Goal: Task Accomplishment & Management: Complete application form

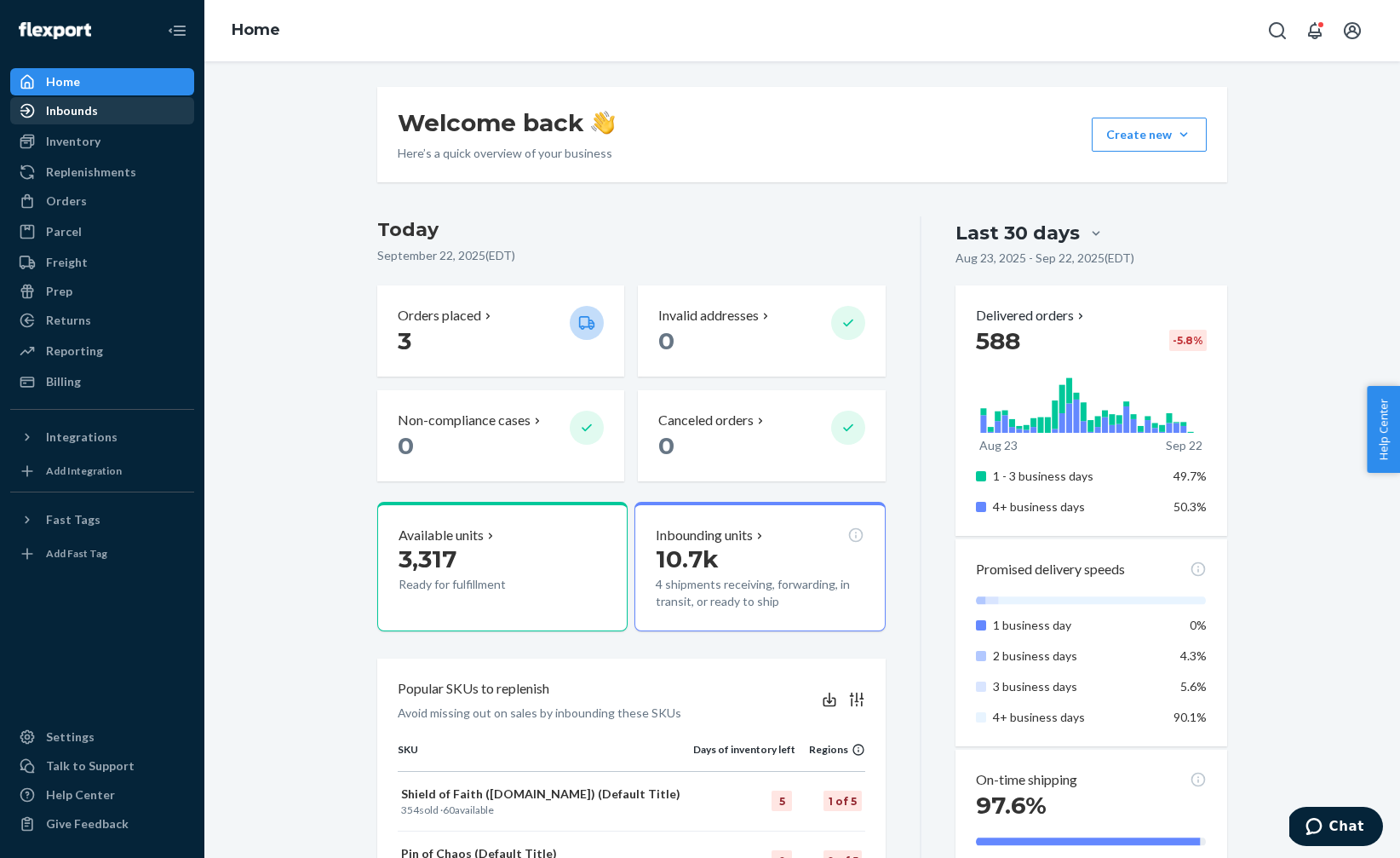
click at [61, 111] on div "Inbounds" at bounding box center [71, 110] width 52 height 17
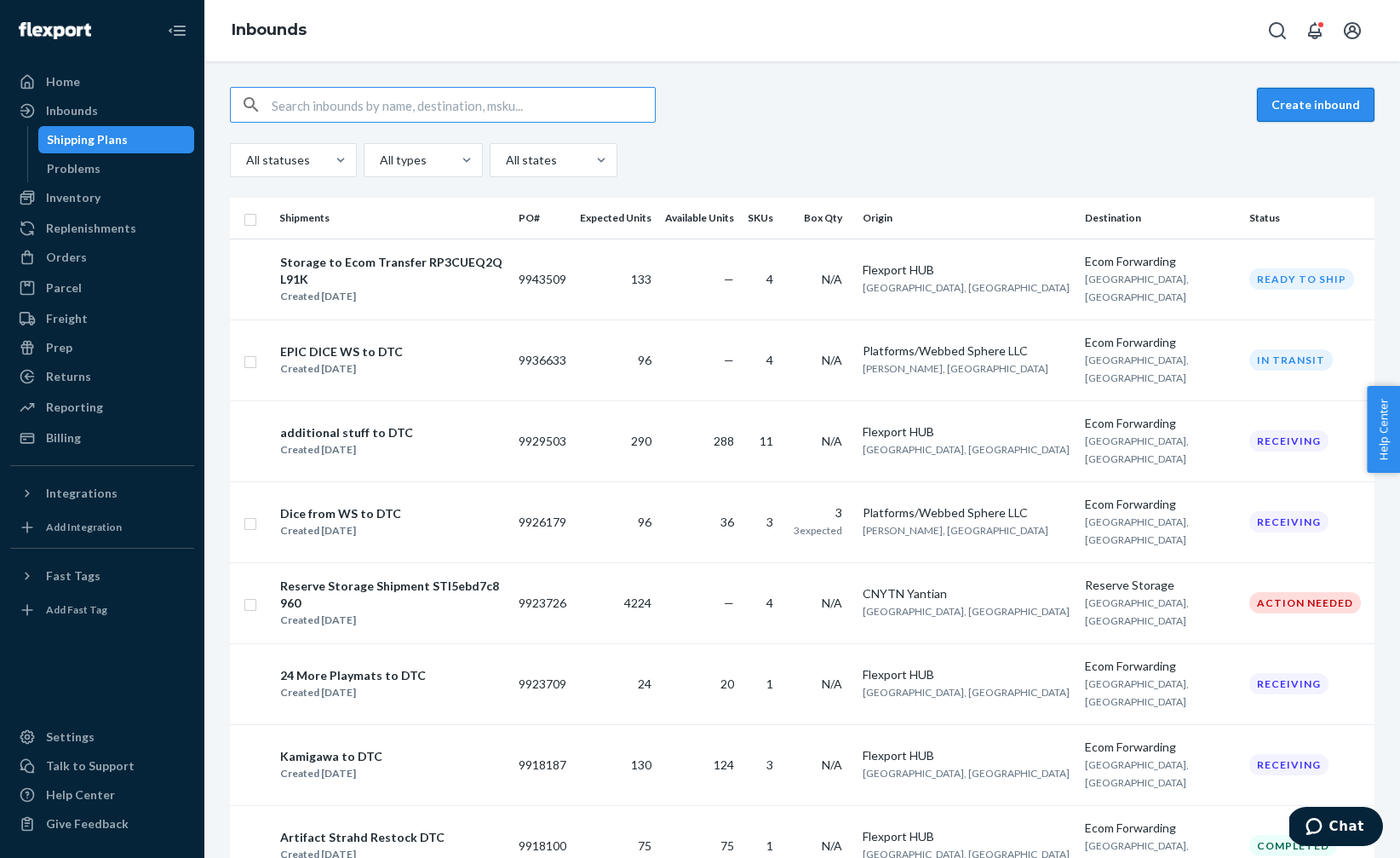
click at [1292, 115] on button "Create inbound" at bounding box center [1316, 105] width 117 height 34
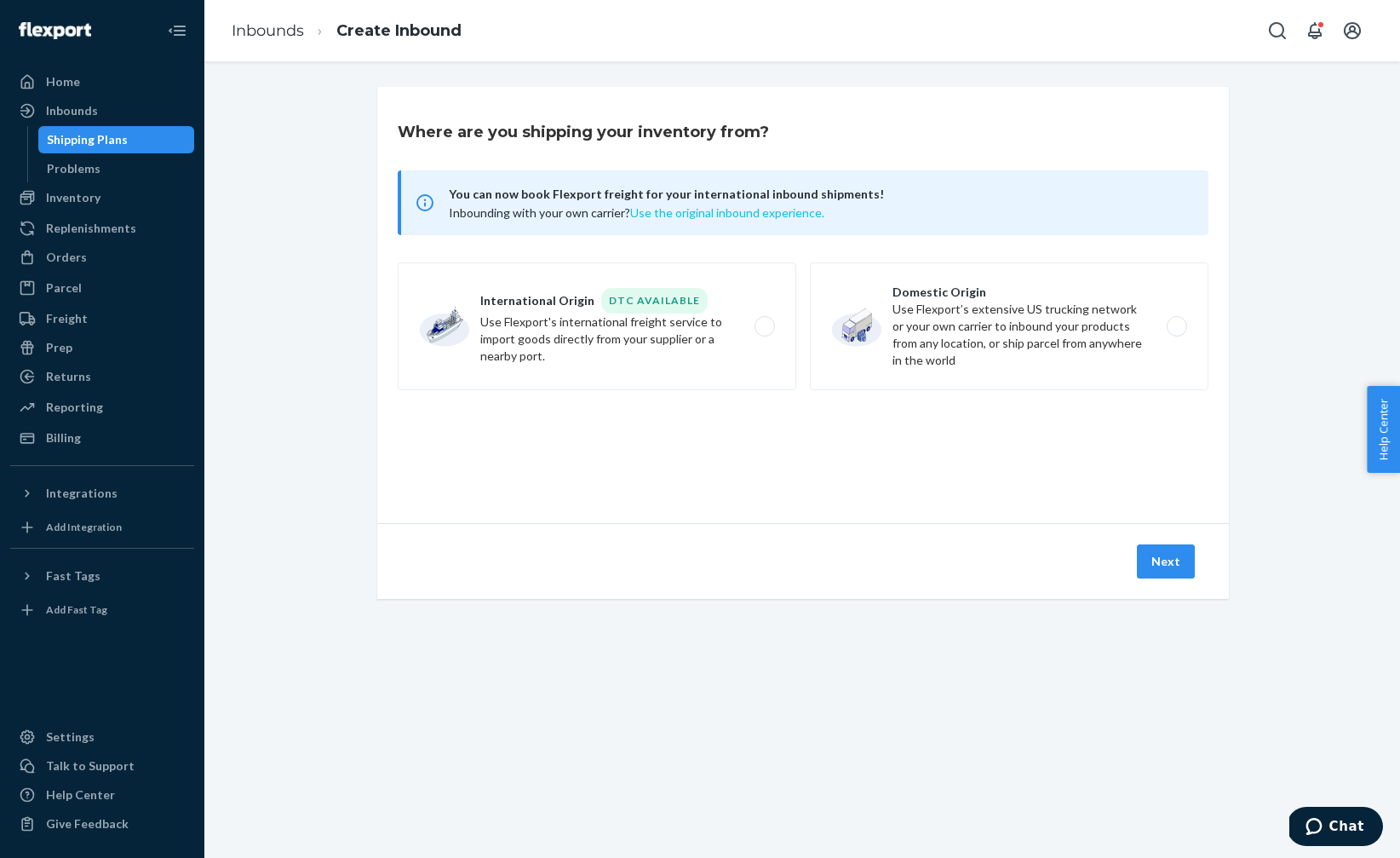
click at [711, 215] on button "Use the original inbound experience." at bounding box center [727, 212] width 194 height 17
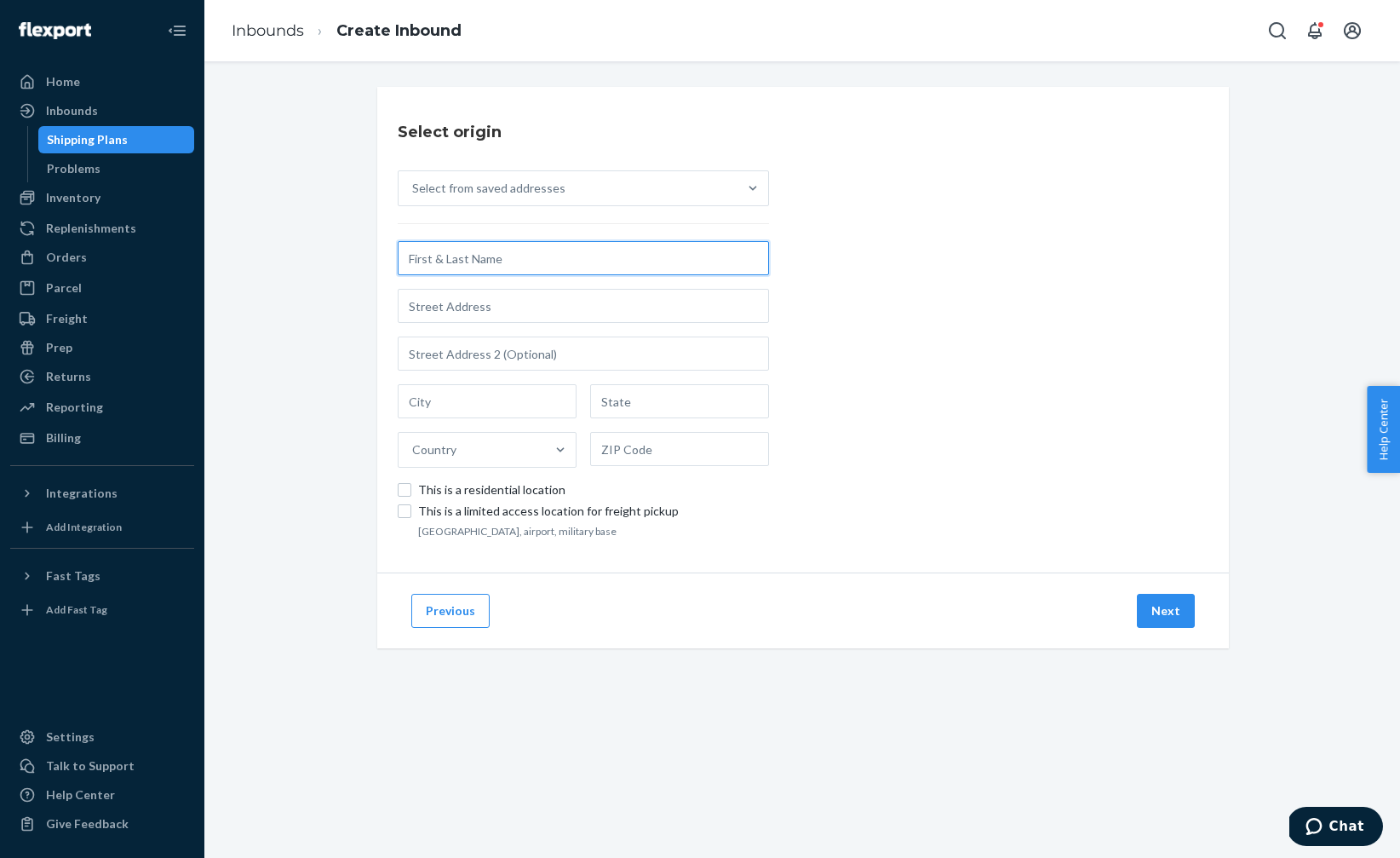
paste input "Shenzhen Yulong Packaging Co., Ltd."
type input "Shenzhen Yulong Packaging Co., Ltd."
click at [442, 310] on input "text" at bounding box center [583, 306] width 371 height 34
paste input "[STREET_ADDRESS],"
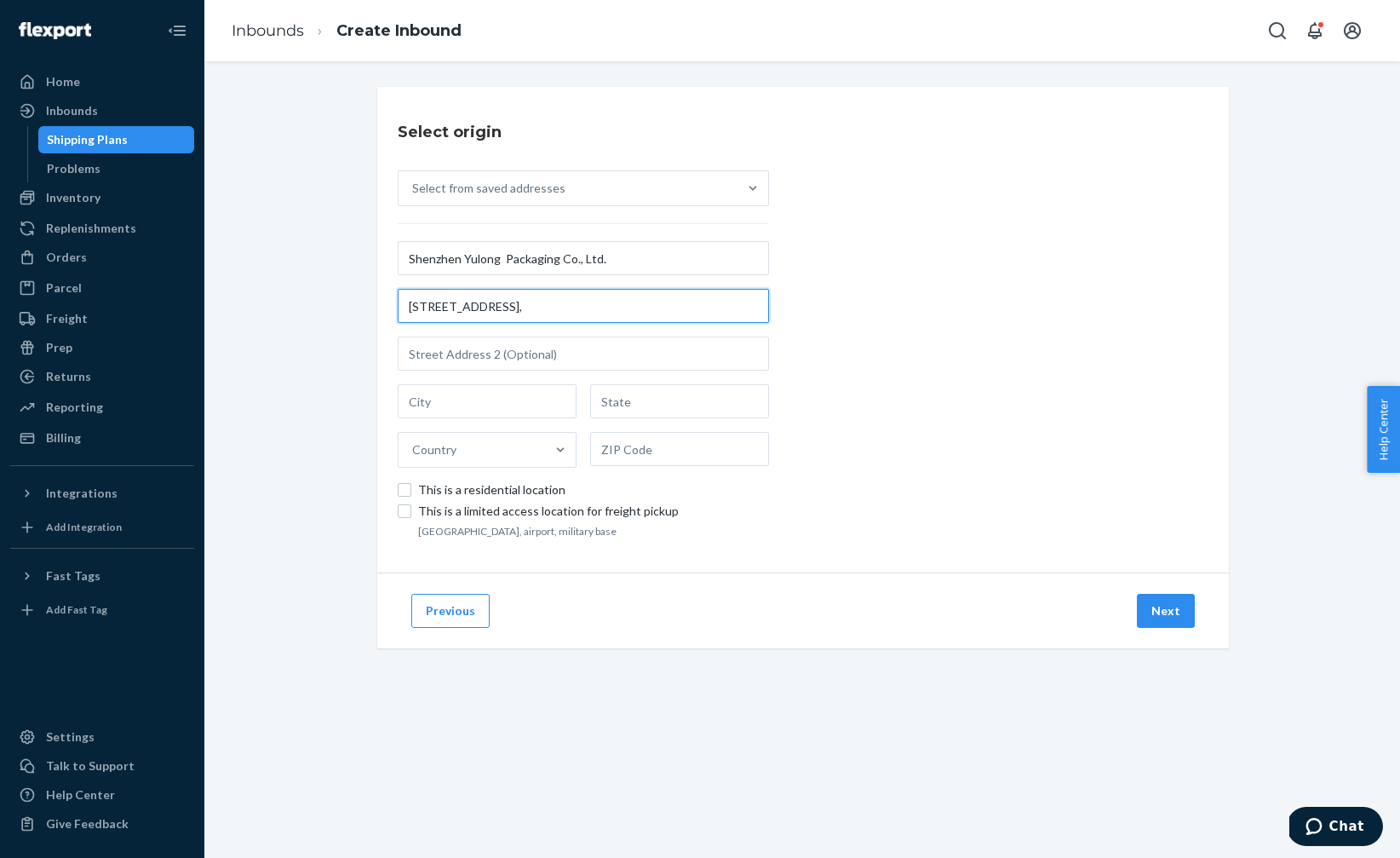
scroll to position [0, 82]
drag, startPoint x: 621, startPoint y: 307, endPoint x: 811, endPoint y: 310, distance: 190.0
click at [812, 310] on div "Select origin Select from saved addresses Shenzhen Yulong Packaging Co., Ltd. […" at bounding box center [803, 329] width 852 height 486
type input "[GEOGRAPHIC_DATA], [GEOGRAPHIC_DATA]"
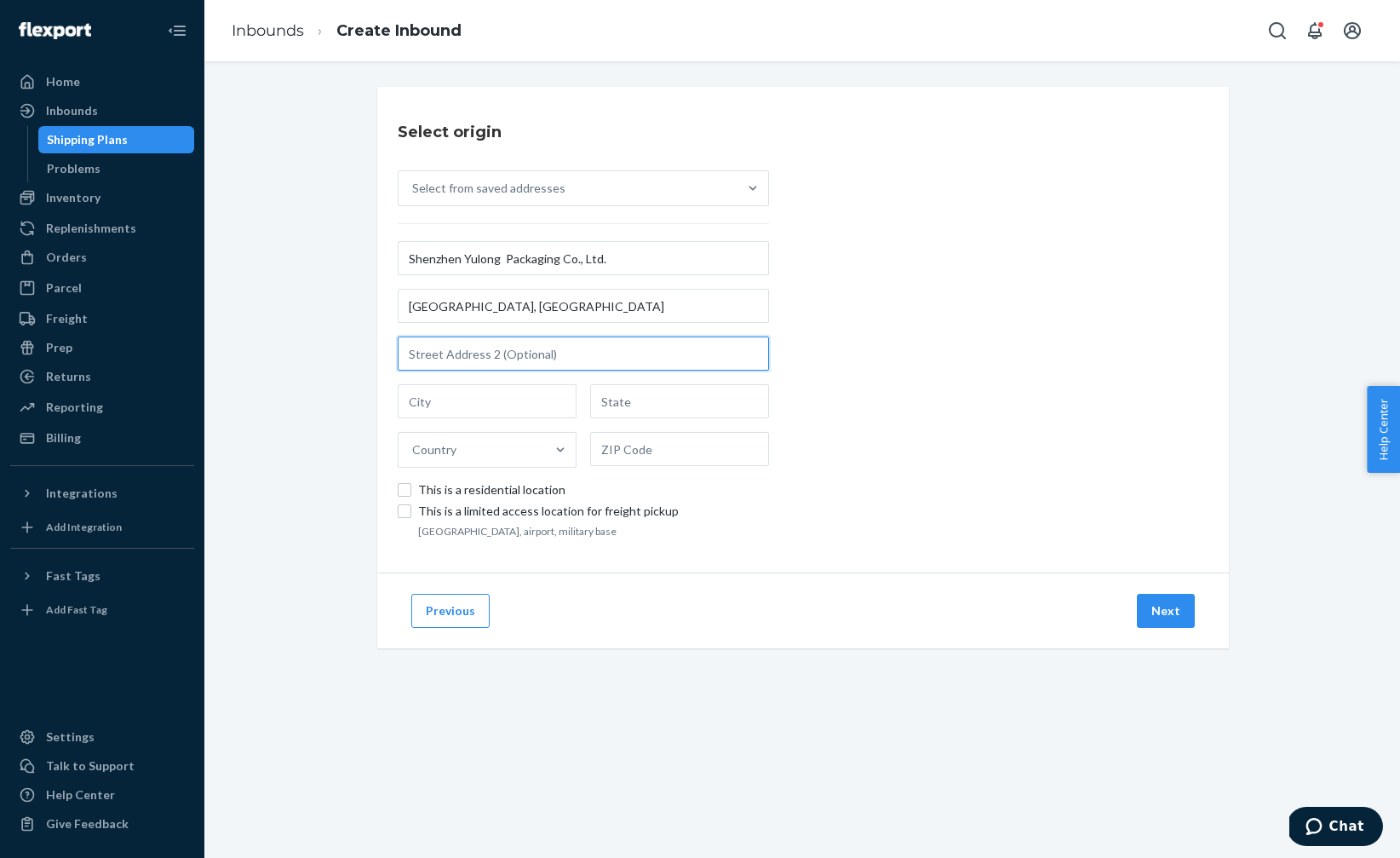
click at [451, 353] on input "text" at bounding box center [583, 353] width 371 height 34
paste input "[GEOGRAPHIC_DATA],"
type input "[GEOGRAPHIC_DATA]"
click at [423, 418] on div "Country" at bounding box center [583, 425] width 371 height 83
click at [423, 403] on input "text" at bounding box center [487, 401] width 179 height 34
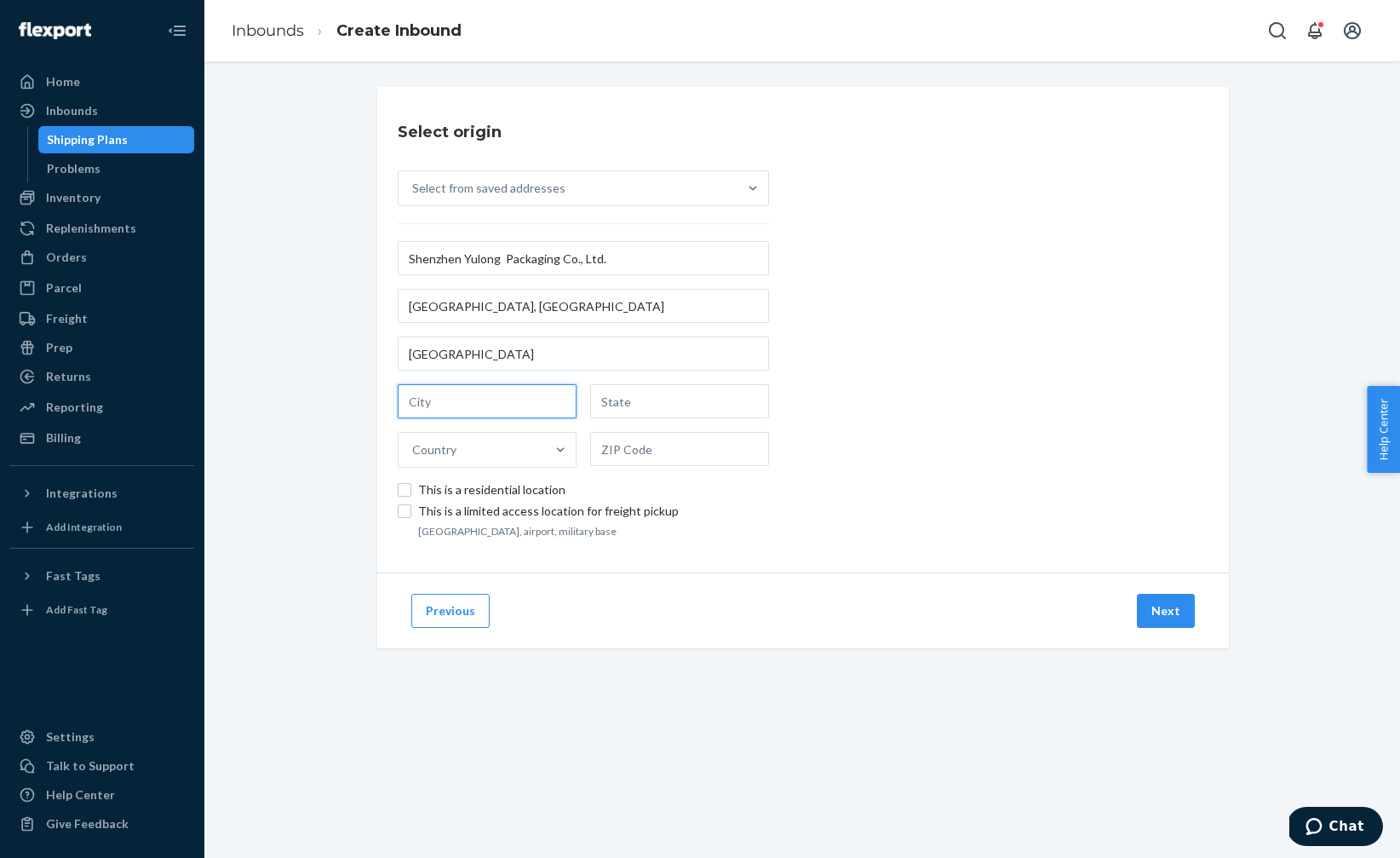
type input "Z"
type input "Shenzen"
type input "[GEOGRAPHIC_DATA]"
type input "Ch"
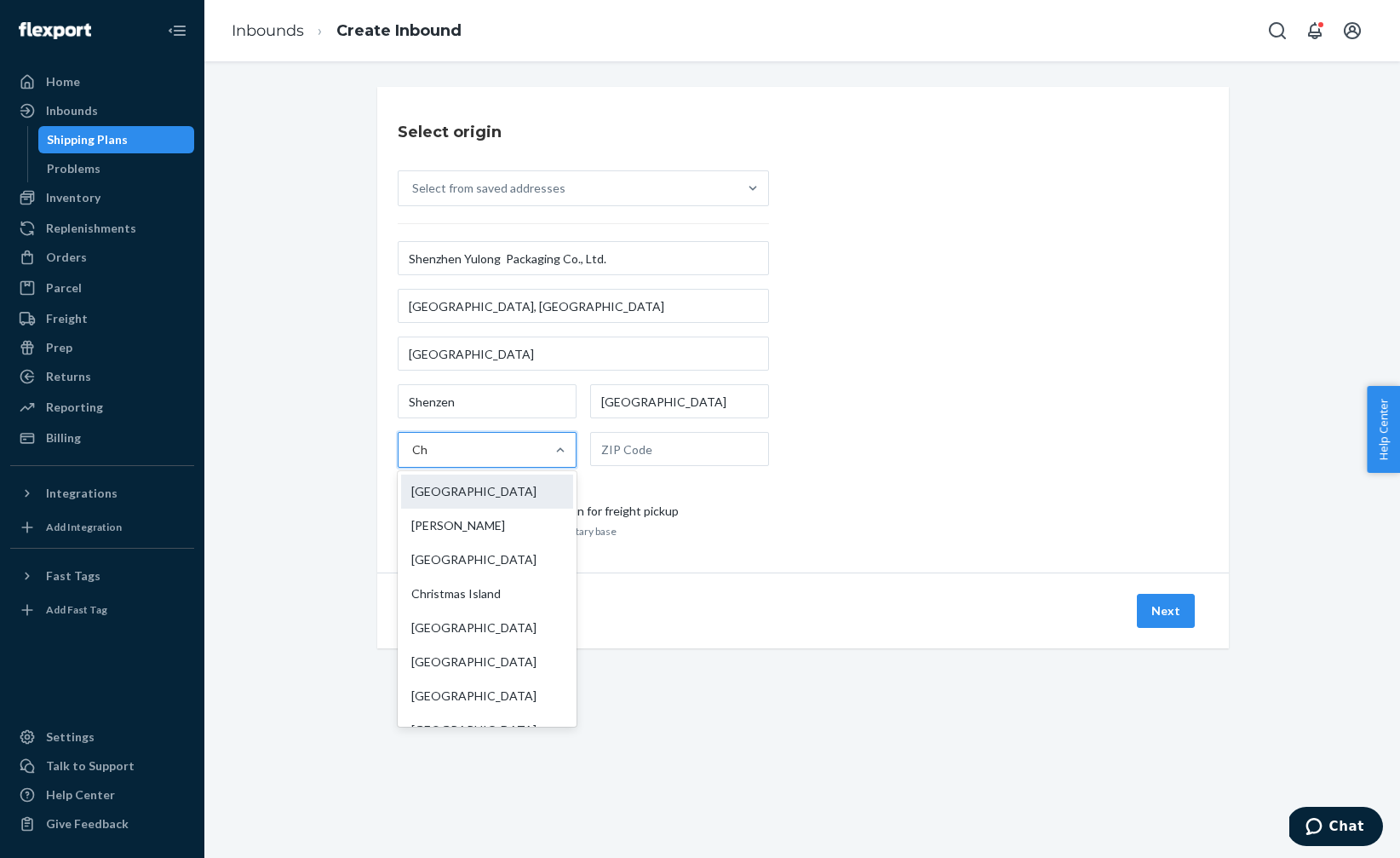
click at [416, 497] on div "[GEOGRAPHIC_DATA]" at bounding box center [488, 492] width 172 height 34
click at [416, 458] on input "Ch" at bounding box center [420, 450] width 17 height 17
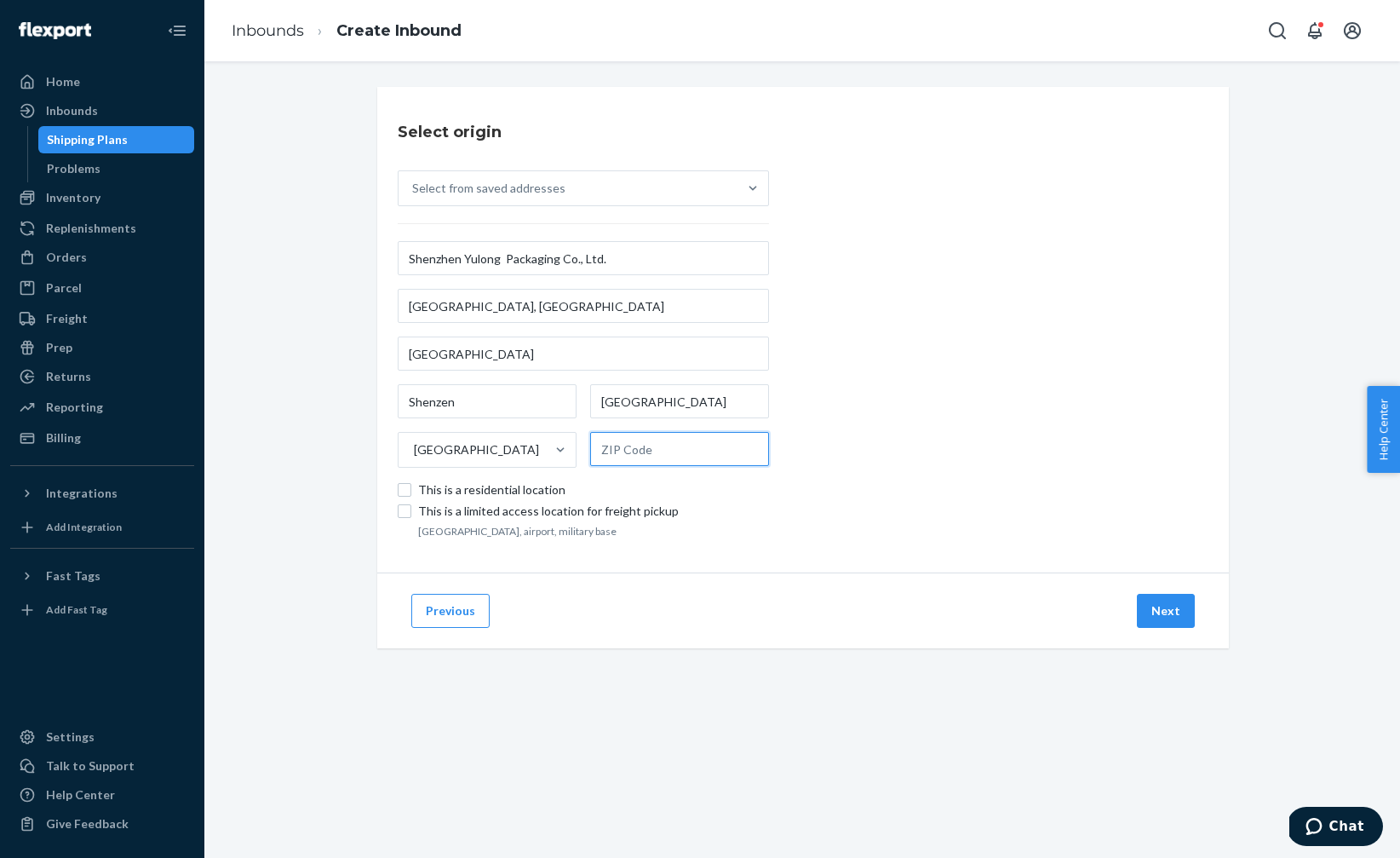
click at [653, 463] on input "text" at bounding box center [679, 449] width 179 height 34
paste input "518111"
type input "518111"
click at [934, 461] on div "Select origin Select from saved addresses Shenzhen Yulong Packaging Co., Ltd. […" at bounding box center [803, 329] width 852 height 486
click at [1143, 597] on button "Next" at bounding box center [1166, 611] width 58 height 34
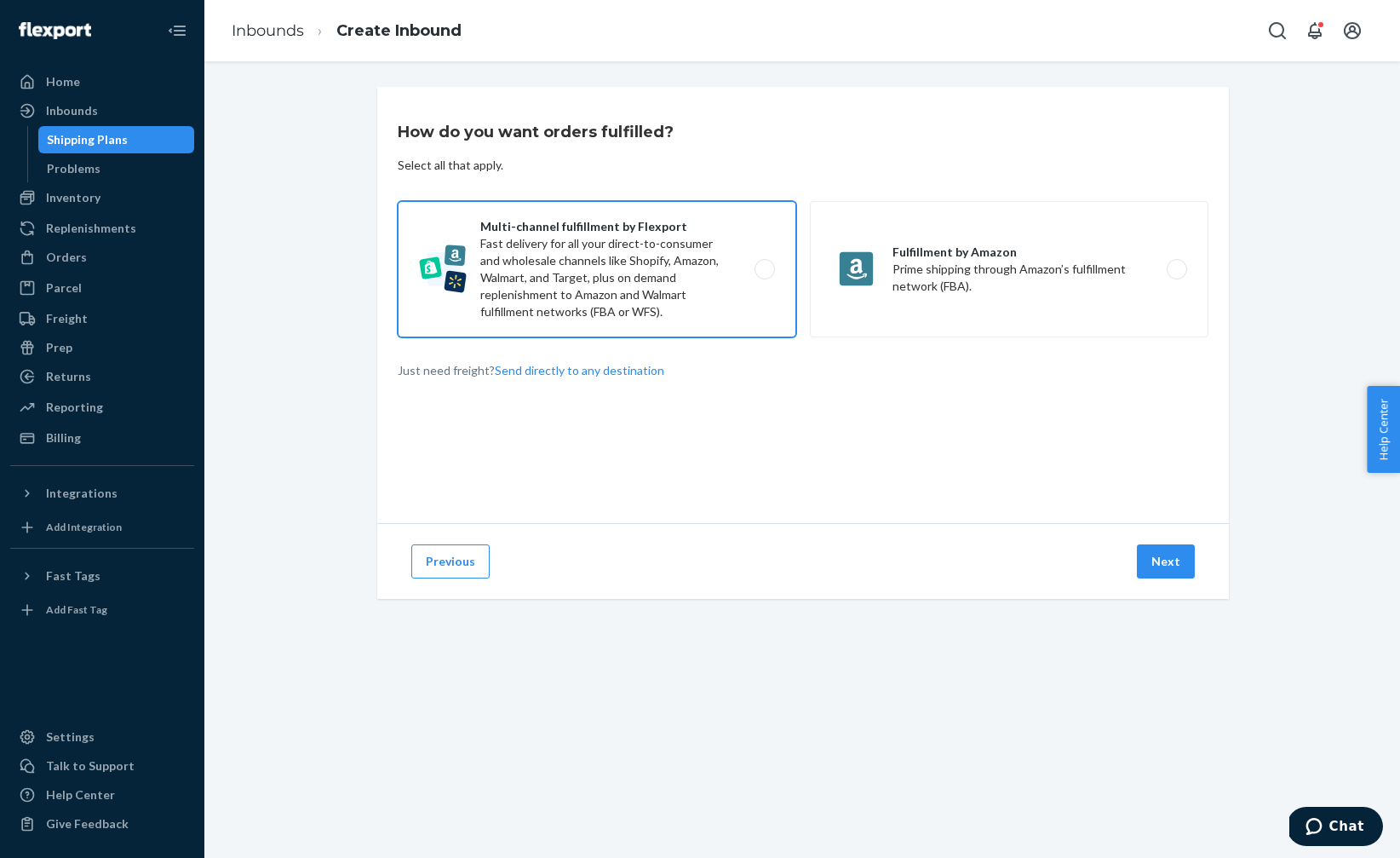
click at [610, 268] on label "Multi-channel fulfillment by Flexport Fast delivery for all your direct-to-cons…" at bounding box center [597, 270] width 399 height 137
click at [764, 268] on input "Multi-channel fulfillment by Flexport Fast delivery for all your direct-to-cons…" at bounding box center [769, 269] width 11 height 11
radio input "true"
click at [1174, 568] on button "Next" at bounding box center [1166, 561] width 58 height 34
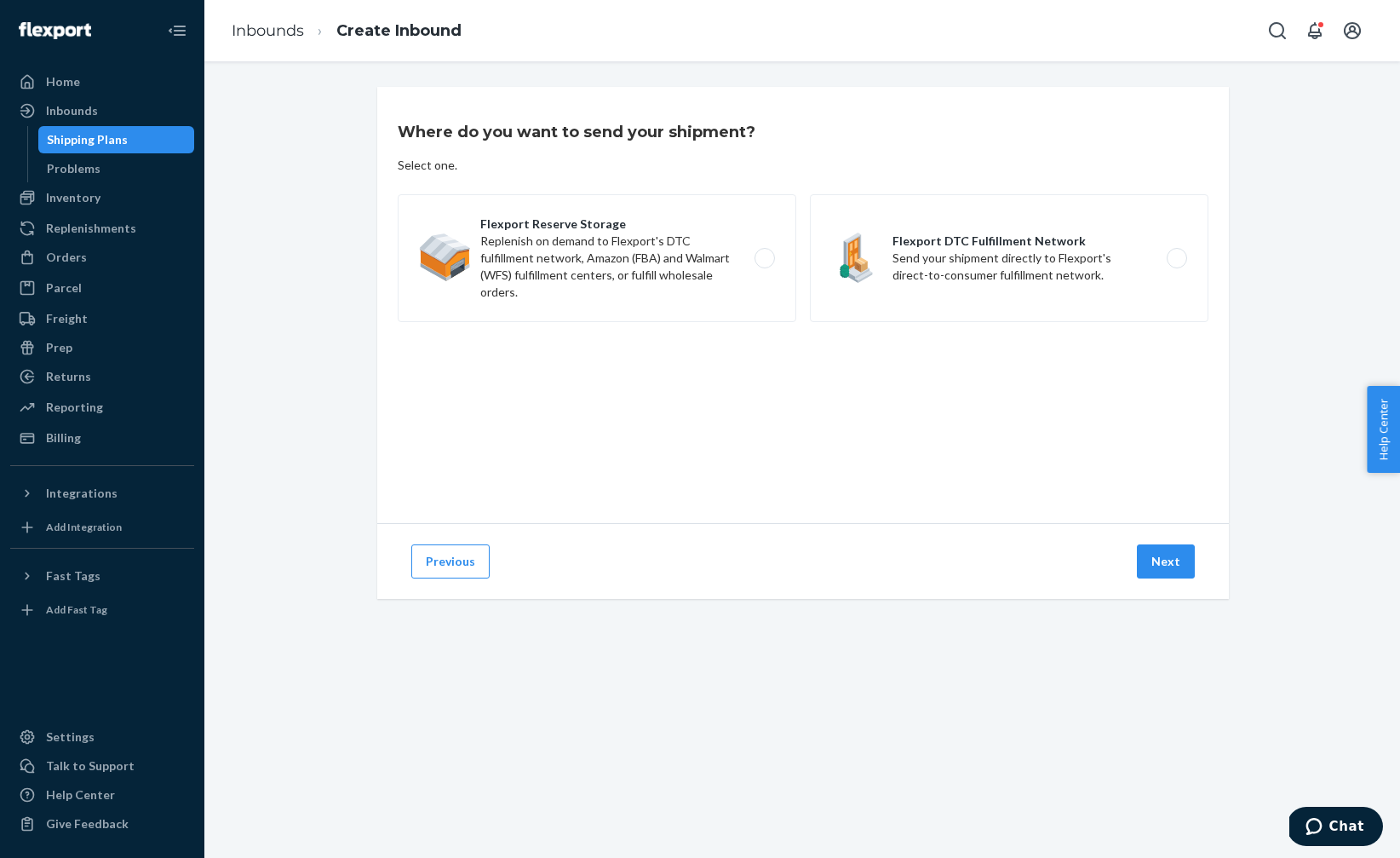
click at [602, 187] on div "Where do you want to send your shipment? Select one. Flexport Reserve Storage R…" at bounding box center [803, 305] width 852 height 436
click at [602, 231] on label "Flexport Reserve Storage Replenish on demand to Flexport's DTC fulfillment netw…" at bounding box center [597, 258] width 399 height 128
click at [764, 253] on input "Flexport Reserve Storage Replenish on demand to Flexport's DTC fulfillment netw…" at bounding box center [769, 258] width 11 height 11
radio input "true"
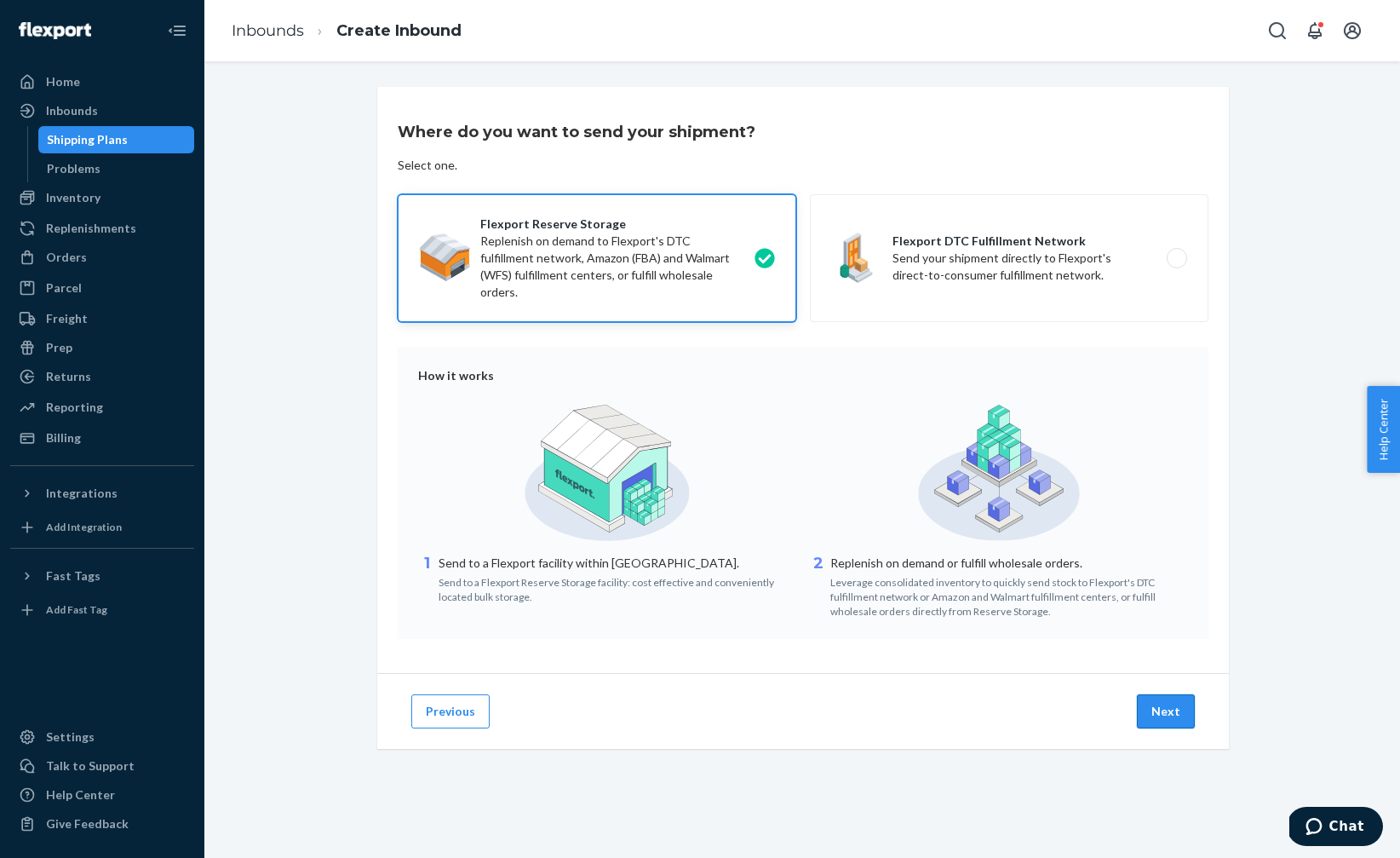
click at [1179, 722] on button "Next" at bounding box center [1166, 711] width 58 height 34
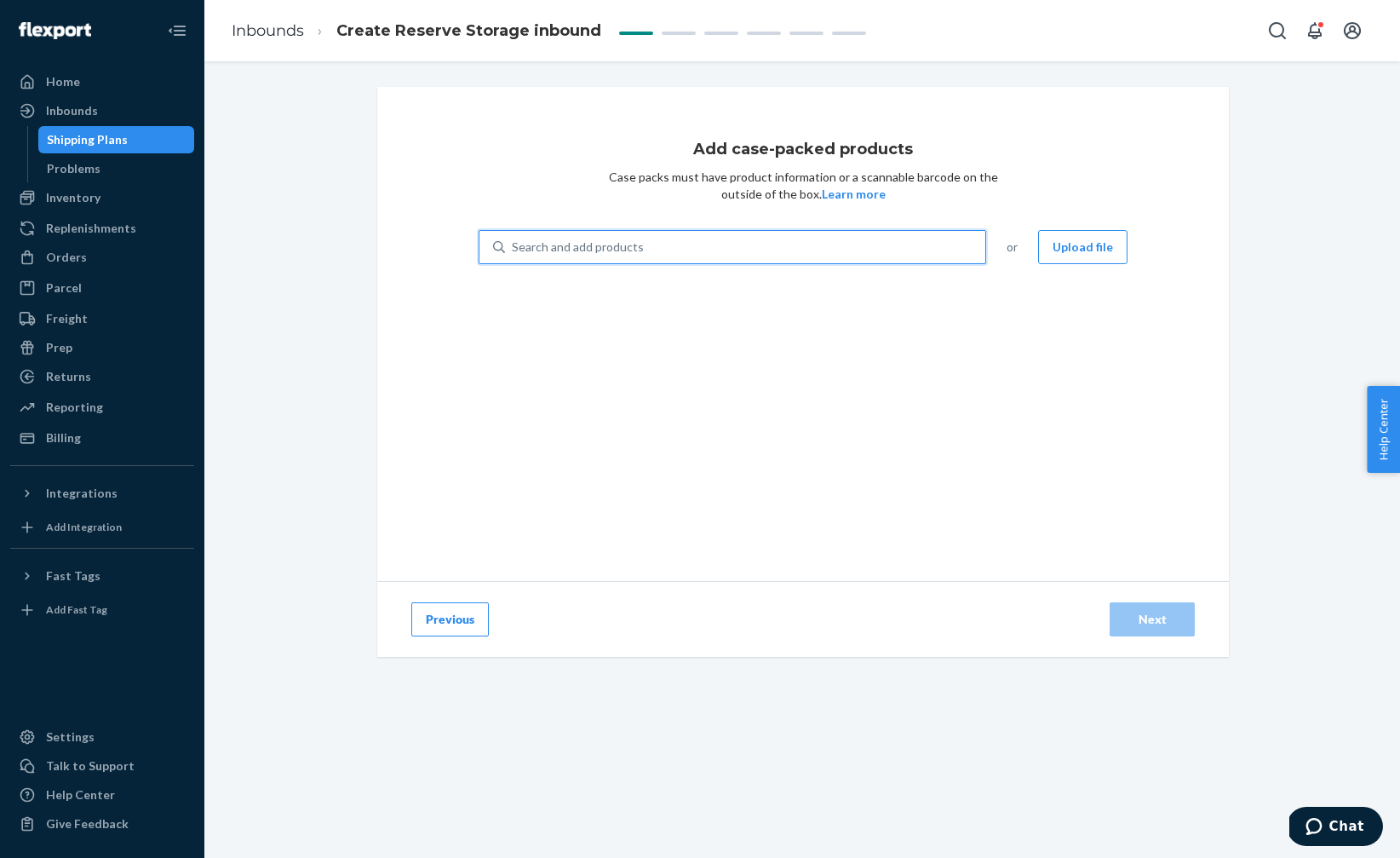
click at [698, 249] on div "Search and add products" at bounding box center [745, 246] width 481 height 30
click at [514, 249] on input "0 results available. Use Up and Down to choose options, press Enter to select t…" at bounding box center [513, 246] width 2 height 17
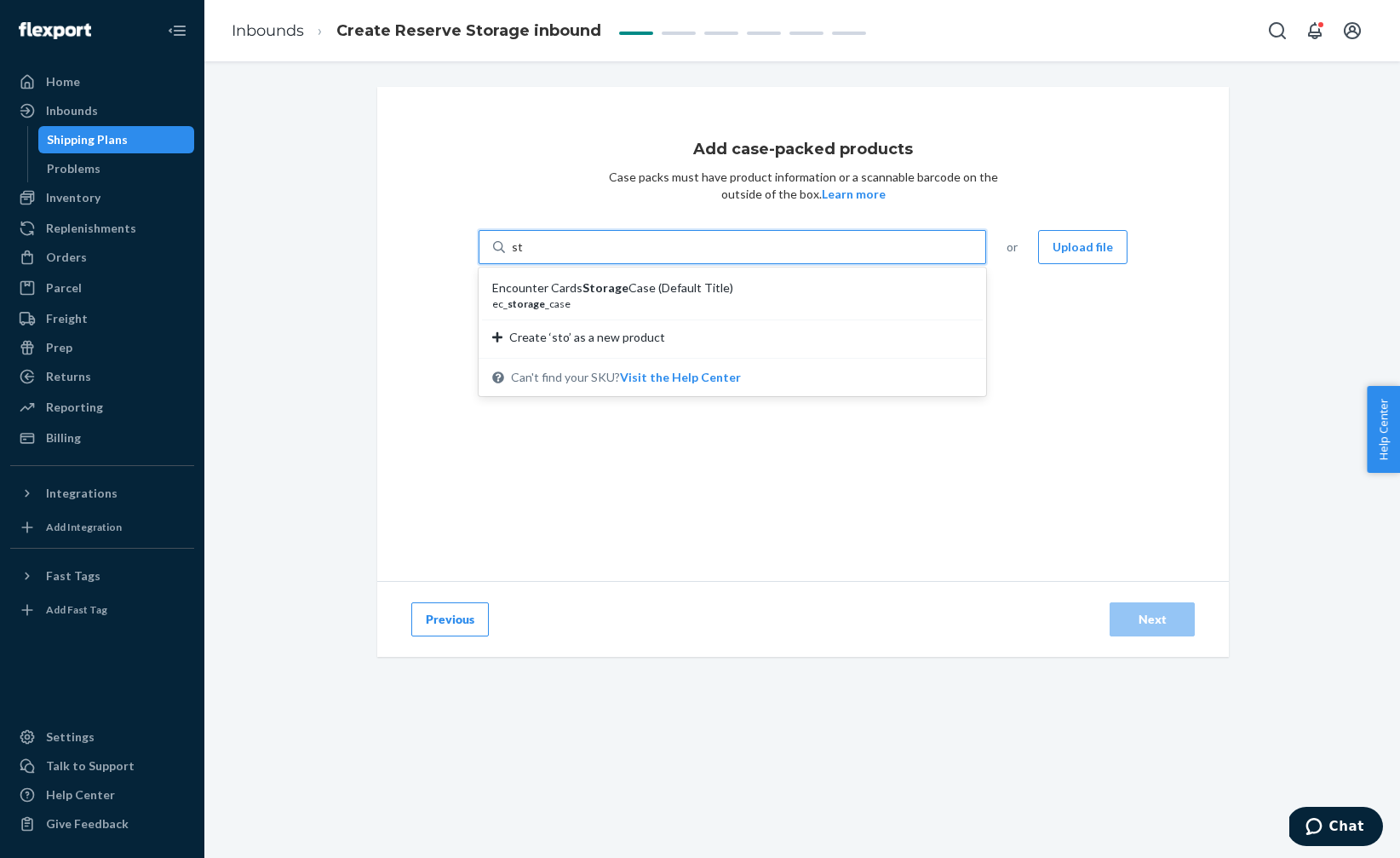
type input "s"
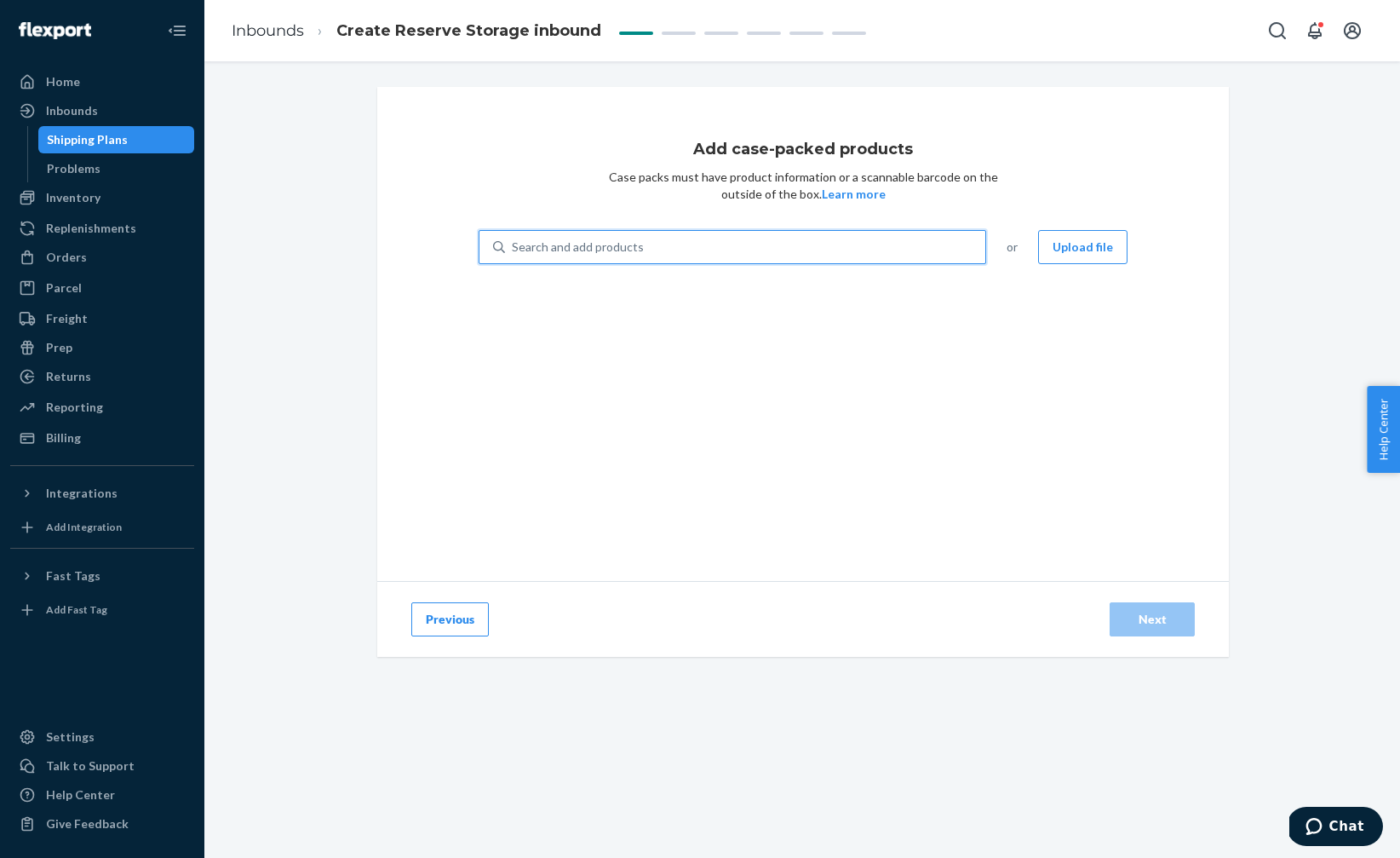
click at [1284, 437] on div "Add case-packed products Case packs must have product information or a scannabl…" at bounding box center [802, 382] width 1170 height 590
click at [1207, 249] on div "Add case-packed products Case packs must have product information or a scannabl…" at bounding box center [803, 334] width 852 height 494
click at [258, 209] on div "Add case-packed products Case packs must have product information or a scannabl…" at bounding box center [802, 382] width 1170 height 590
click at [53, 202] on div "Inventory" at bounding box center [73, 197] width 55 height 17
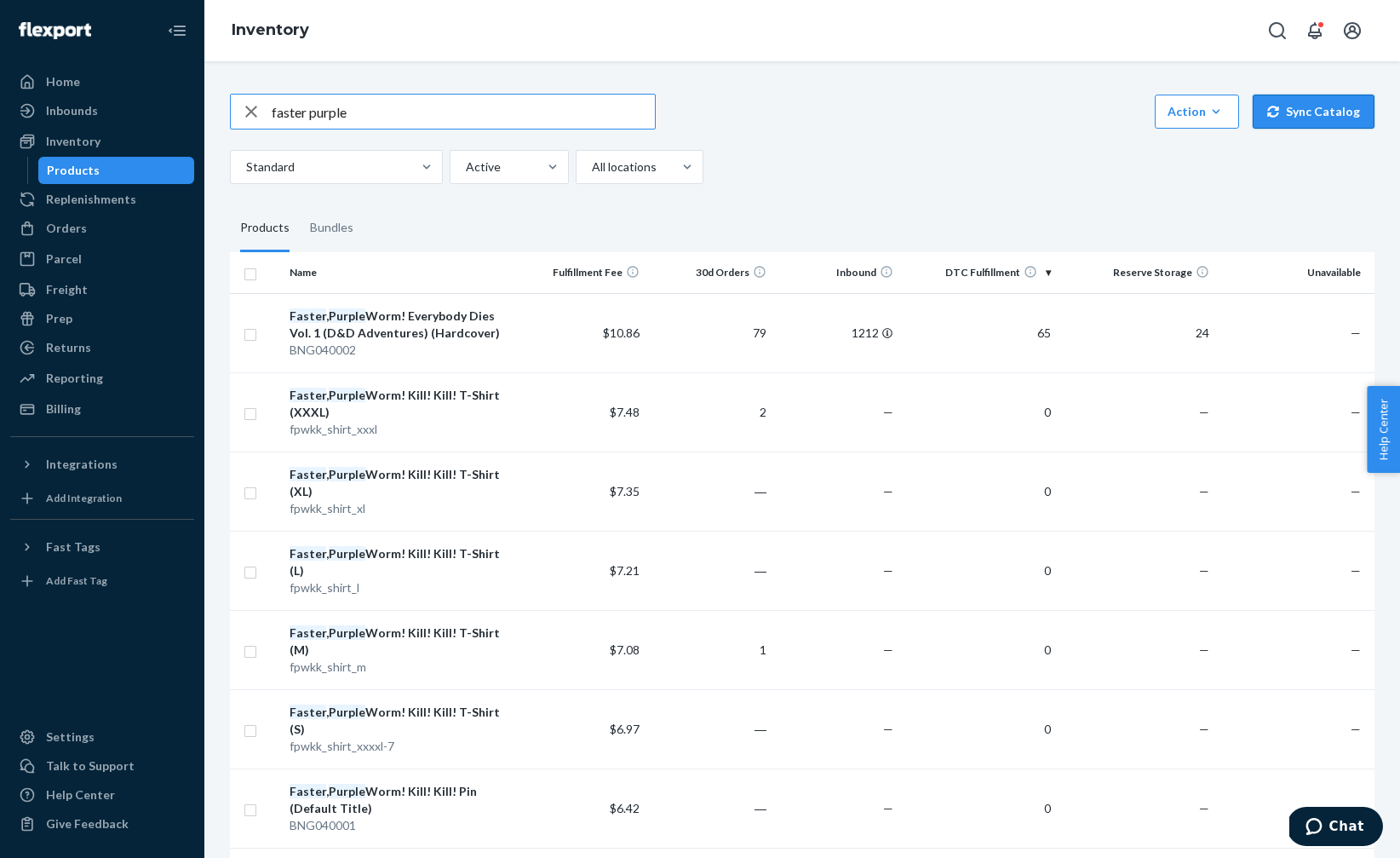
click at [1320, 120] on button "Sync Catalog" at bounding box center [1314, 111] width 122 height 34
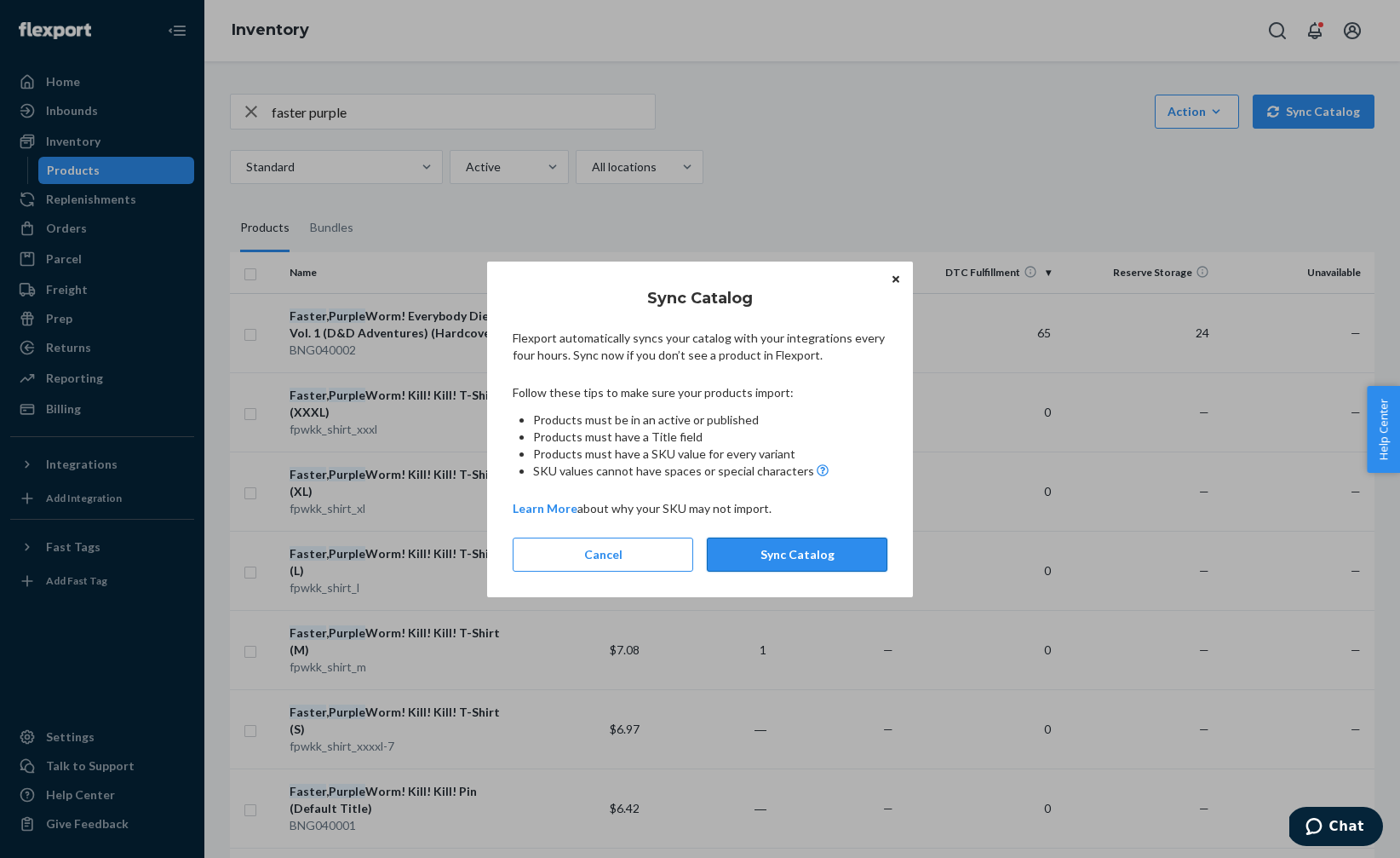
click at [772, 560] on button "Sync Catalog" at bounding box center [797, 554] width 181 height 34
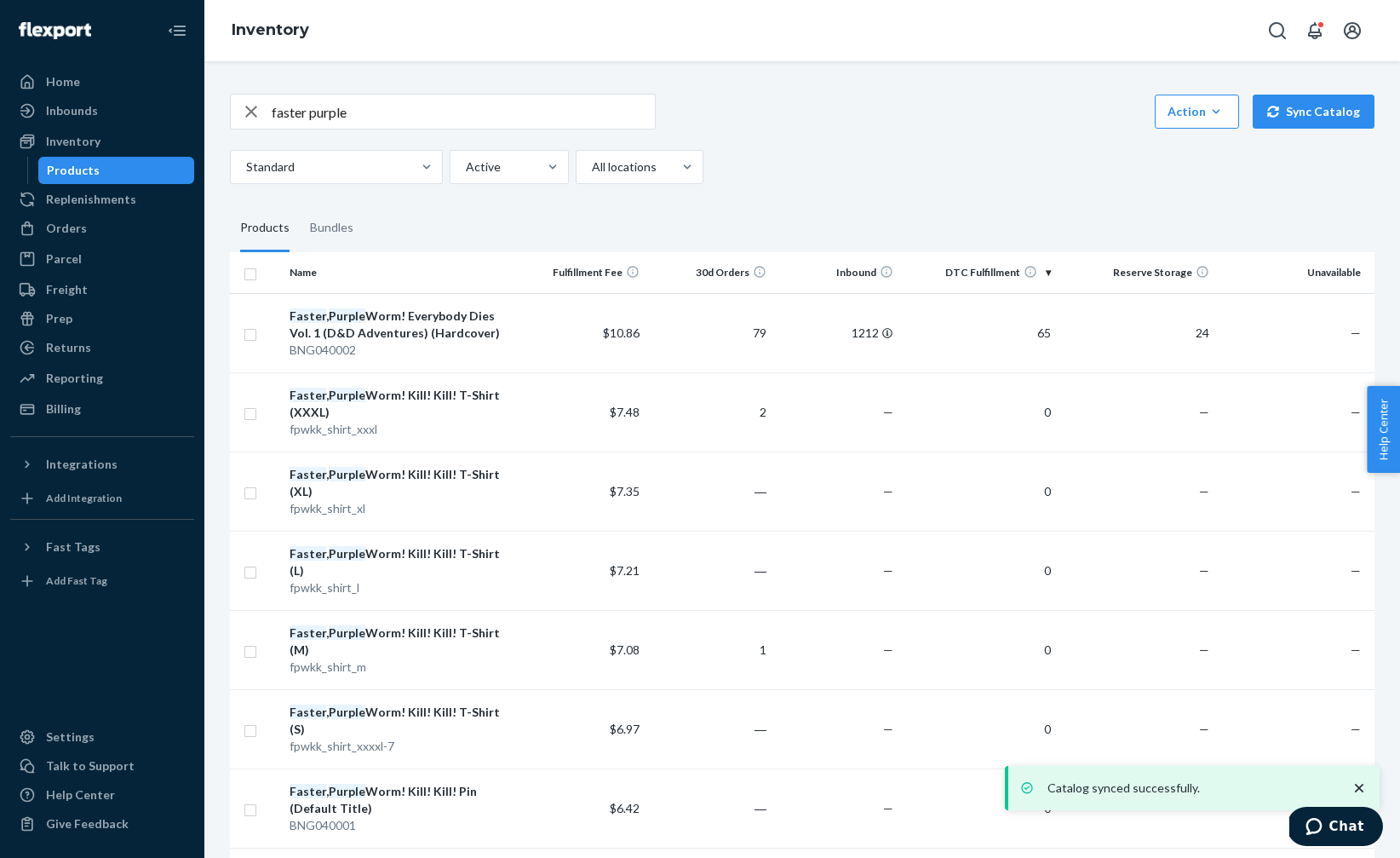
click at [248, 114] on icon "button" at bounding box center [251, 111] width 12 height 12
click at [75, 116] on div "Inbounds" at bounding box center [71, 110] width 52 height 17
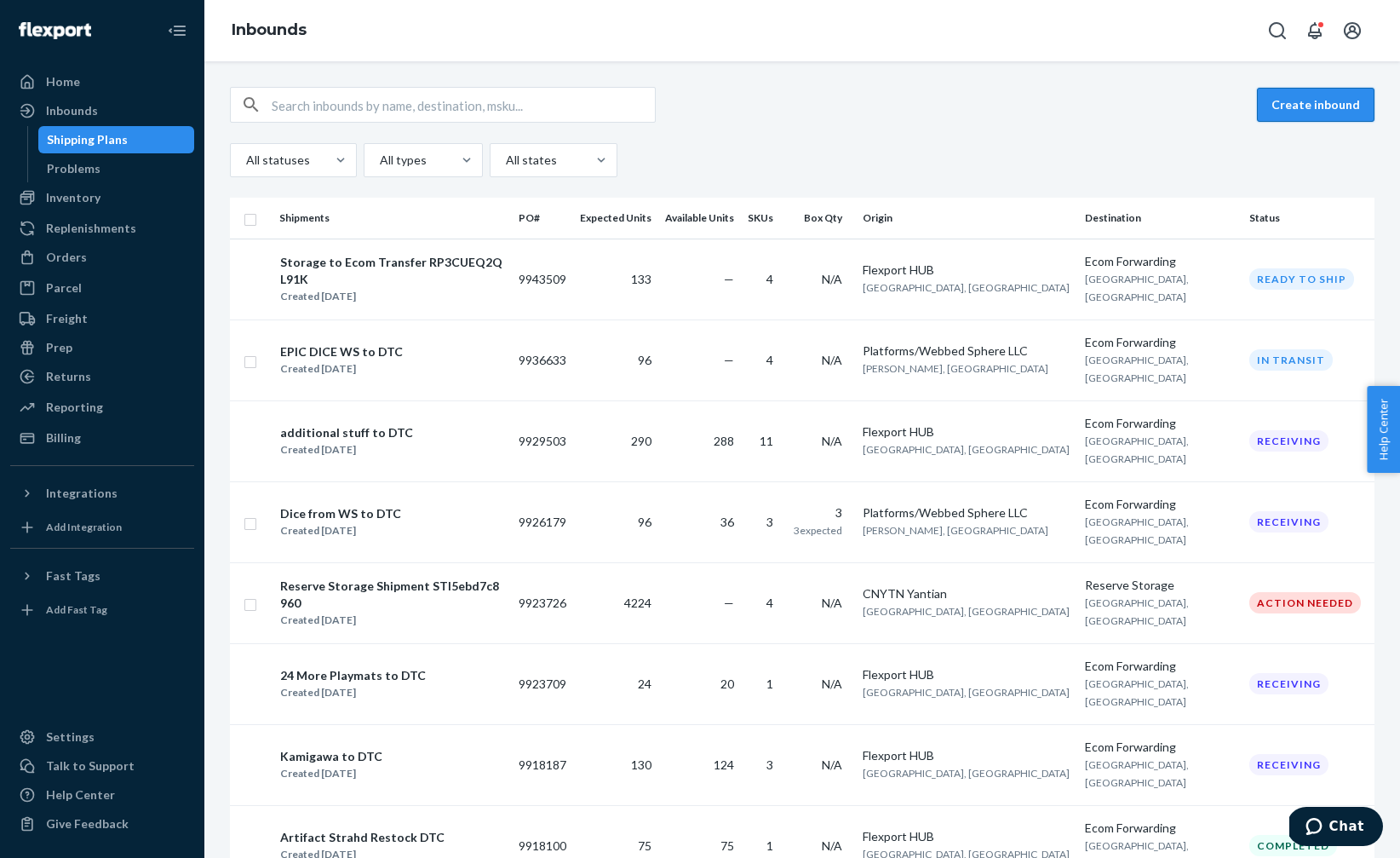
click at [1287, 112] on button "Create inbound" at bounding box center [1316, 105] width 117 height 34
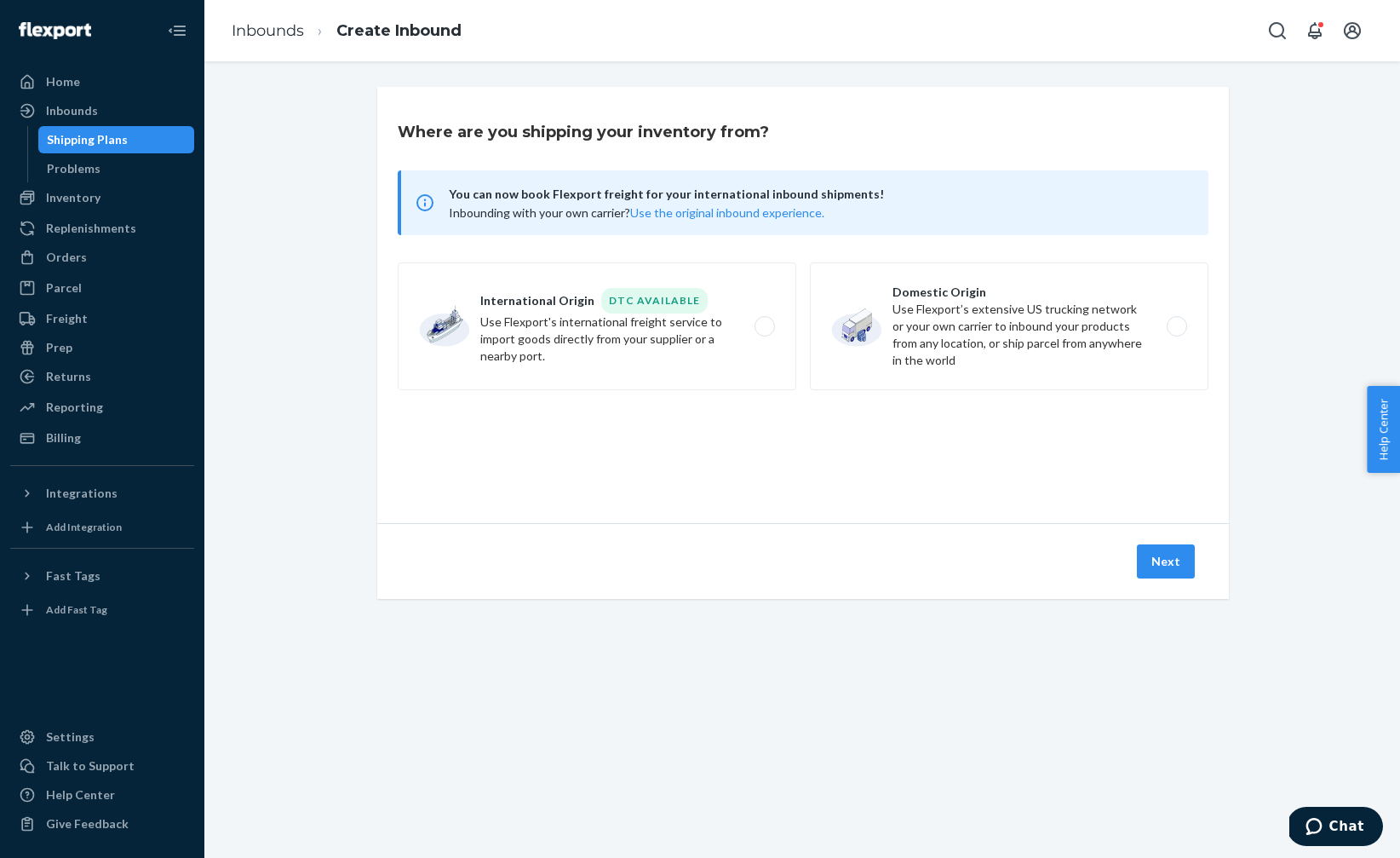
click at [700, 192] on span "You can now book Flexport freight for your international inbound shipments!" at bounding box center [818, 193] width 740 height 21
click at [700, 217] on button "Use the original inbound experience." at bounding box center [727, 212] width 194 height 17
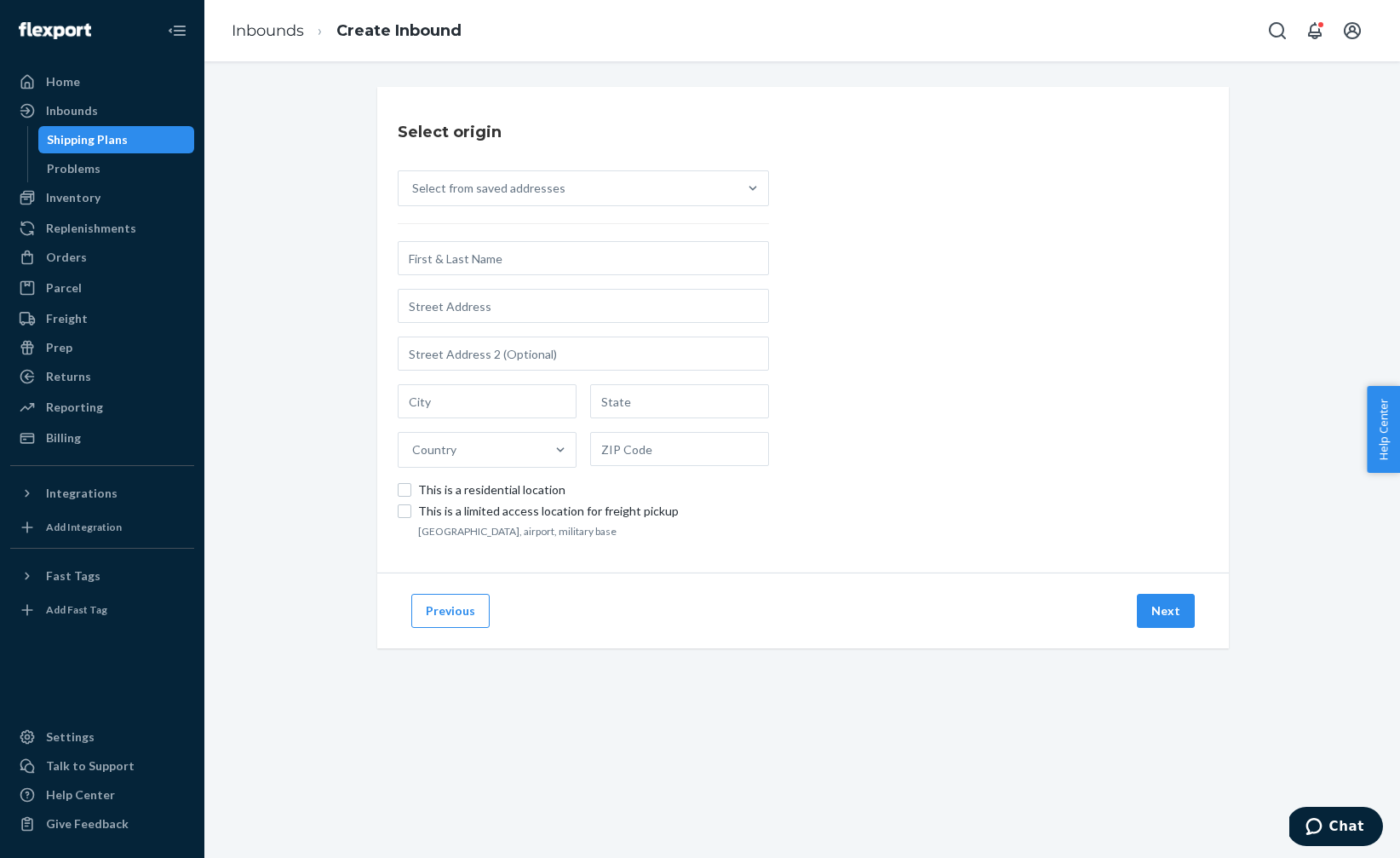
click at [515, 263] on input "text" at bounding box center [583, 258] width 371 height 34
click at [455, 256] on input "text" at bounding box center [583, 258] width 371 height 34
paste input "Shenzhen Yulong Packaging Co., Ltd."
type input "Shenzhen Yulong Packaging Co., Ltd."
click at [316, 275] on div "Select origin Select from saved addresses Shenzhen Yulong Packaging Co., Ltd. C…" at bounding box center [802, 388] width 1170 height 602
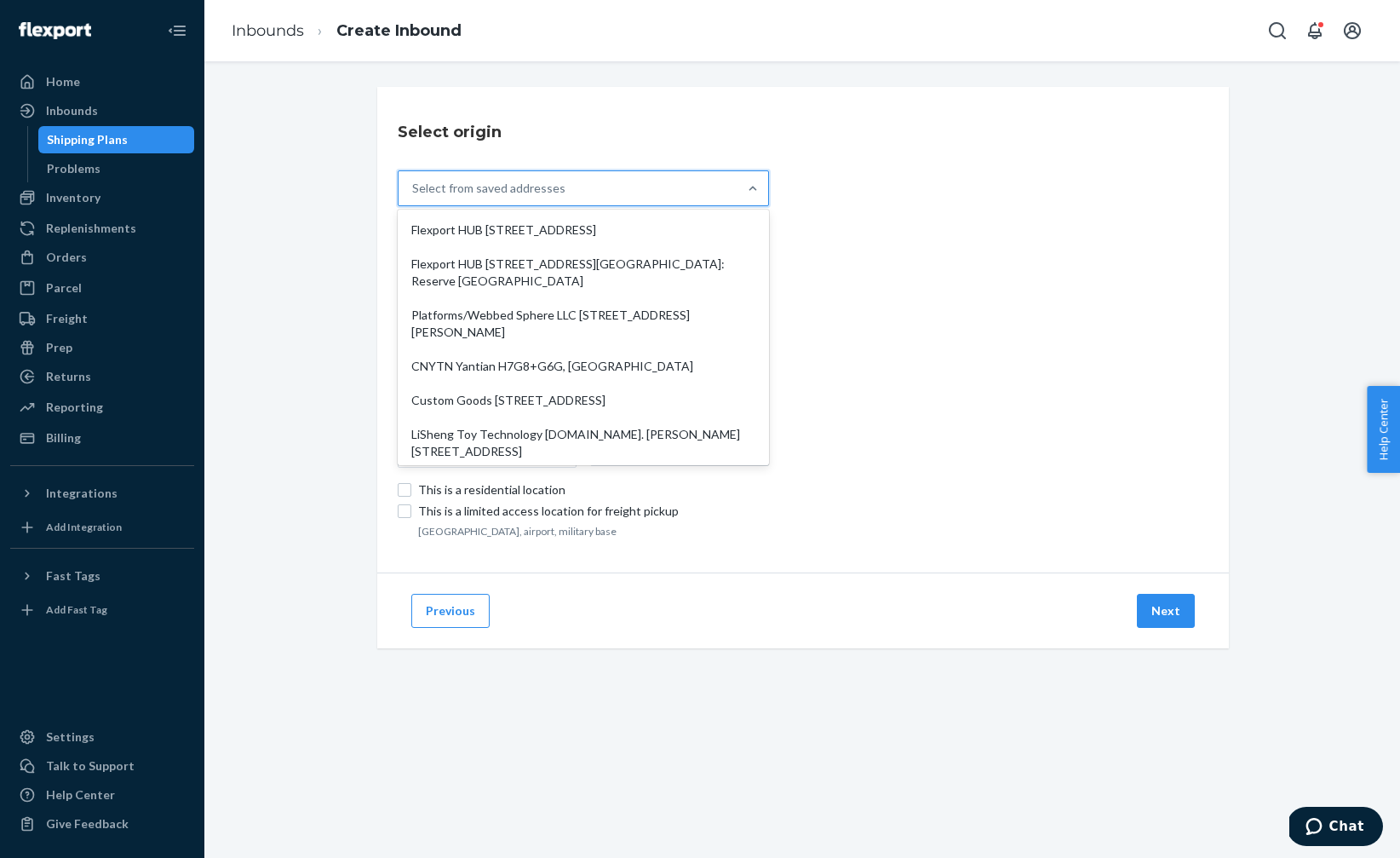
click at [482, 189] on div "Select from saved addresses" at bounding box center [488, 188] width 153 height 17
click at [414, 189] on input "option Flexport HUB [STREET_ADDRESS]. 9 results available. Use Up and Down to c…" at bounding box center [413, 188] width 2 height 17
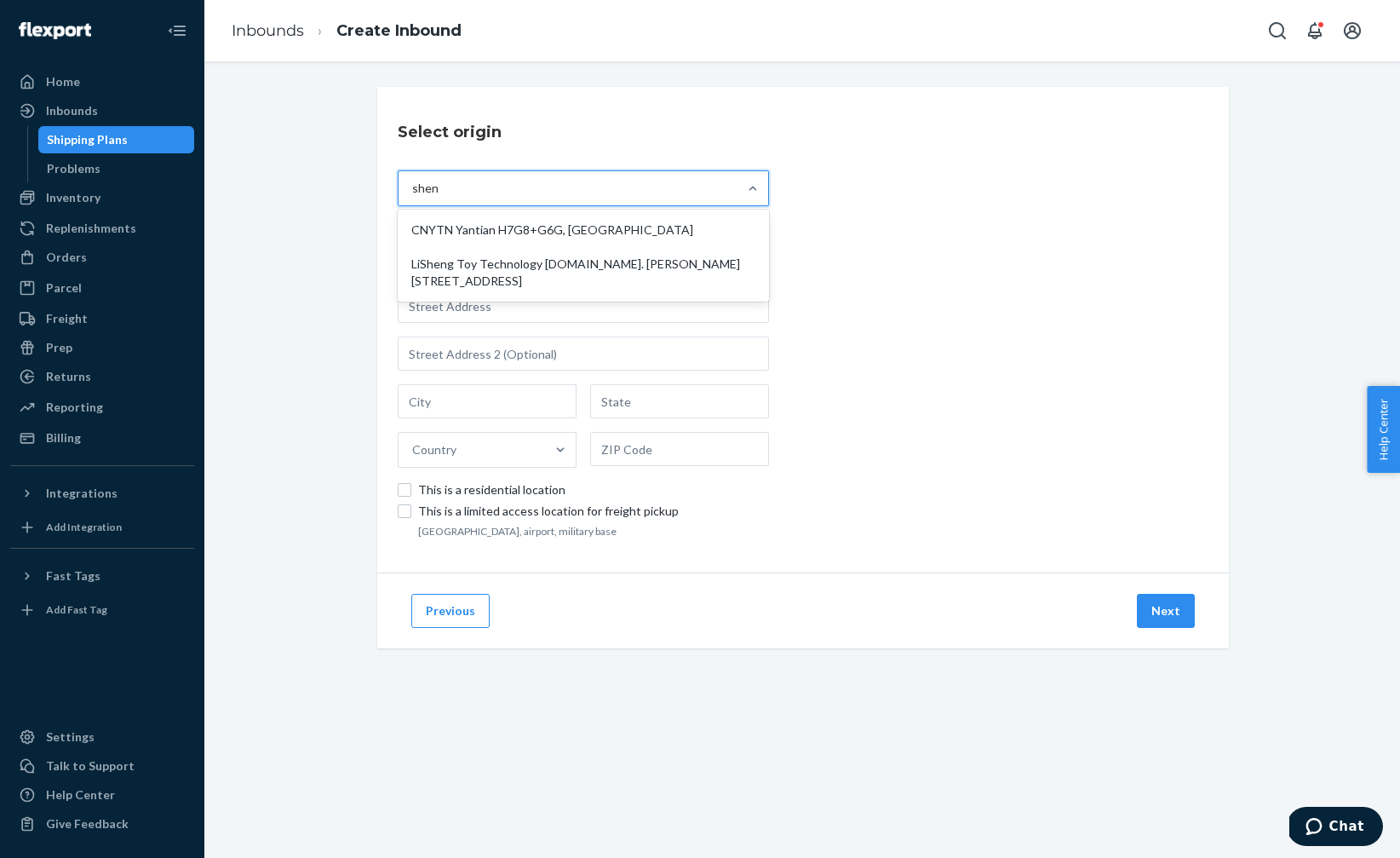
type input "shen"
click at [1035, 220] on div "Select origin option CNYTN Yantian H7G8+G6G, [GEOGRAPHIC_DATA] focused, 4 of 9.…" at bounding box center [803, 329] width 852 height 486
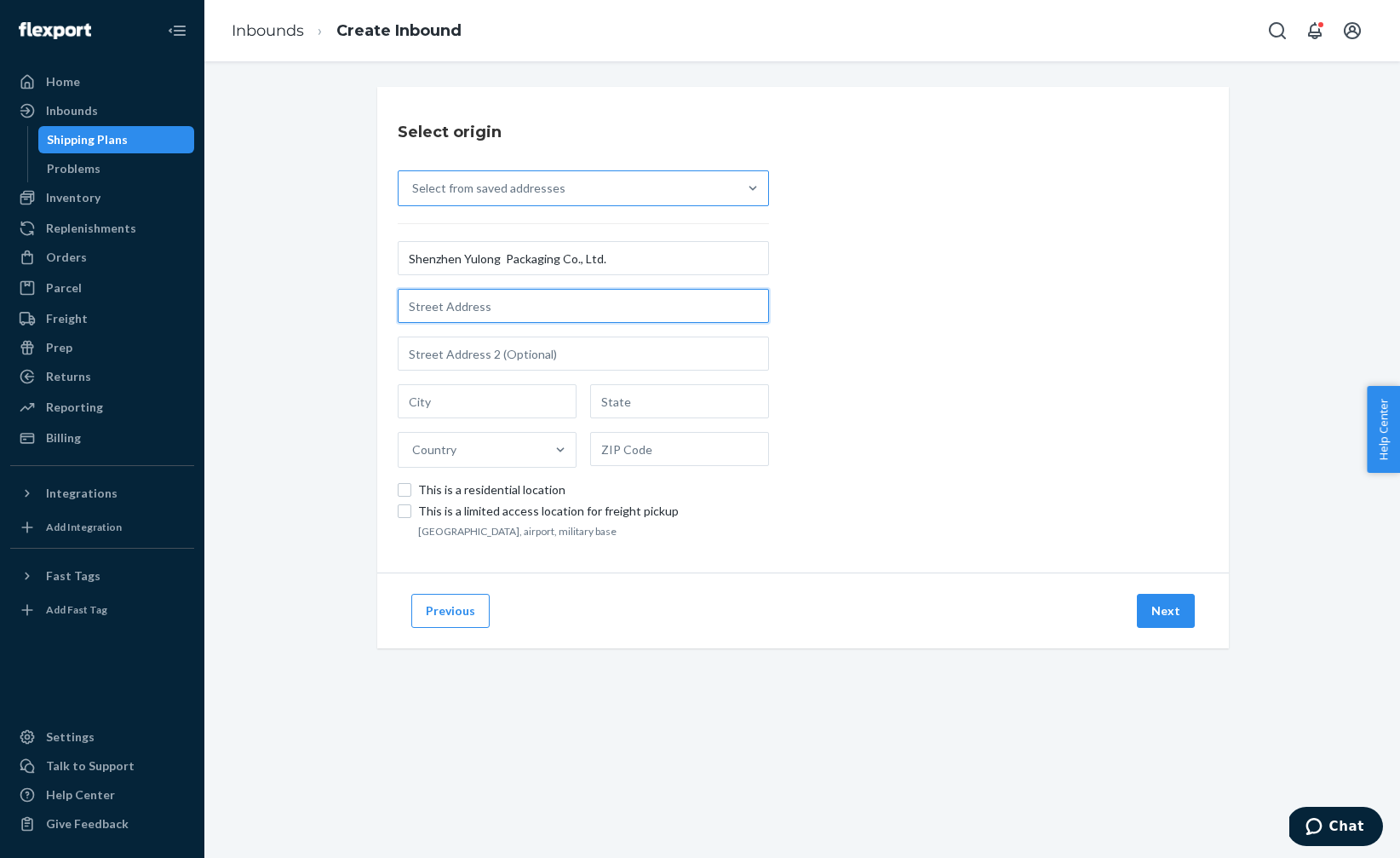
click at [433, 309] on input "text" at bounding box center [583, 306] width 371 height 34
paste input "[STREET_ADDRESS]"
drag, startPoint x: 622, startPoint y: 304, endPoint x: 769, endPoint y: 304, distance: 147.0
click at [769, 304] on div "Select origin Select from saved addresses Shenzhen Yulong Packaging Co., Ltd. […" at bounding box center [803, 329] width 852 height 486
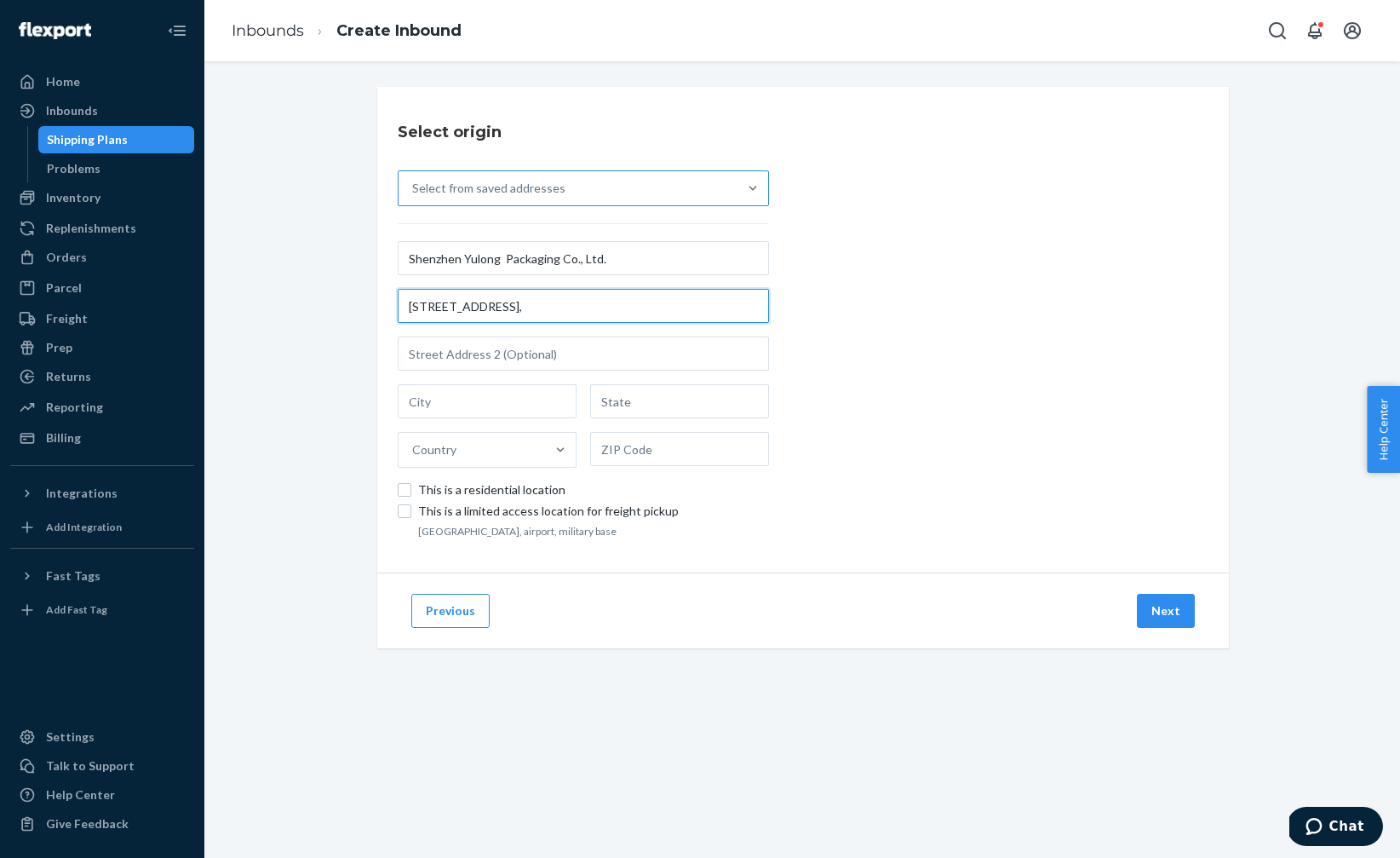
scroll to position [0, 0]
type input "[GEOGRAPHIC_DATA], [GEOGRAPHIC_DATA]"
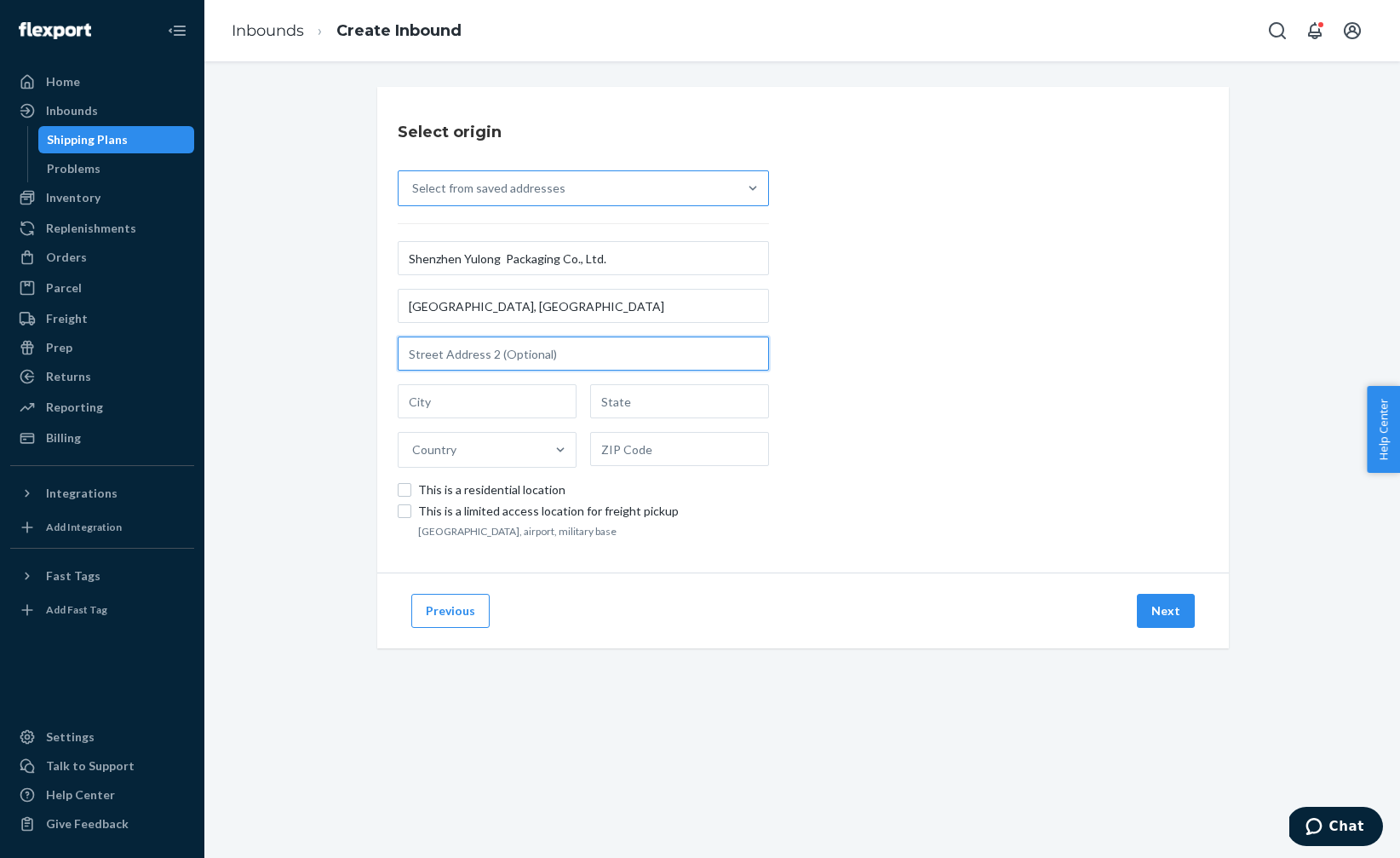
click at [478, 356] on input "text" at bounding box center [583, 353] width 371 height 34
paste input "[GEOGRAPHIC_DATA]"
type input "[GEOGRAPHIC_DATA]"
click at [801, 302] on div "Select origin Select from saved addresses Shenzhen Yulong Packaging Co., Ltd. […" at bounding box center [803, 329] width 852 height 486
click at [417, 411] on input "text" at bounding box center [487, 401] width 179 height 34
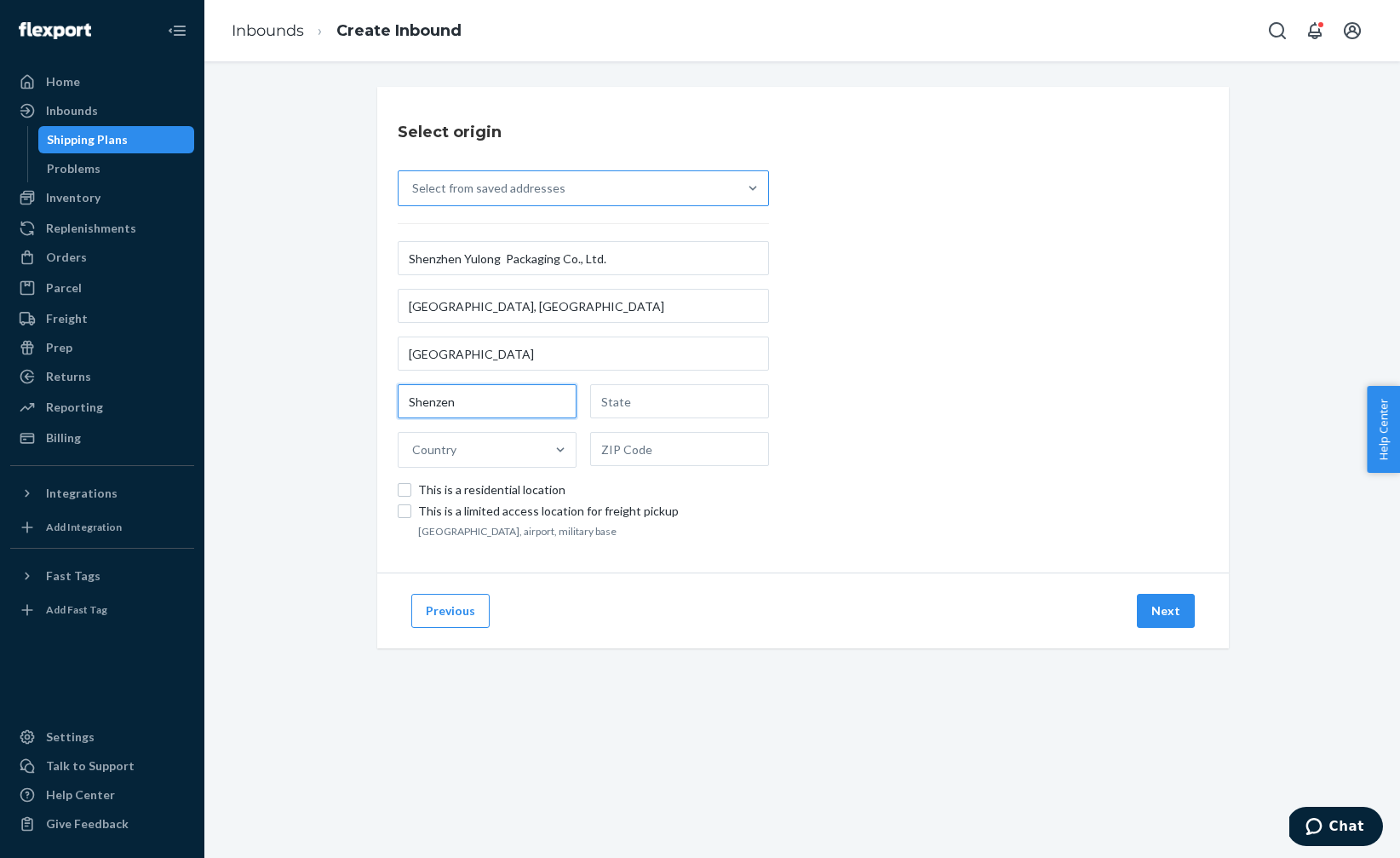
type input "Shenzen"
type input "[GEOGRAPHIC_DATA]"
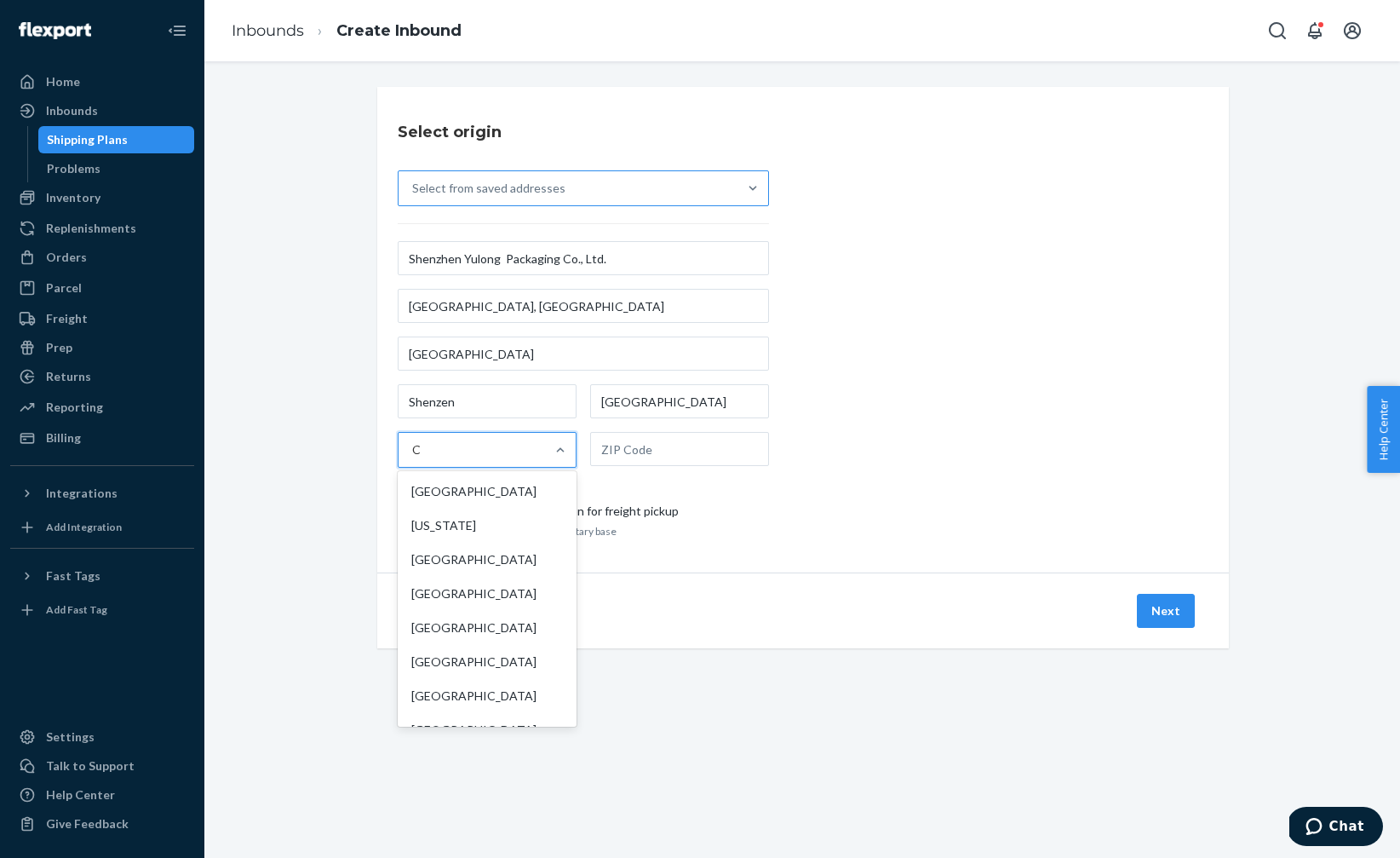
type input "Ch"
click at [402, 489] on div "[GEOGRAPHIC_DATA]" at bounding box center [488, 492] width 172 height 34
click at [412, 458] on input "Ch" at bounding box center [420, 450] width 17 height 17
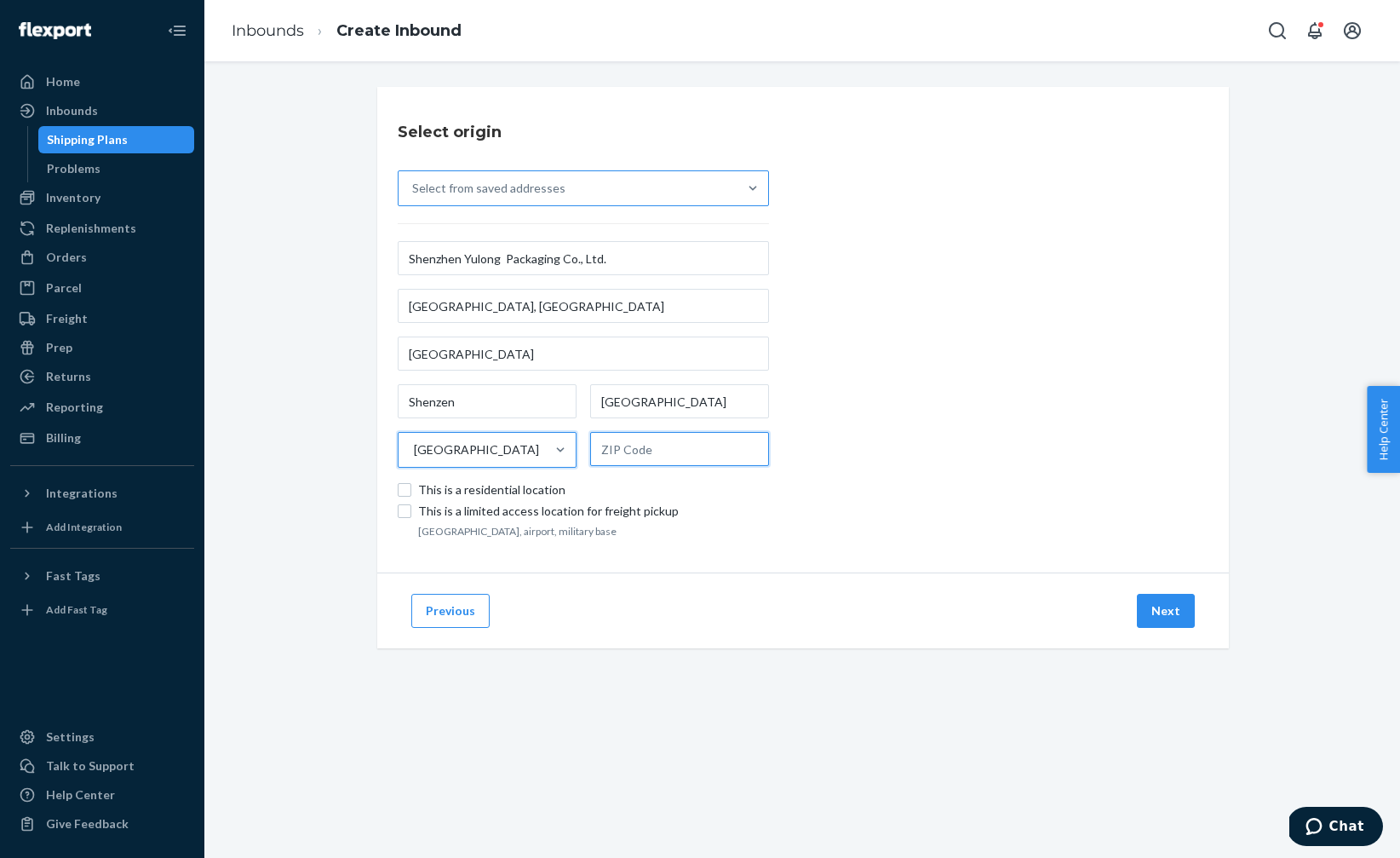
click at [672, 455] on input "text" at bounding box center [679, 449] width 179 height 34
paste input "518111"
type input "518111"
click at [955, 455] on div "Select origin Select from saved addresses Shenzhen Yulong Packaging Co., Ltd. […" at bounding box center [803, 329] width 852 height 486
click at [1180, 602] on button "Next" at bounding box center [1166, 611] width 58 height 34
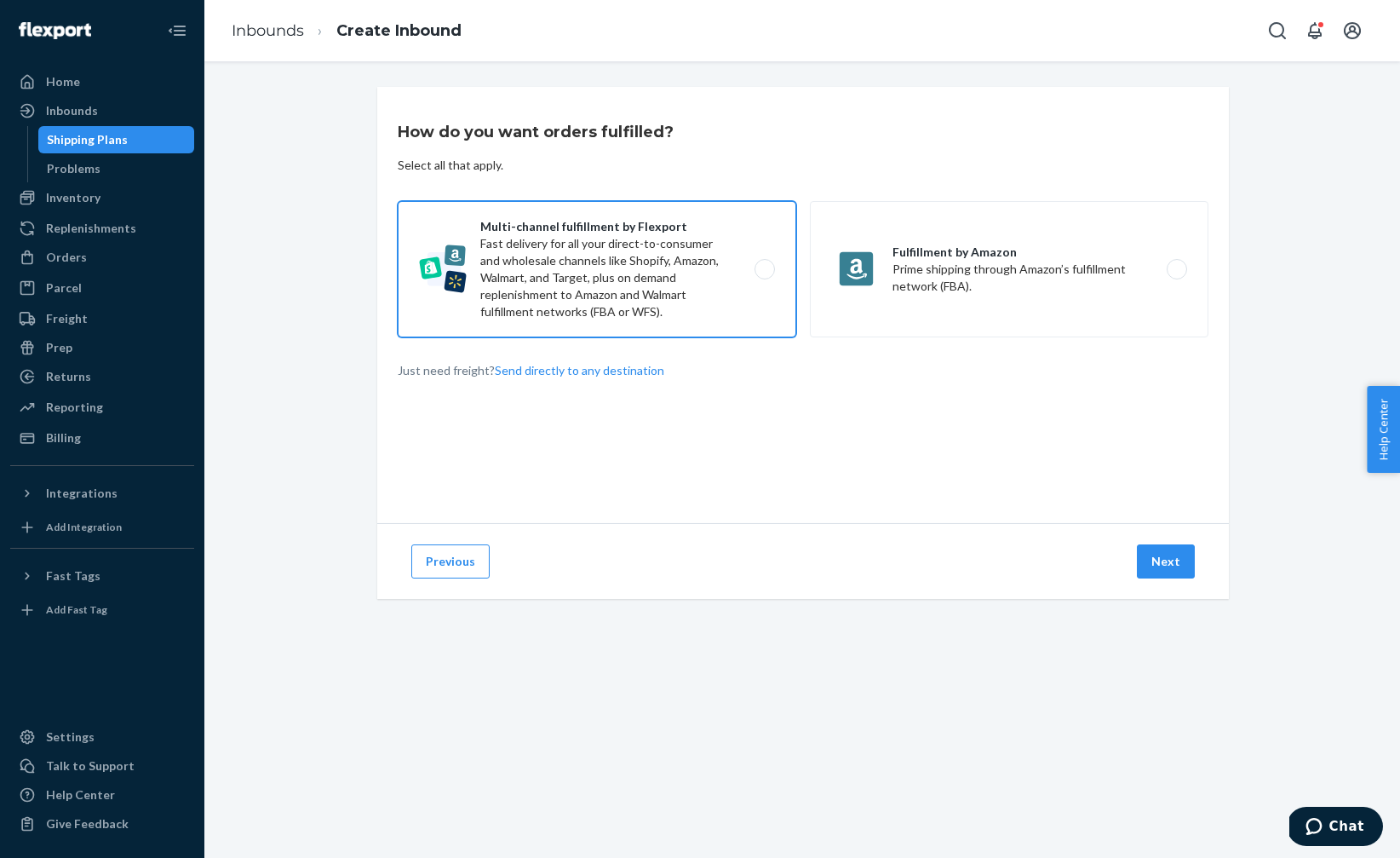
click at [562, 262] on label "Multi-channel fulfillment by Flexport Fast delivery for all your direct-to-cons…" at bounding box center [597, 270] width 399 height 137
click at [764, 264] on input "Multi-channel fulfillment by Flexport Fast delivery for all your direct-to-cons…" at bounding box center [769, 269] width 11 height 11
radio input "true"
click at [1180, 560] on button "Next" at bounding box center [1166, 561] width 58 height 34
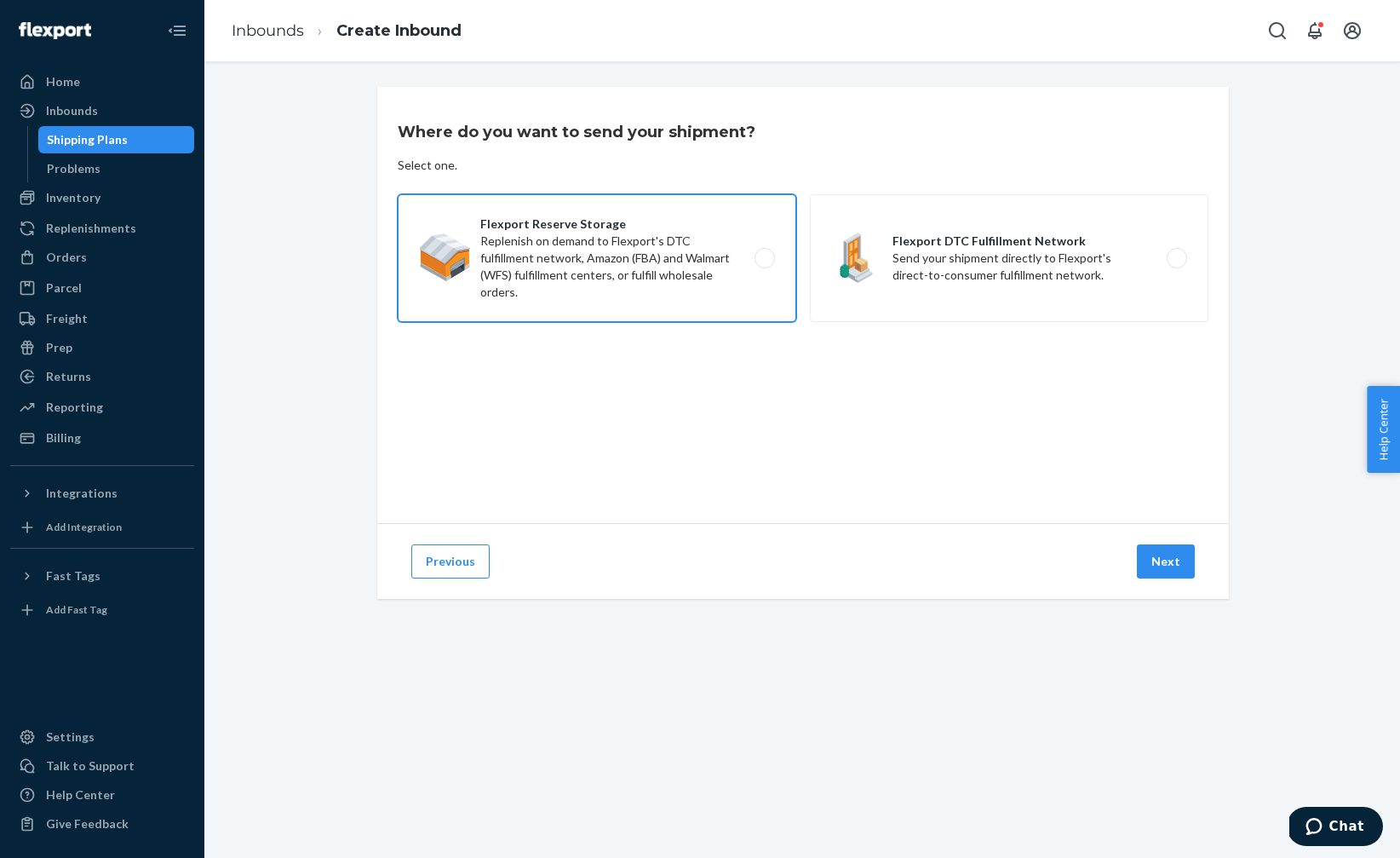
click at [542, 281] on label "Flexport Reserve Storage Replenish on demand to Flexport's DTC fulfillment netw…" at bounding box center [597, 258] width 399 height 128
click at [764, 264] on input "Flexport Reserve Storage Replenish on demand to Flexport's DTC fulfillment netw…" at bounding box center [769, 258] width 11 height 11
radio input "true"
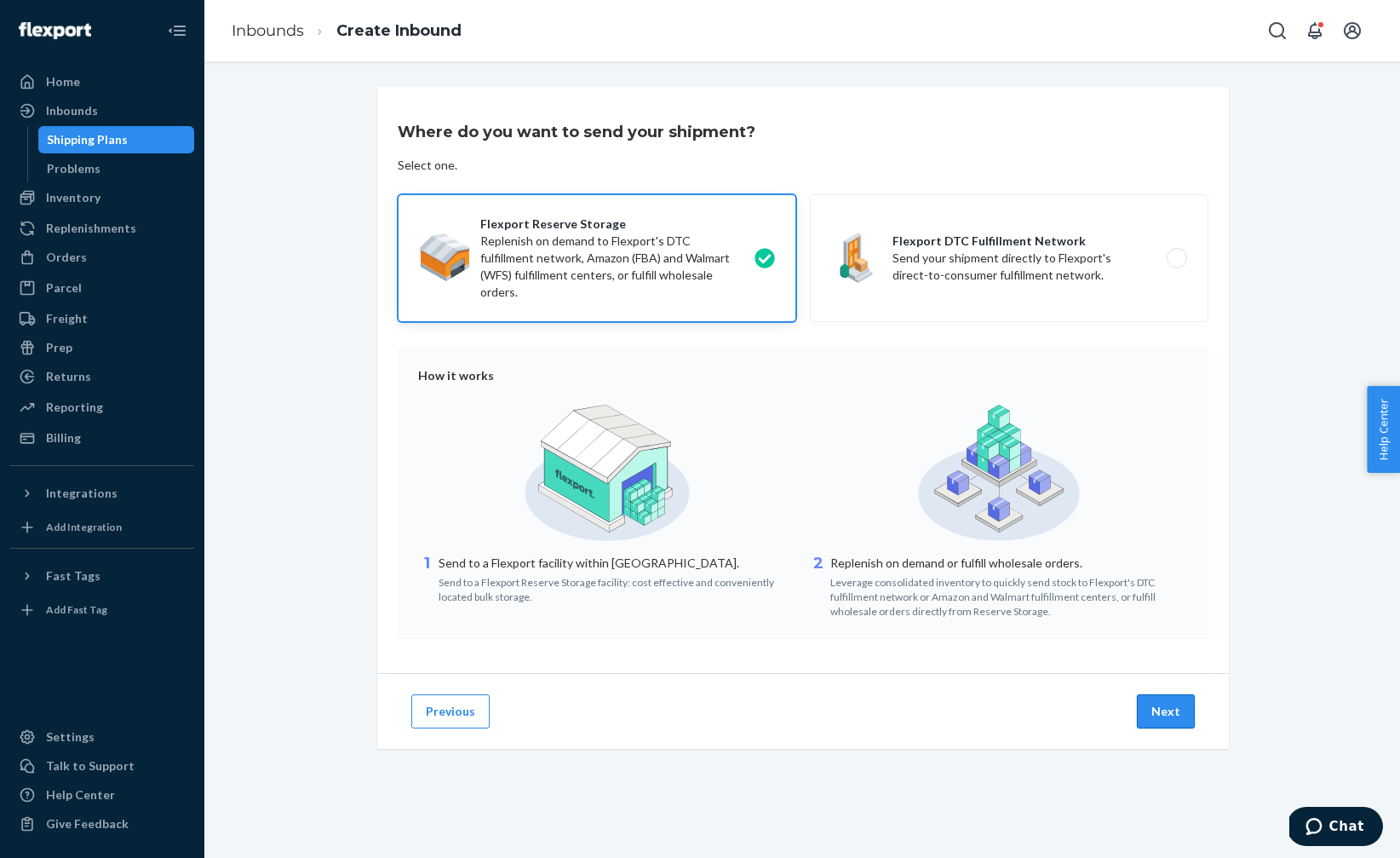
click at [1159, 719] on button "Next" at bounding box center [1166, 711] width 58 height 34
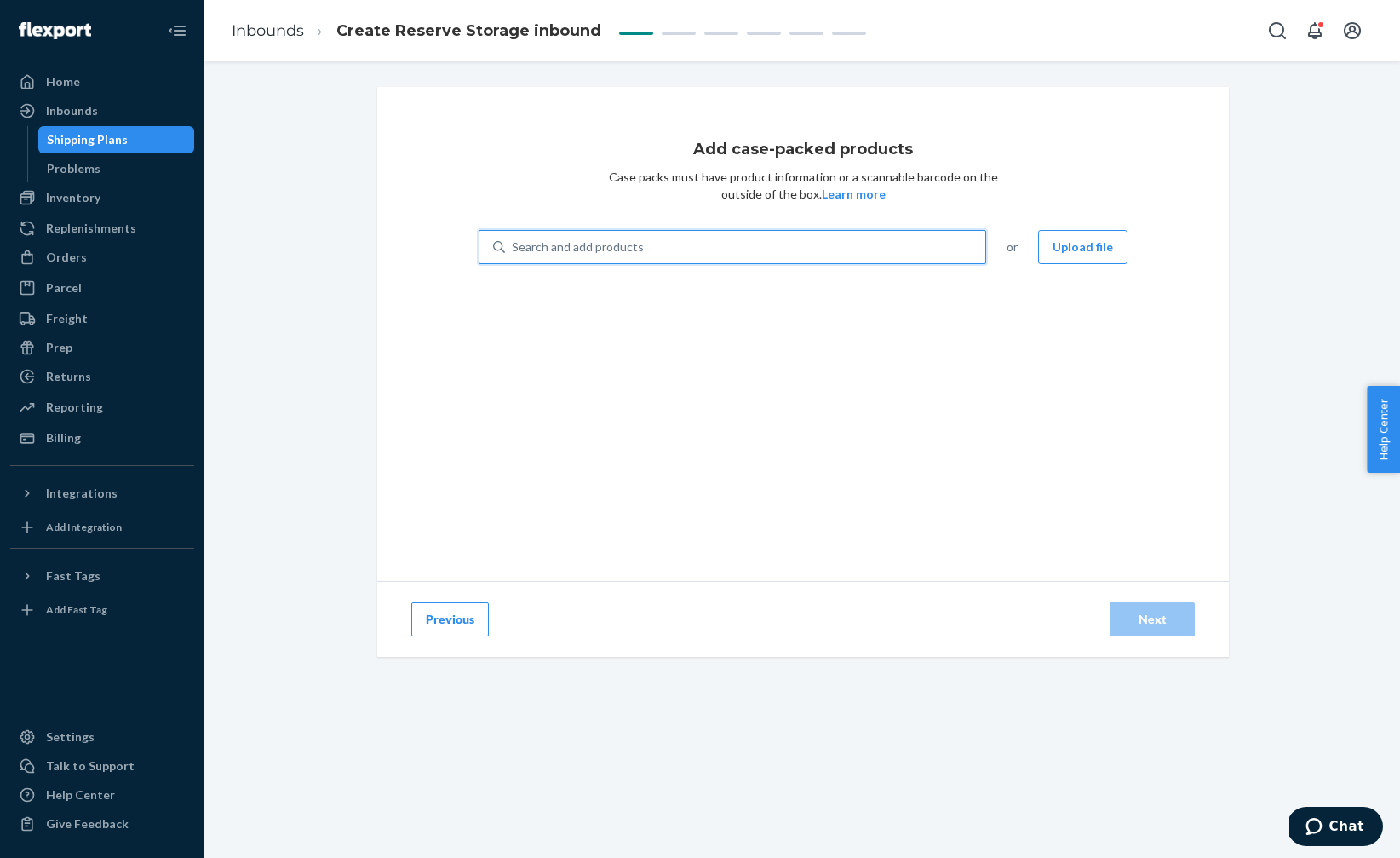
click at [618, 246] on div "Search and add products" at bounding box center [577, 246] width 132 height 17
click at [514, 246] on input "0 results available. Use Up and Down to choose options, press Enter to select t…" at bounding box center [513, 246] width 2 height 17
type input "demono"
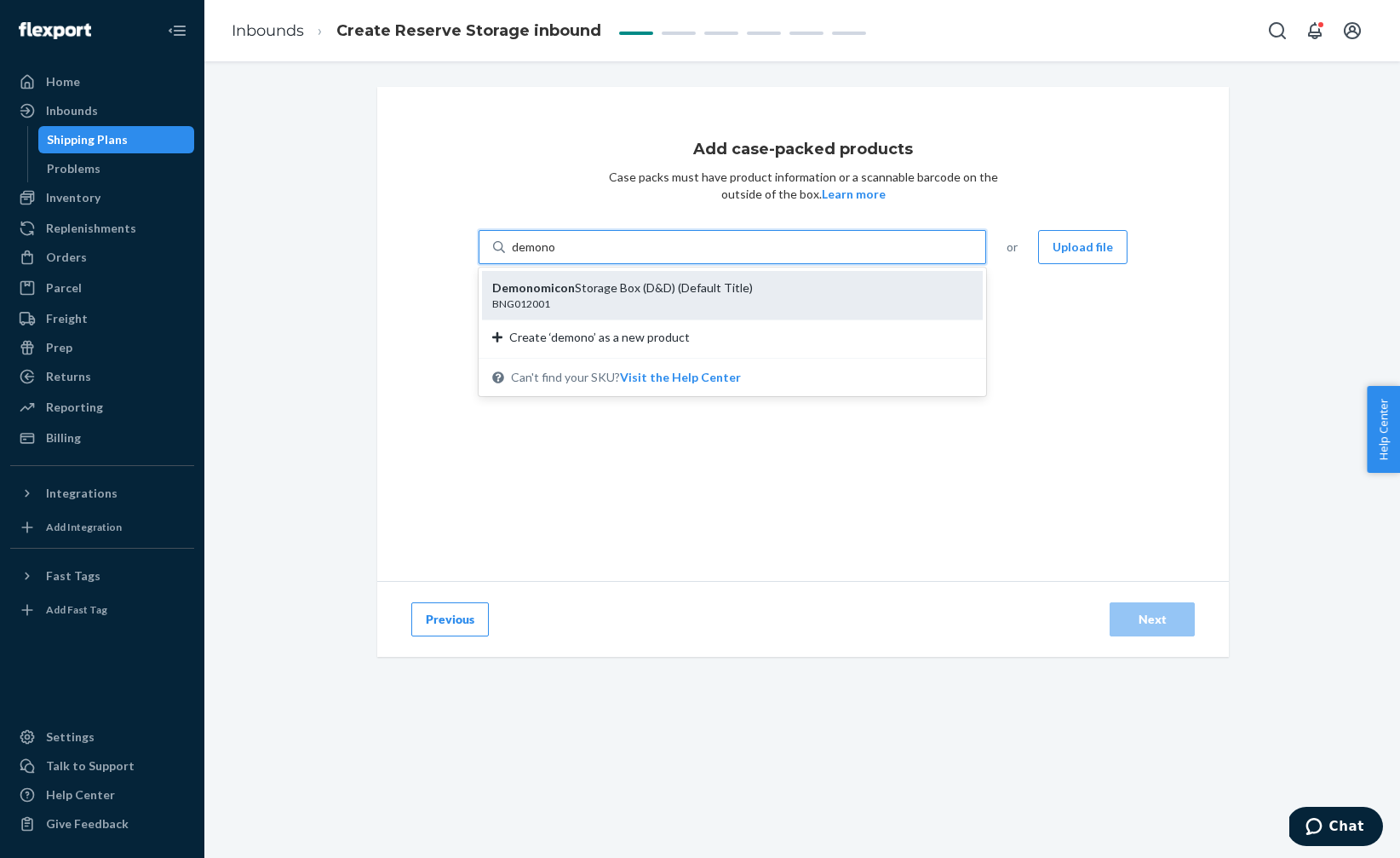
click at [578, 301] on div "BNG012001" at bounding box center [726, 303] width 467 height 15
click at [556, 256] on input "demono" at bounding box center [533, 246] width 44 height 17
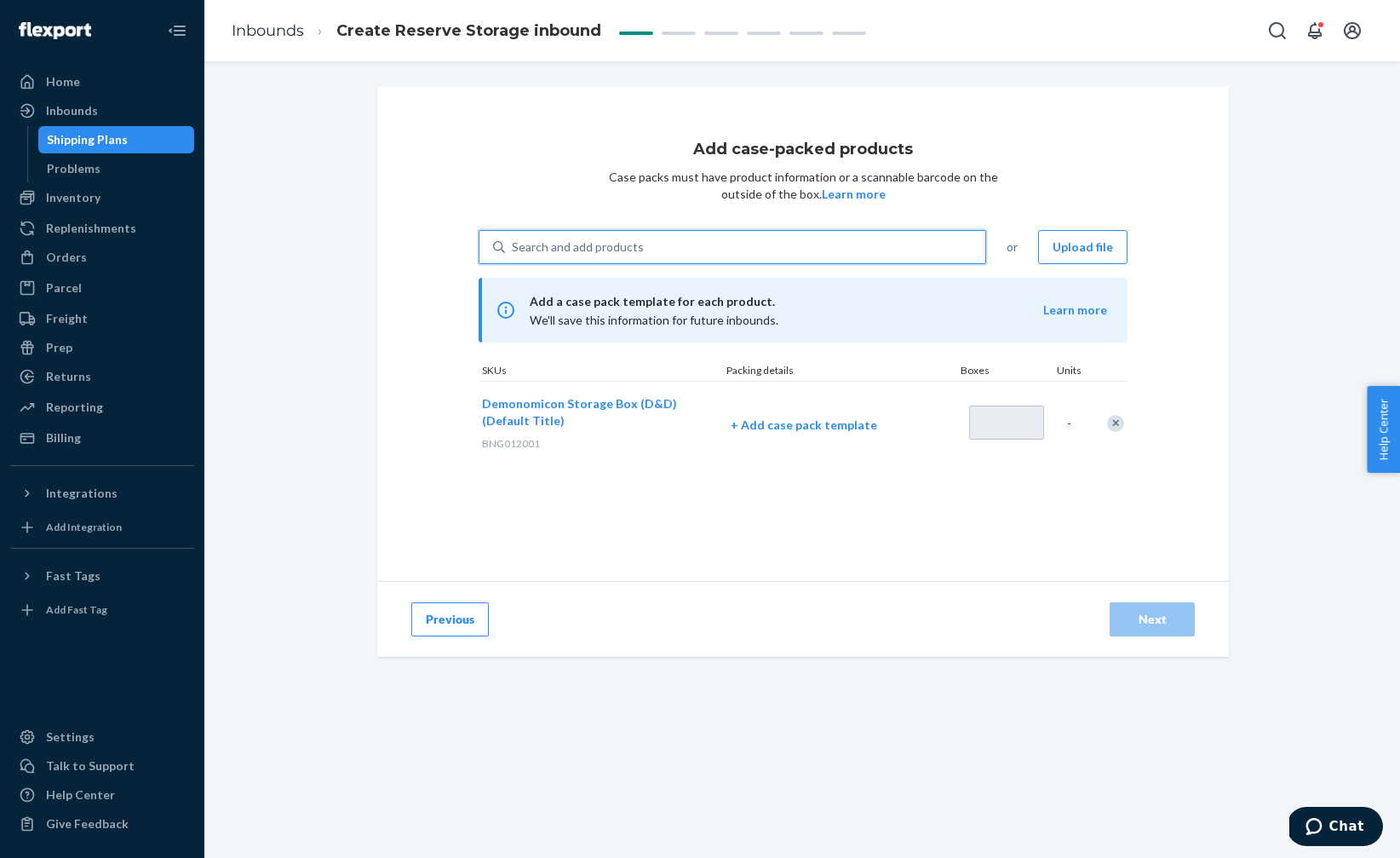
click at [581, 243] on div "Search and add products" at bounding box center [577, 246] width 132 height 17
click at [514, 243] on input "0 results available. Use Up and Down to choose options, press Enter to select t…" at bounding box center [513, 246] width 2 height 17
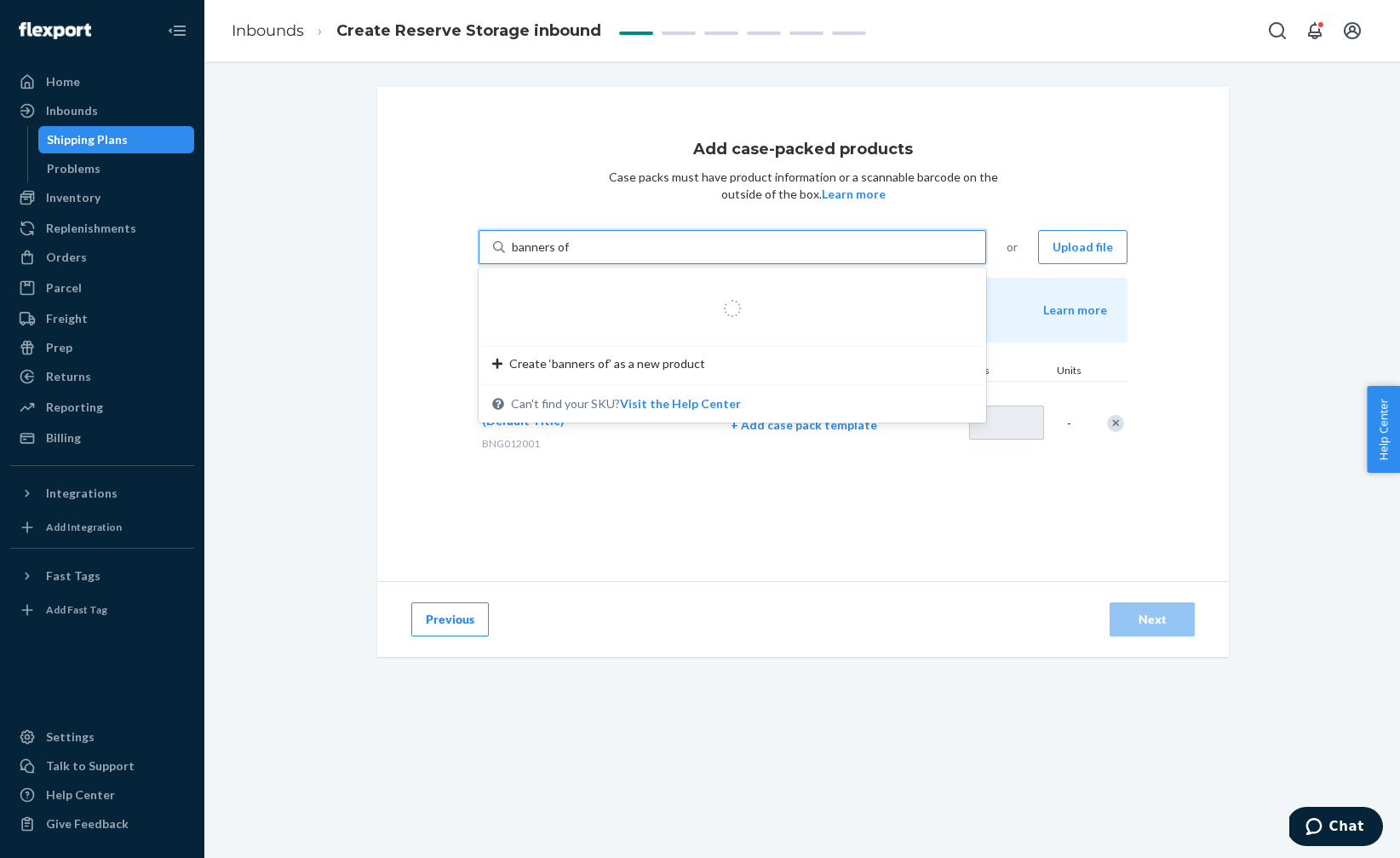
type input "banners of"
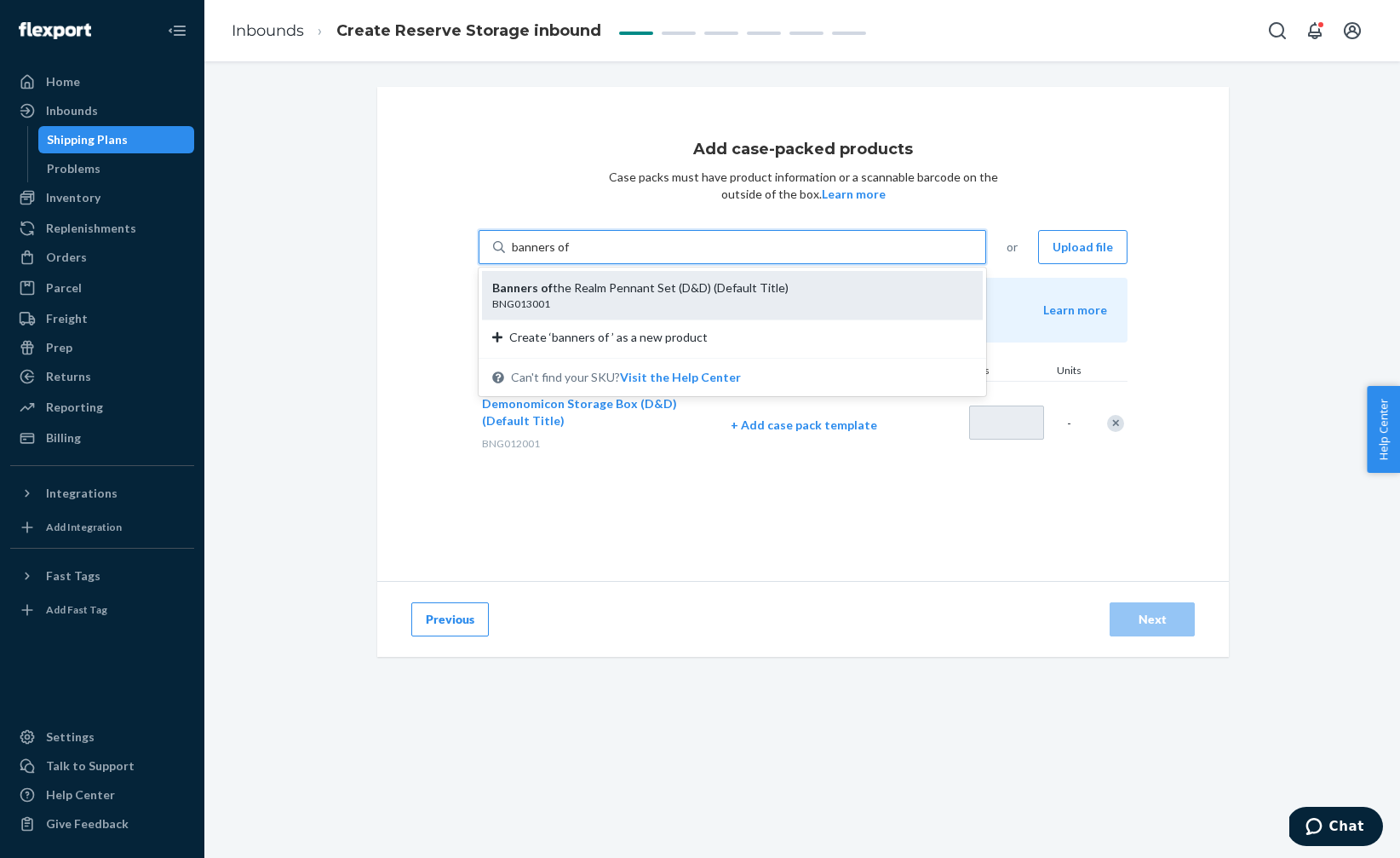
click at [556, 302] on div "BNG013001" at bounding box center [726, 303] width 467 height 15
click at [556, 256] on input "banners of" at bounding box center [541, 246] width 59 height 17
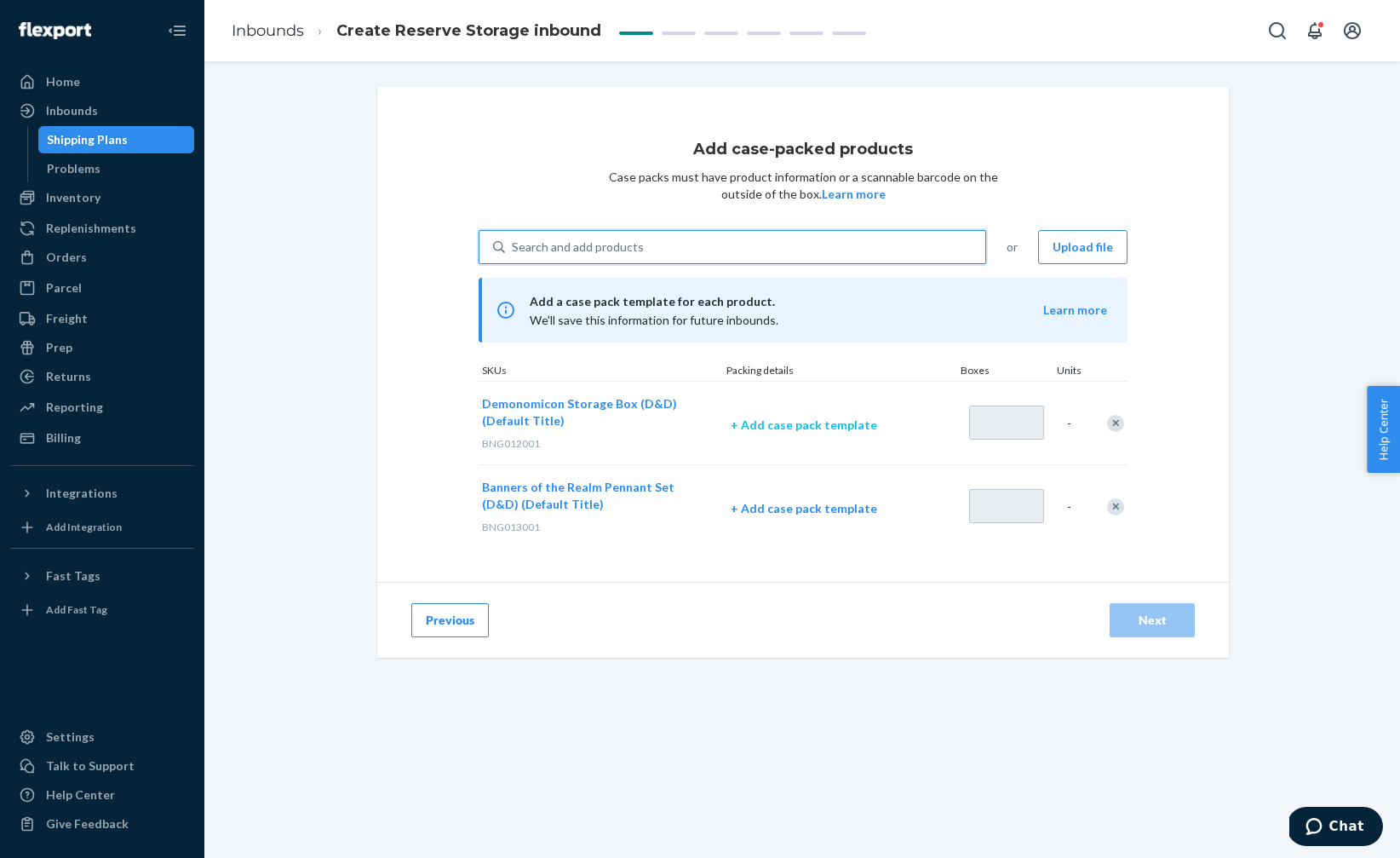
click at [795, 422] on p "+ Add case pack template" at bounding box center [839, 424] width 218 height 17
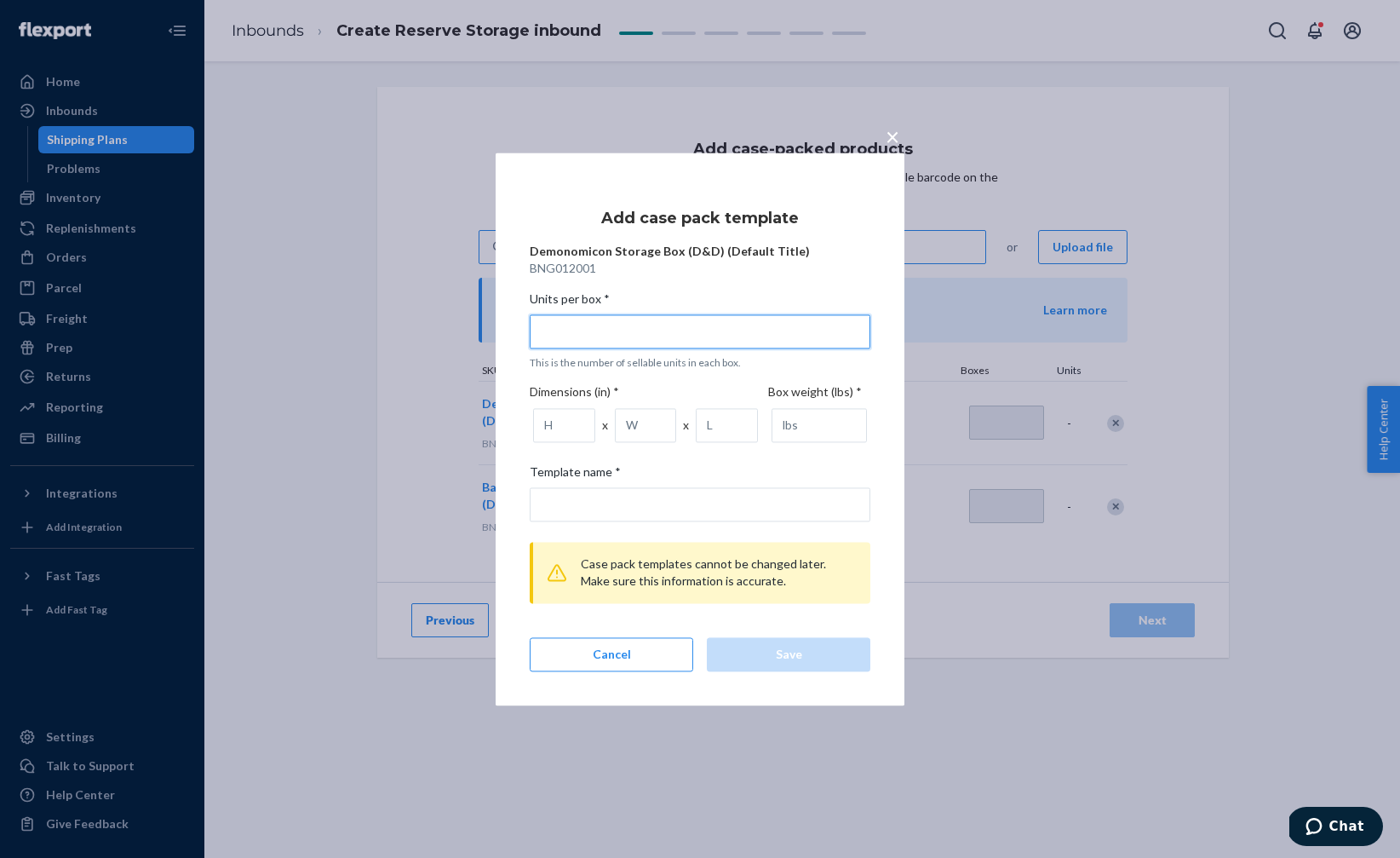
click at [553, 329] on input "Units per box * This is the number of sellable units in each box." at bounding box center [700, 331] width 341 height 34
type input "1"
type input "1 unit per box"
type input "12"
type input "12 units per box"
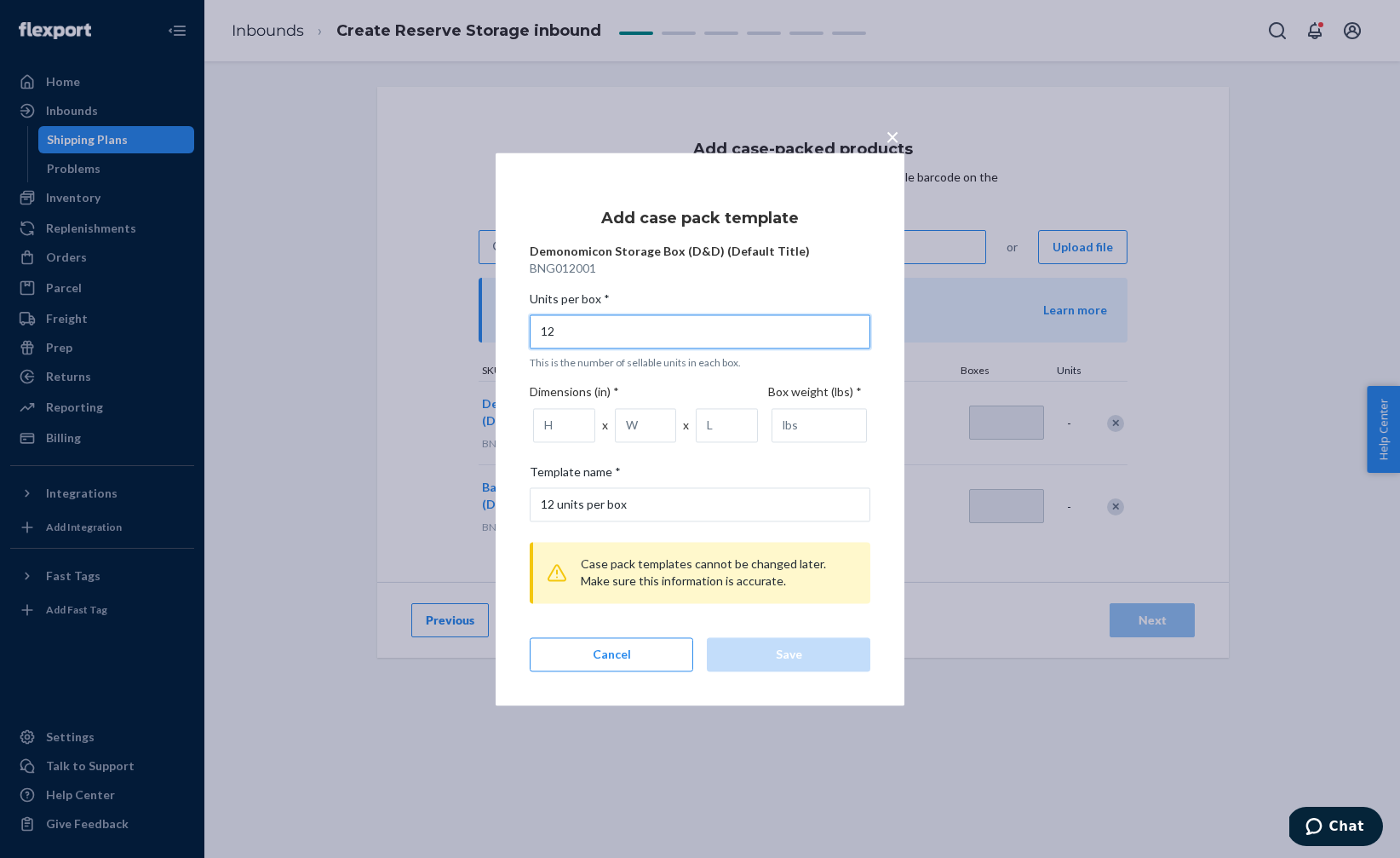
type input "12"
click at [568, 426] on input "number" at bounding box center [565, 425] width 63 height 34
type input "13.6"
click at [624, 429] on input "number" at bounding box center [647, 425] width 63 height 34
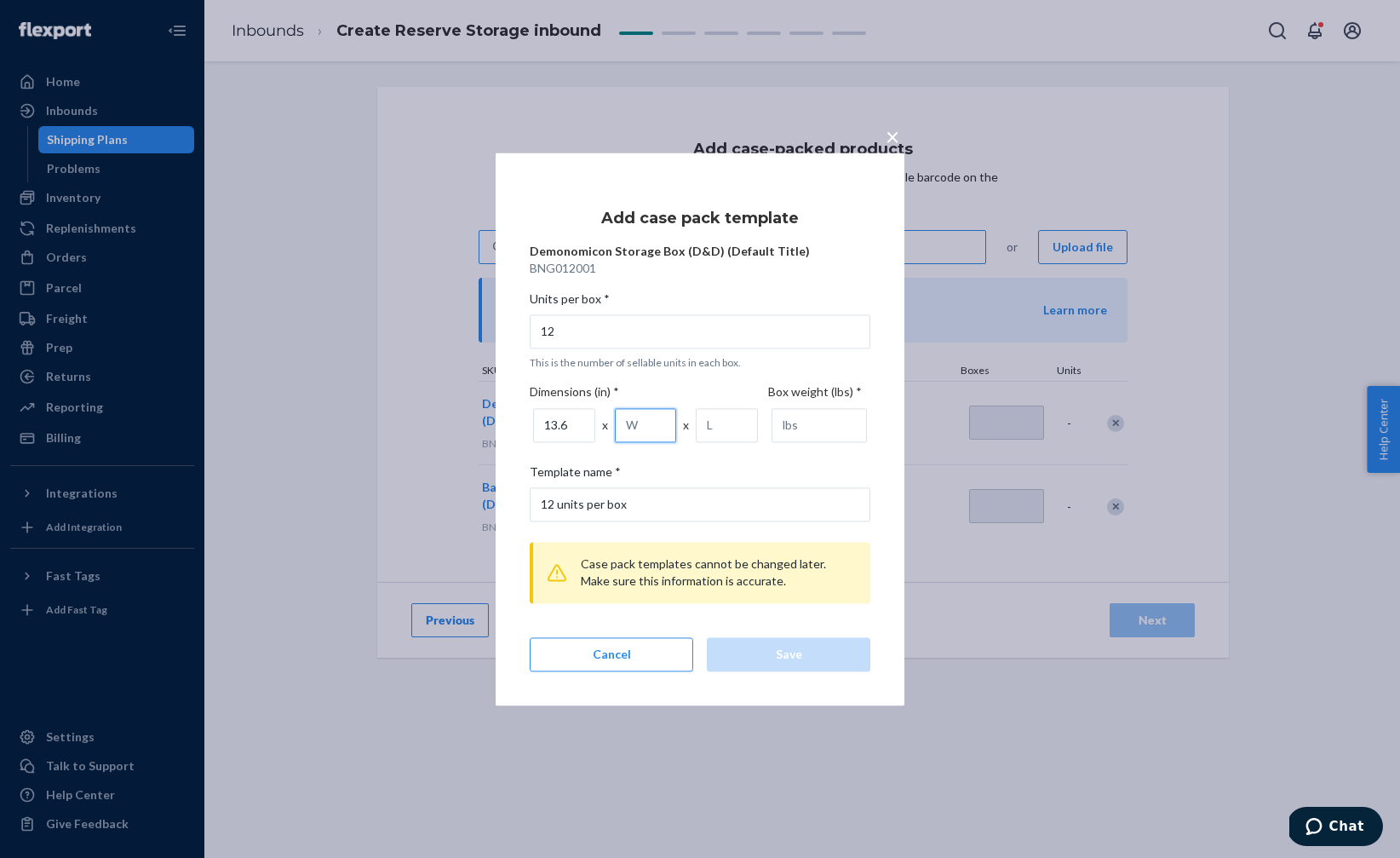
click at [624, 429] on input "number" at bounding box center [647, 425] width 63 height 34
type input "22"
type input "18.9"
type input "36.6"
click at [880, 440] on div "× Add case pack template Demonomicon Storage Box (D&D) (Default Title) BNG01200…" at bounding box center [700, 429] width 409 height 553
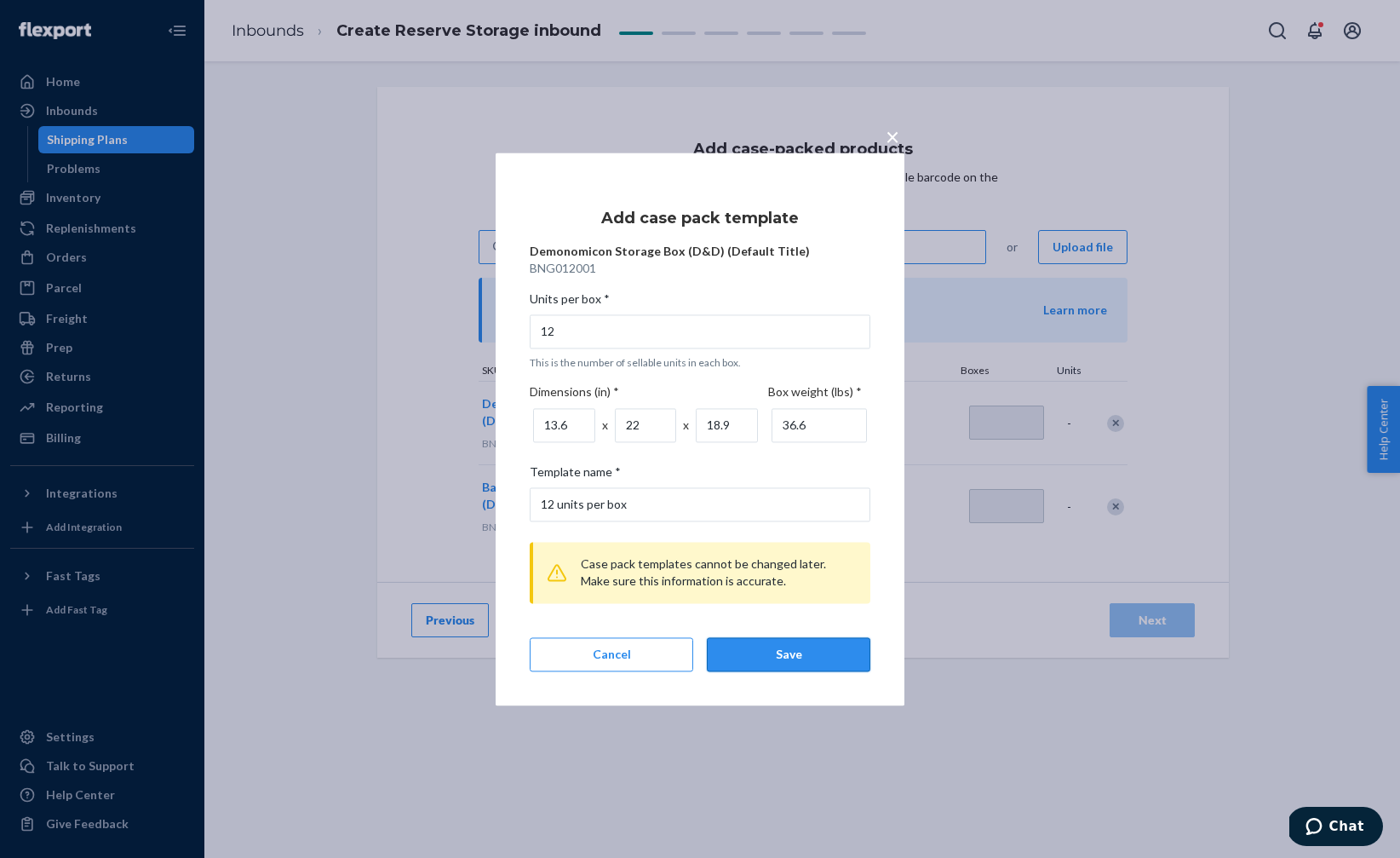
click at [785, 659] on div "Save" at bounding box center [788, 654] width 135 height 17
type input "1"
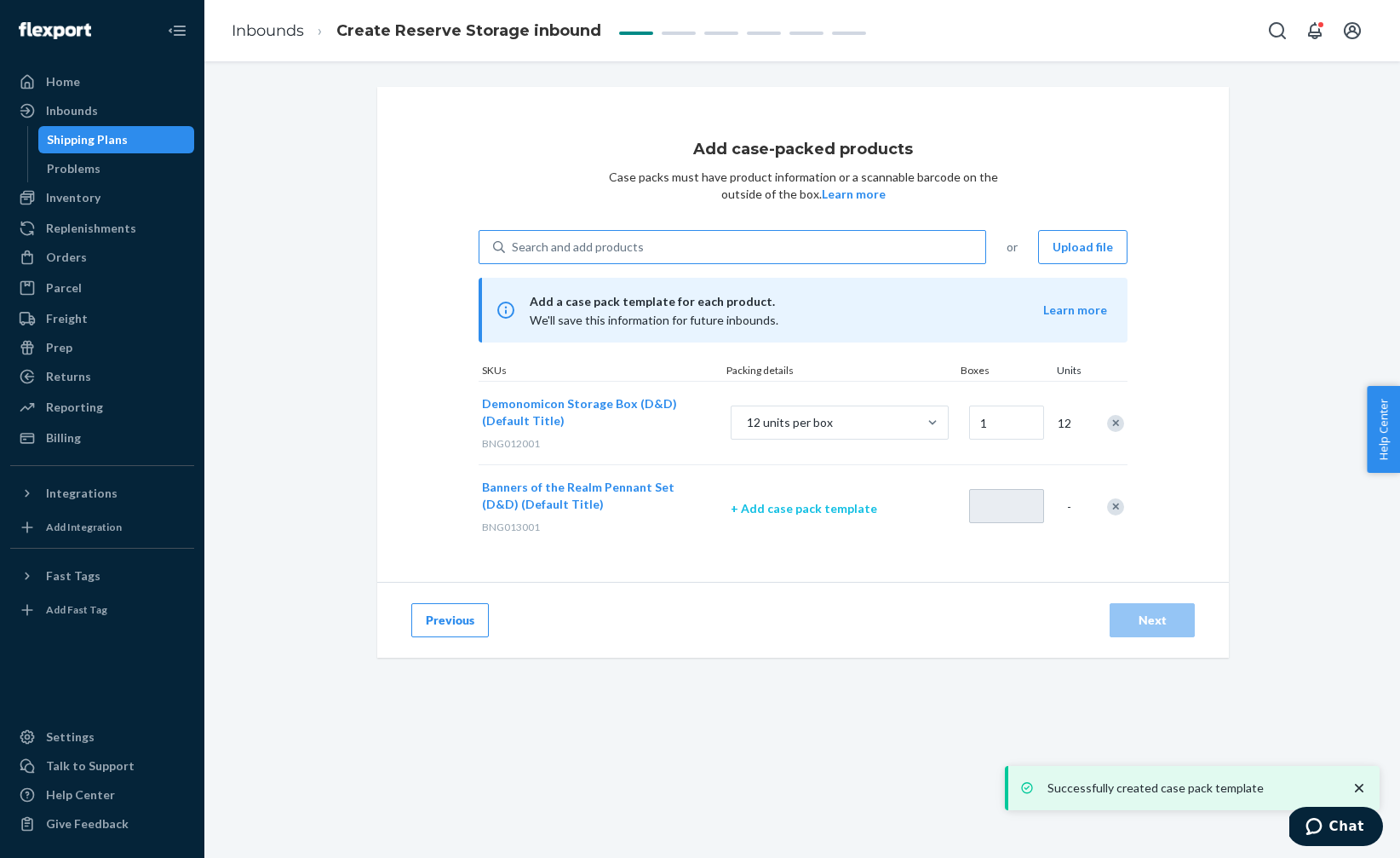
click at [817, 510] on p "+ Add case pack template" at bounding box center [839, 508] width 218 height 17
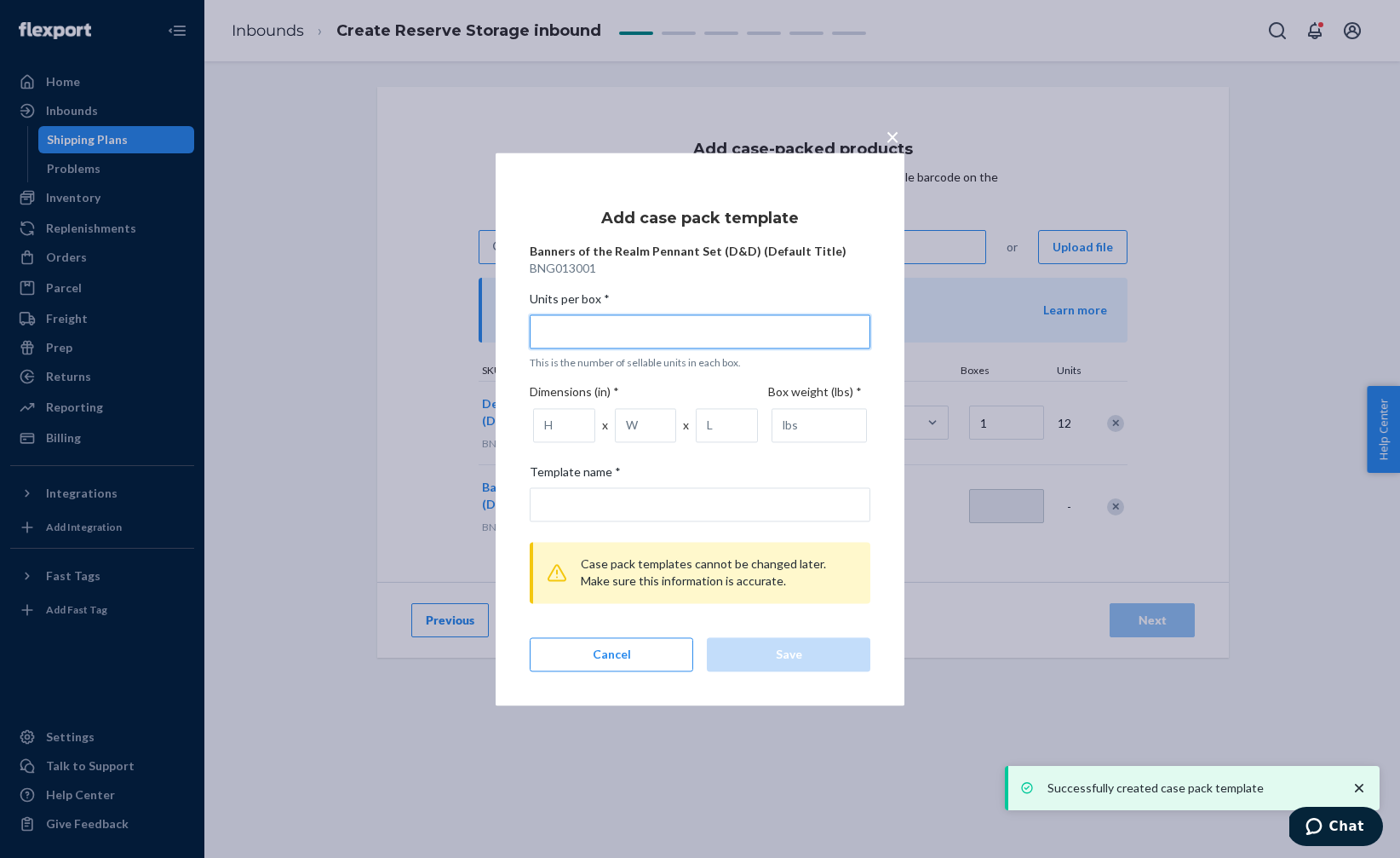
click at [575, 326] on input "Units per box * This is the number of sellable units in each box." at bounding box center [700, 331] width 341 height 34
type input "2"
type input "2 units per box"
type input "24"
type input "24 units per box"
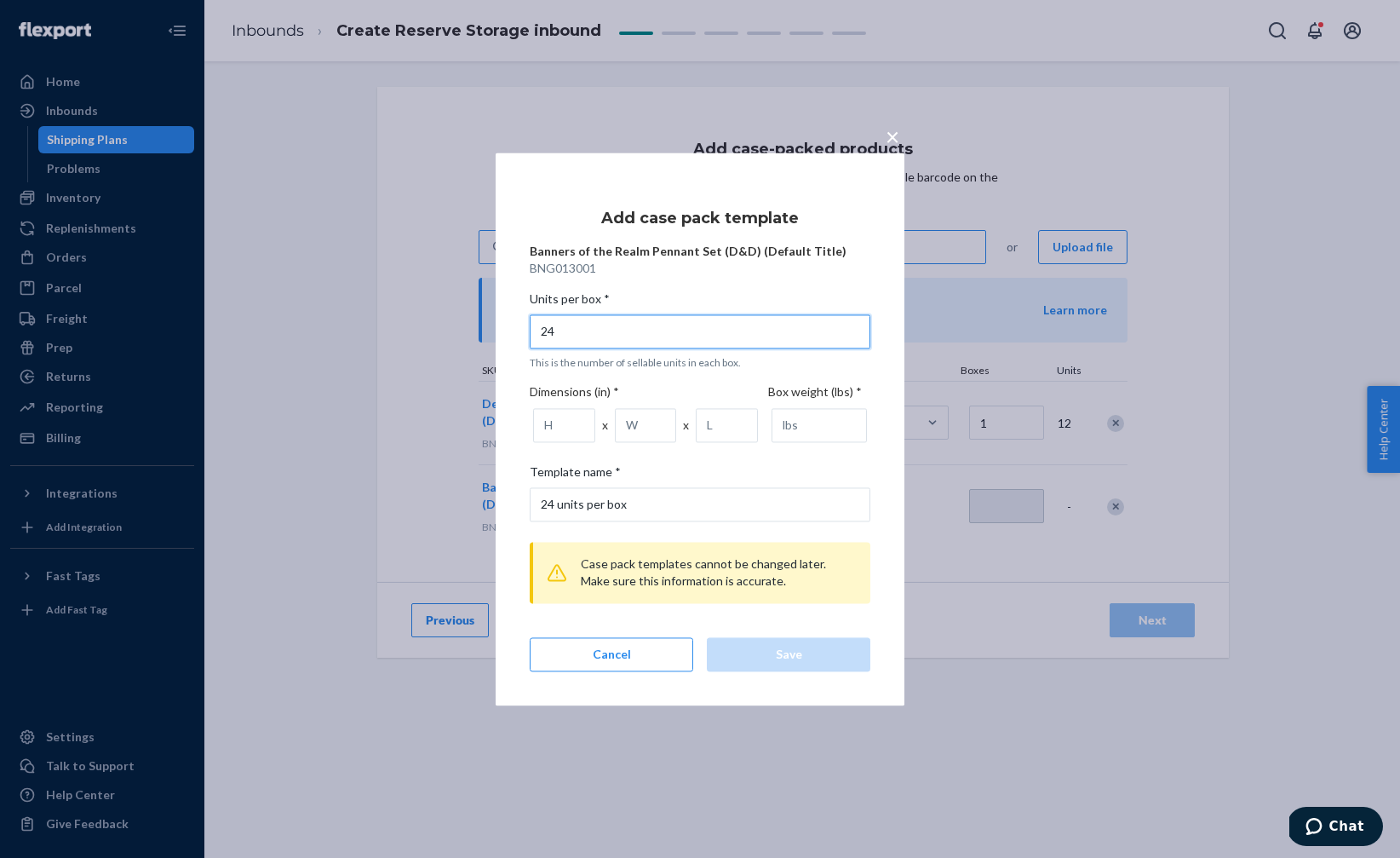
type input "24"
click at [561, 425] on input "number" at bounding box center [565, 425] width 63 height 34
type input "15"
type input "20.7"
type input "20"
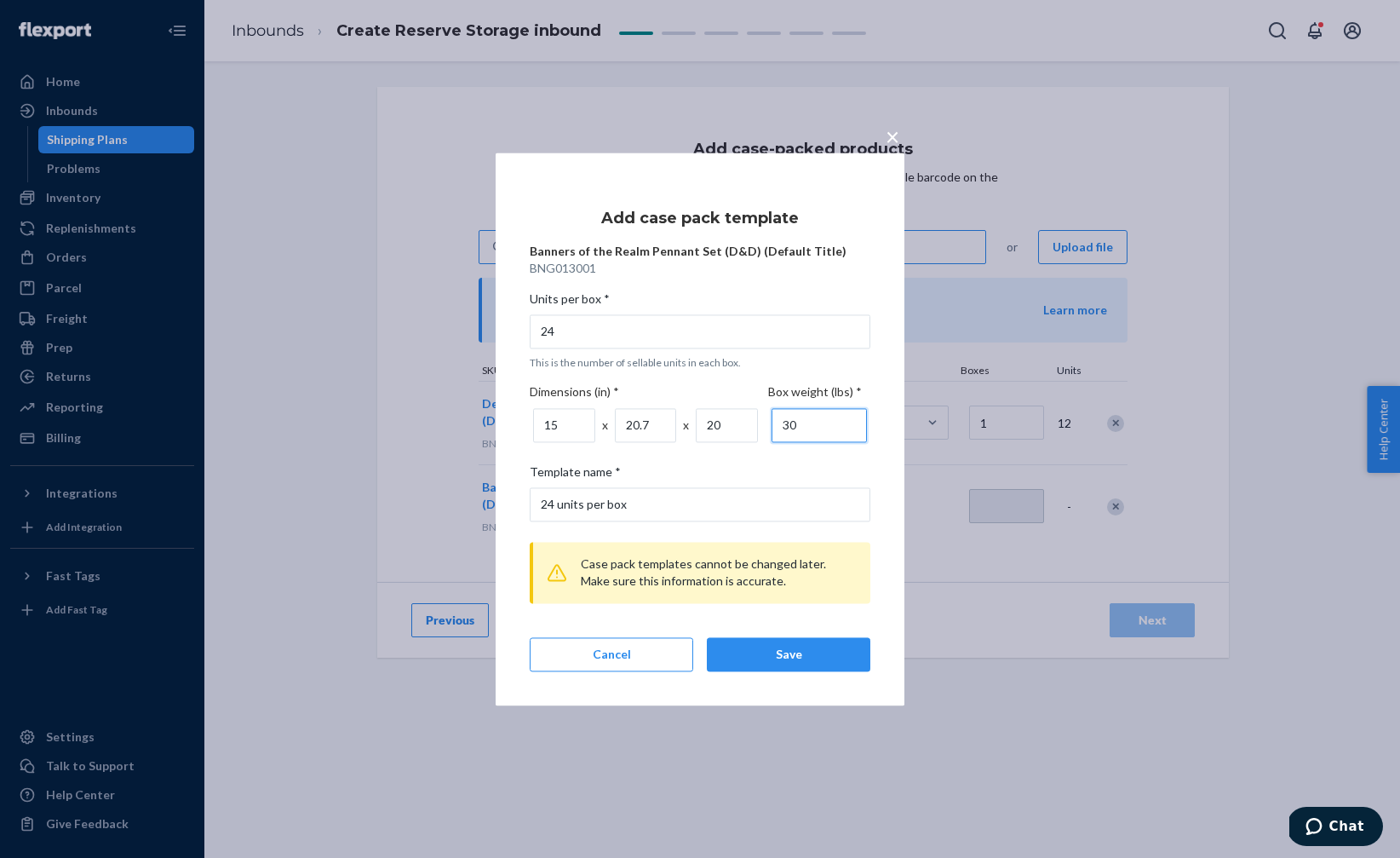
type input "30"
click at [889, 448] on div "× Add case pack template Banners of the Realm Pennant Set (D&D) (Default Title)…" at bounding box center [700, 429] width 409 height 553
click at [769, 658] on div "Save" at bounding box center [788, 654] width 135 height 17
type input "1"
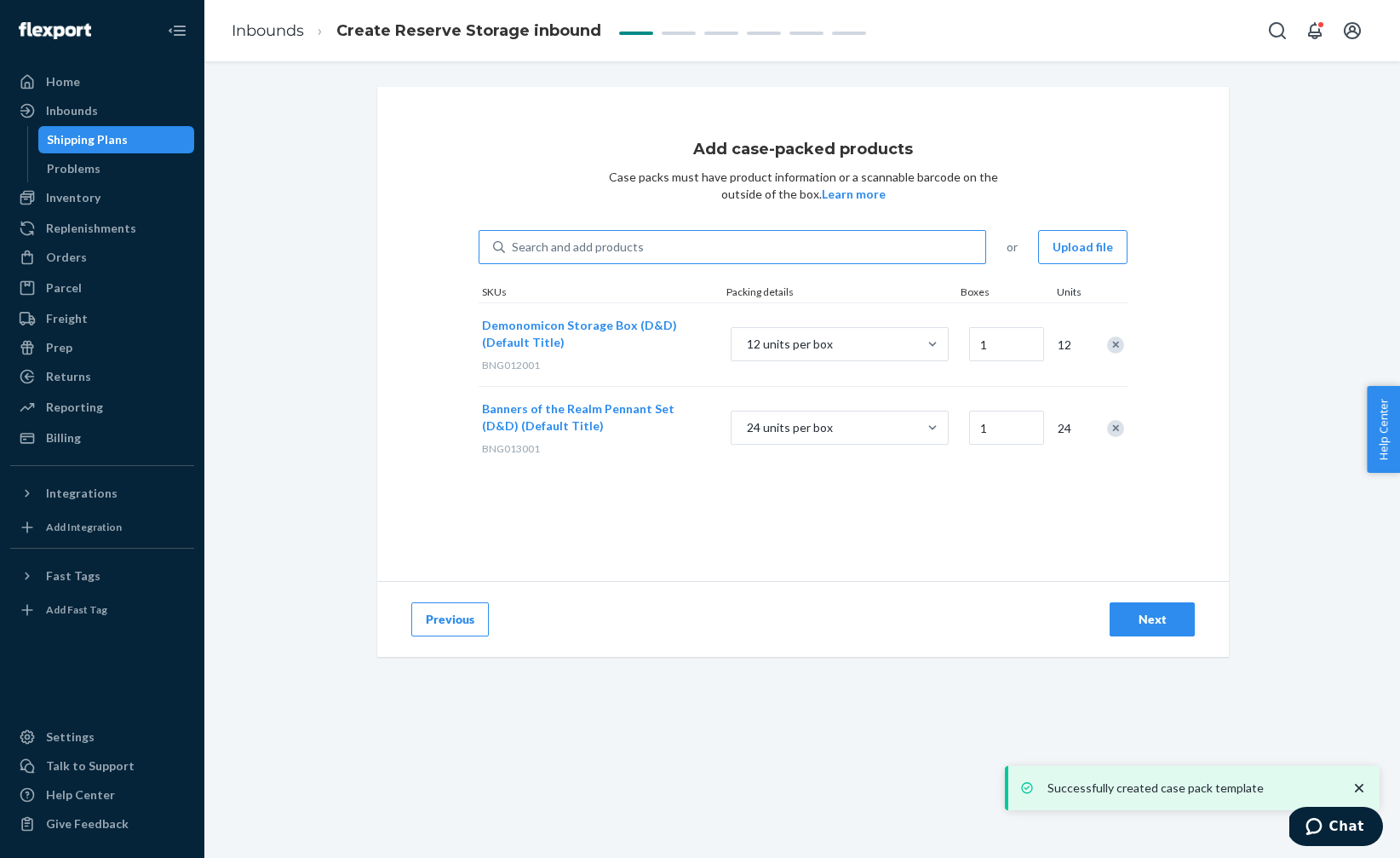
click at [1145, 621] on div "Next" at bounding box center [1153, 619] width 57 height 17
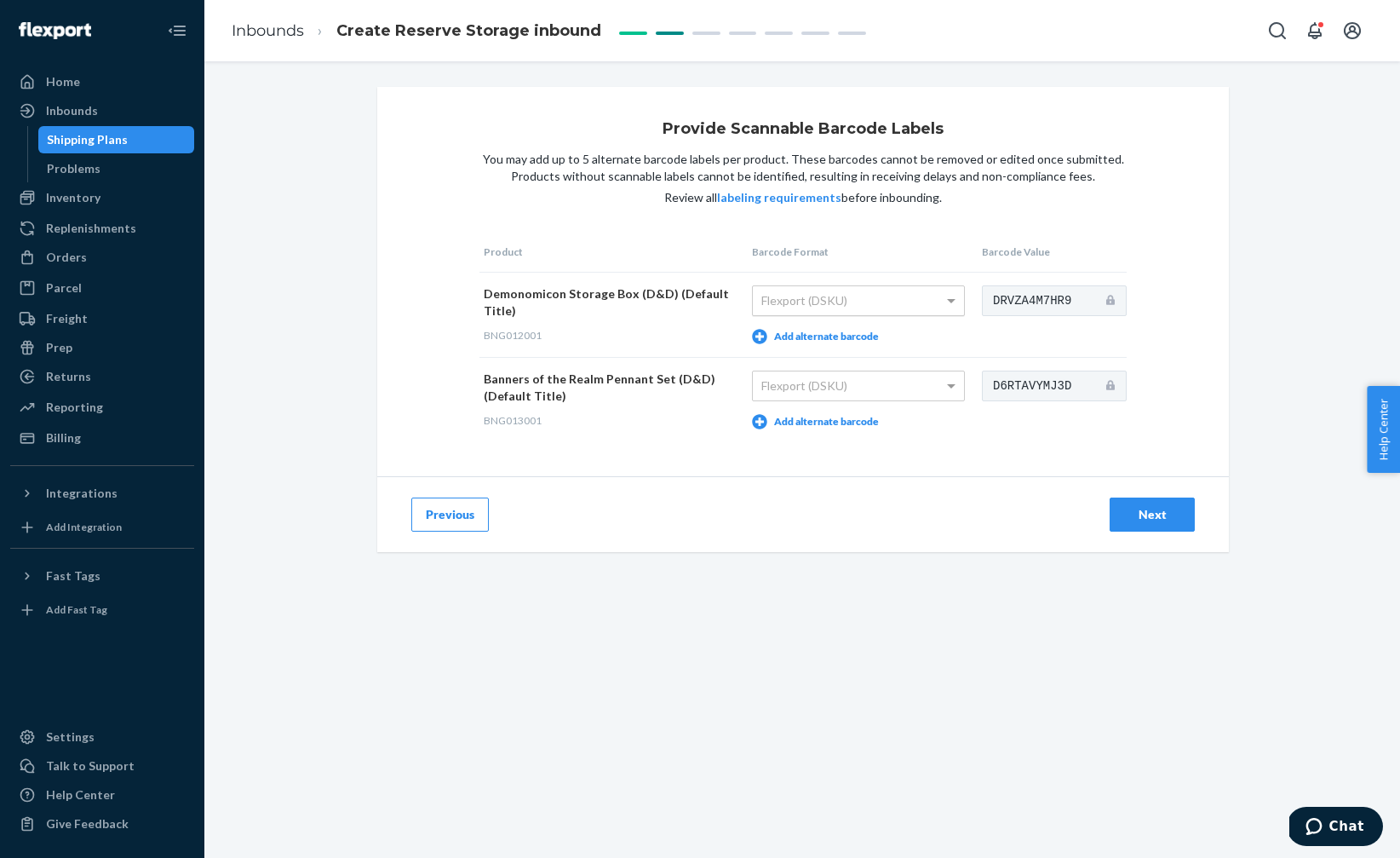
click at [935, 302] on div "Flexport (DSKU)" at bounding box center [859, 301] width 211 height 29
click at [846, 340] on button "Add alternate barcode" at bounding box center [816, 337] width 127 height 16
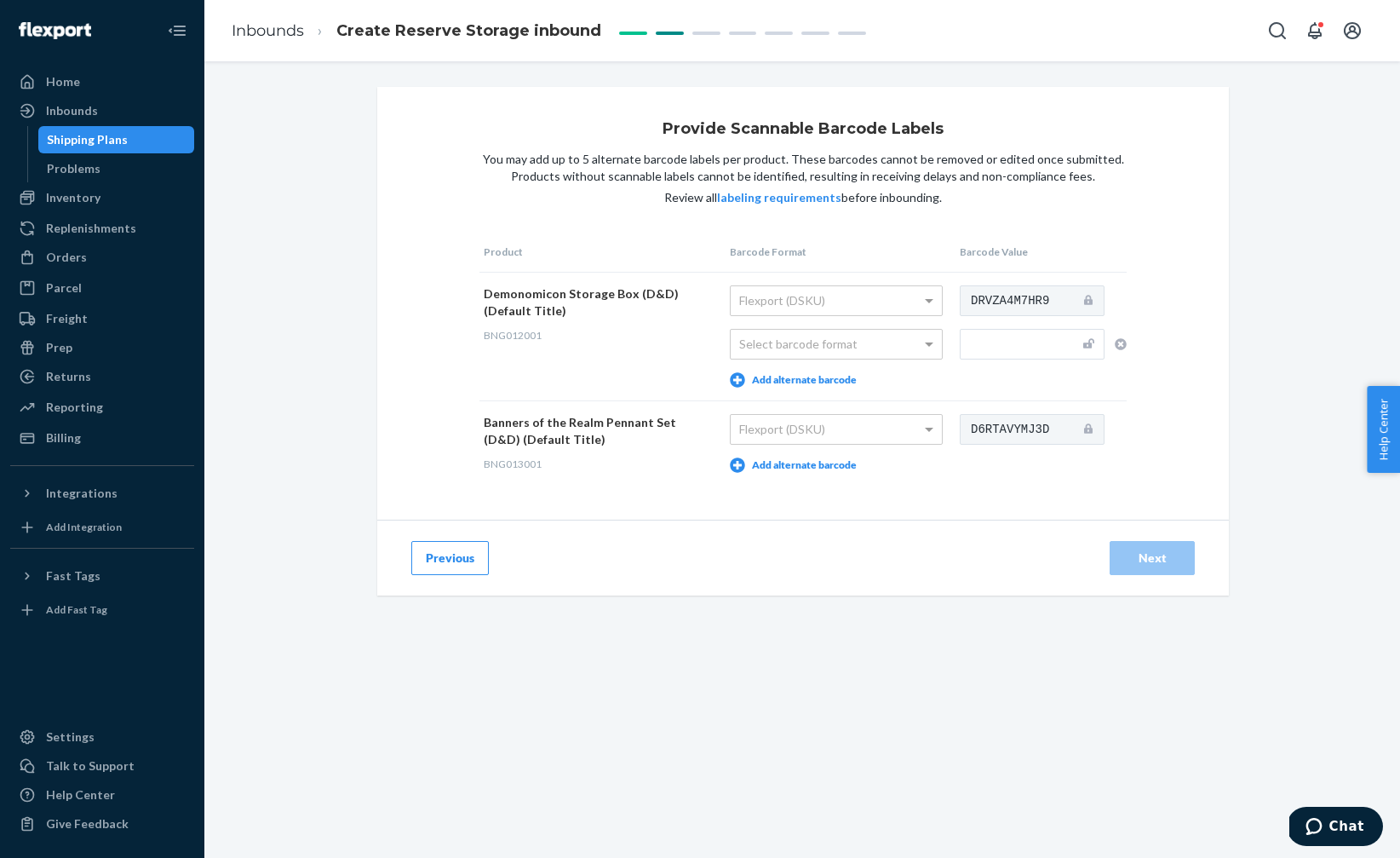
click at [799, 467] on button "Add alternate barcode" at bounding box center [793, 465] width 127 height 16
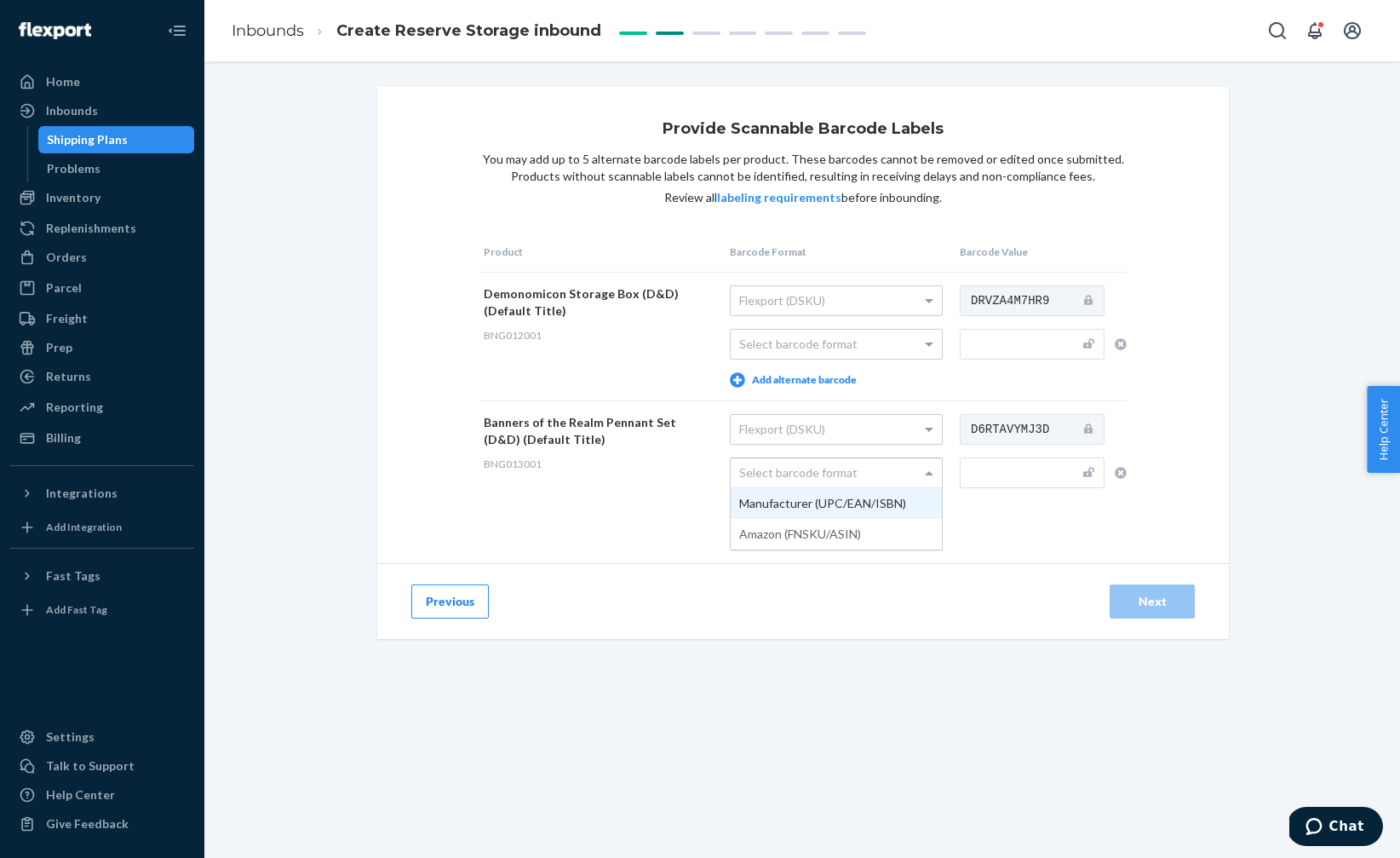
click at [798, 473] on div "Select barcode format" at bounding box center [836, 473] width 211 height 29
click at [966, 476] on input "text" at bounding box center [1033, 472] width 145 height 30
paste input "00850060996160"
type input "00850060996160"
click at [963, 541] on div "Provide Scannable Barcode Labels You may add up to 5 alternate barcode labels p…" at bounding box center [803, 324] width 852 height 476
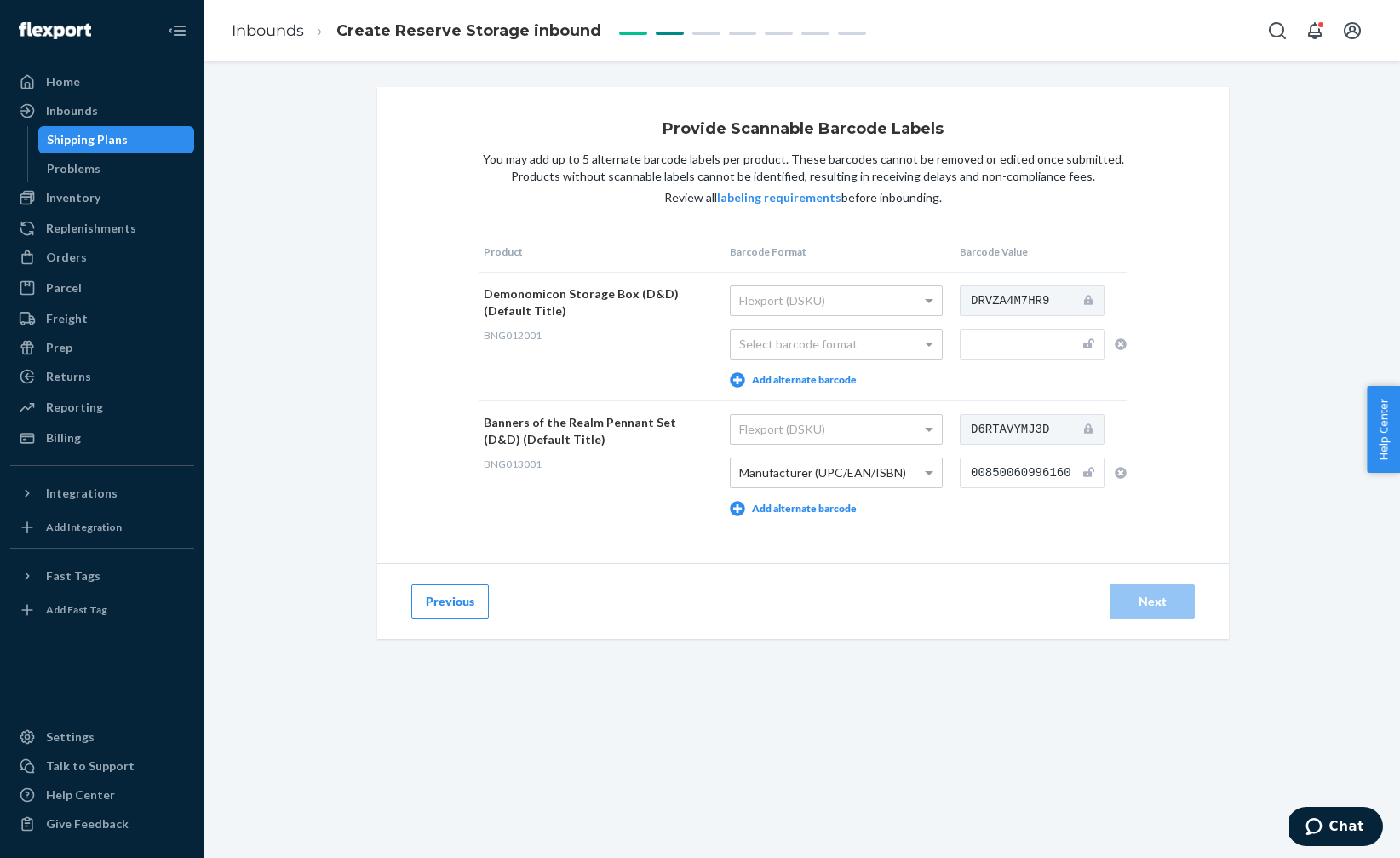
click at [1154, 570] on div "Previous Next" at bounding box center [803, 601] width 852 height 76
click at [812, 351] on div "Select barcode format" at bounding box center [836, 344] width 211 height 29
click at [989, 342] on input "text" at bounding box center [1033, 344] width 145 height 30
paste input "00850060996153"
type input "00850060996153"
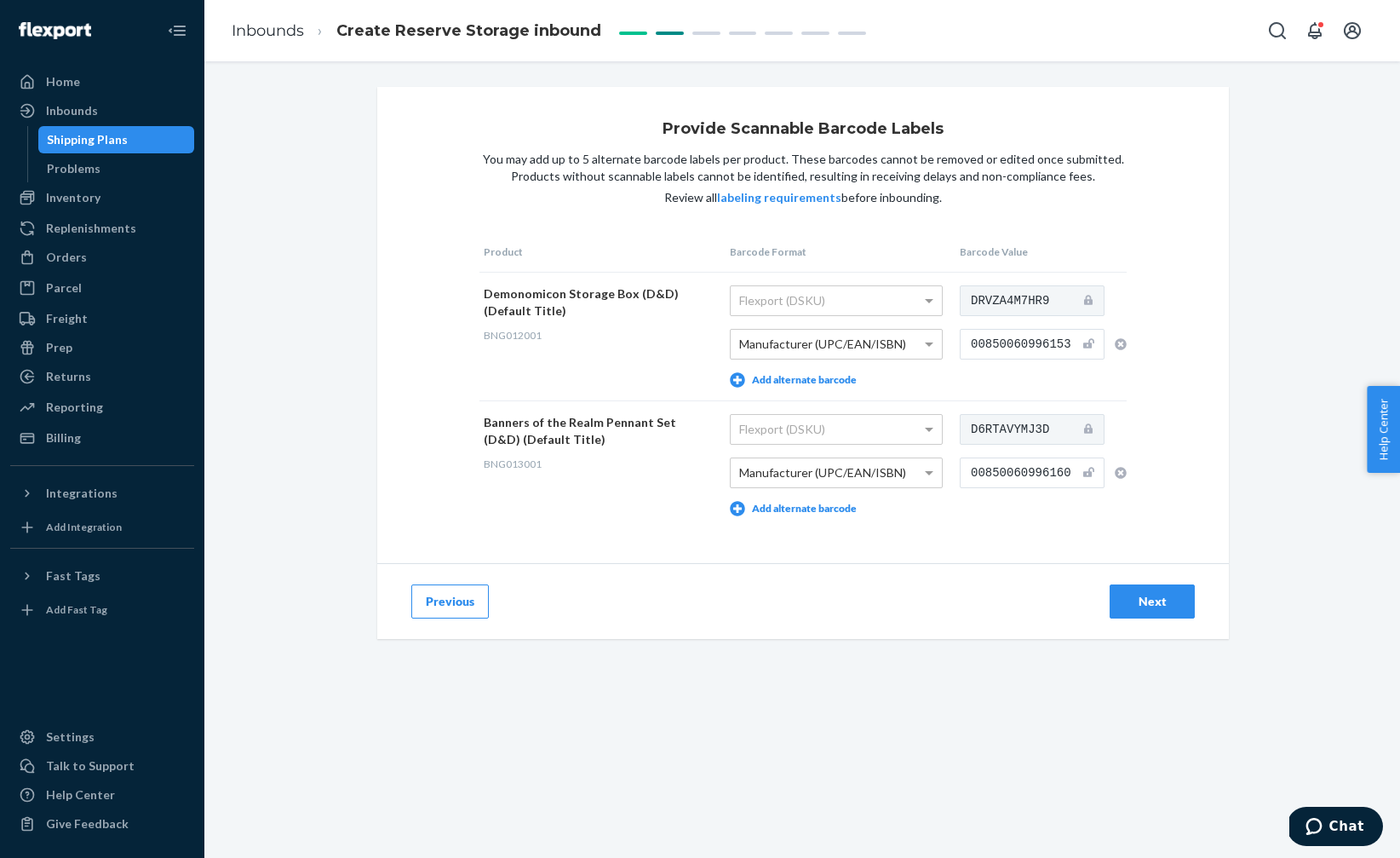
click at [1173, 394] on div "Provide Scannable Barcode Labels You may add up to 5 alternate barcode labels p…" at bounding box center [803, 324] width 852 height 476
click at [1145, 612] on button "Next" at bounding box center [1152, 601] width 85 height 34
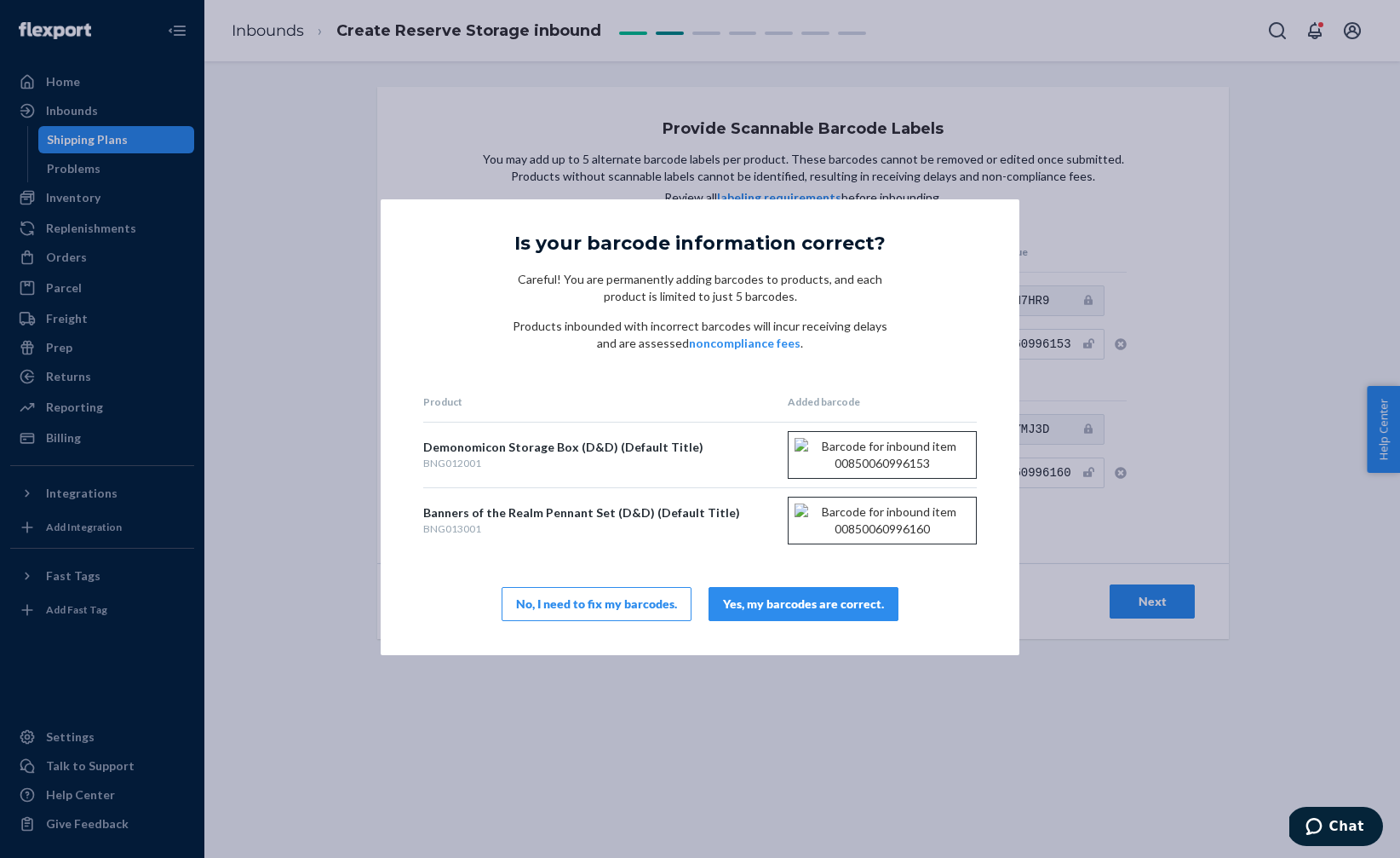
click at [792, 622] on button "Yes, my barcodes are correct." at bounding box center [803, 604] width 190 height 34
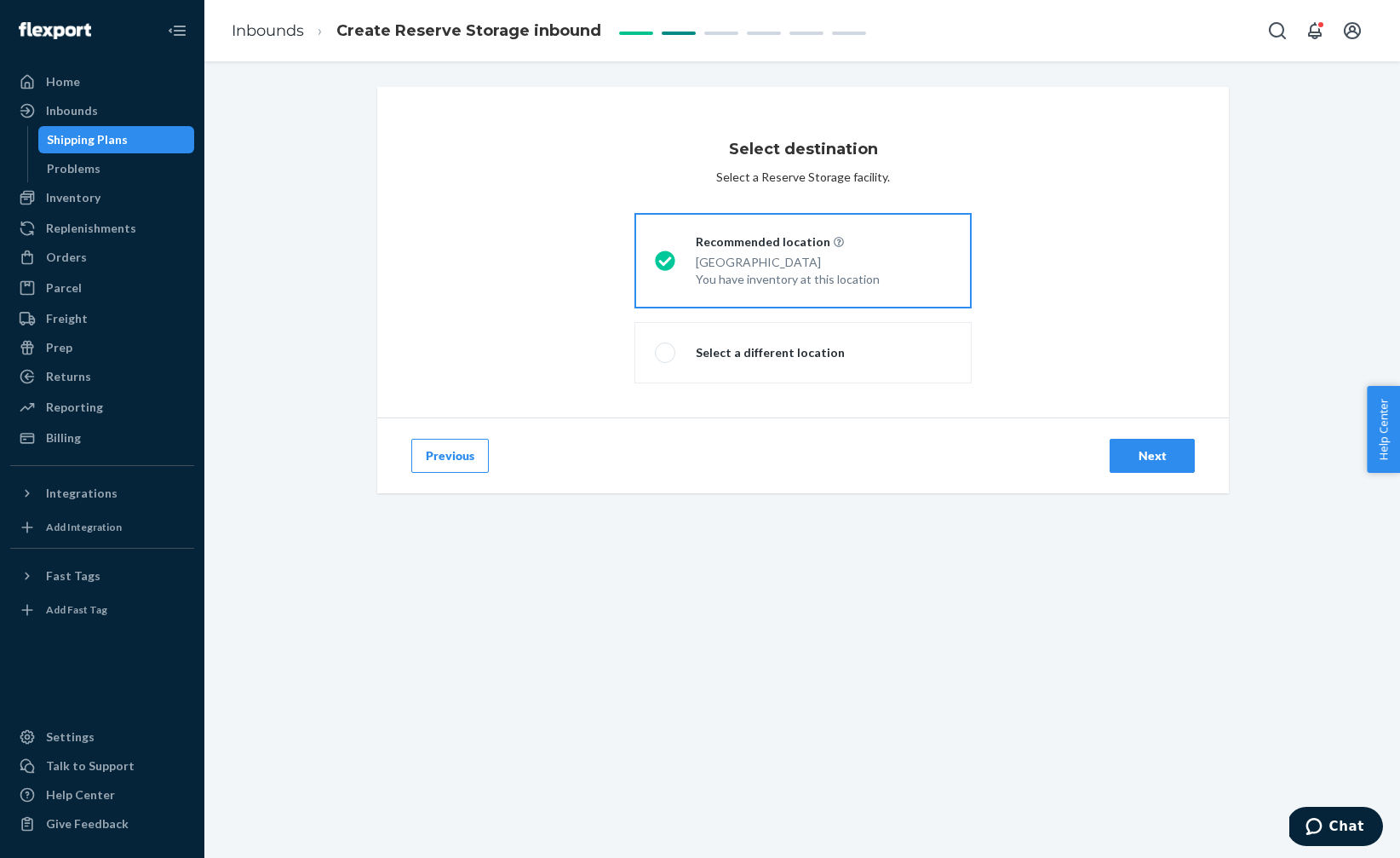
click at [1178, 465] on button "Next" at bounding box center [1152, 455] width 85 height 34
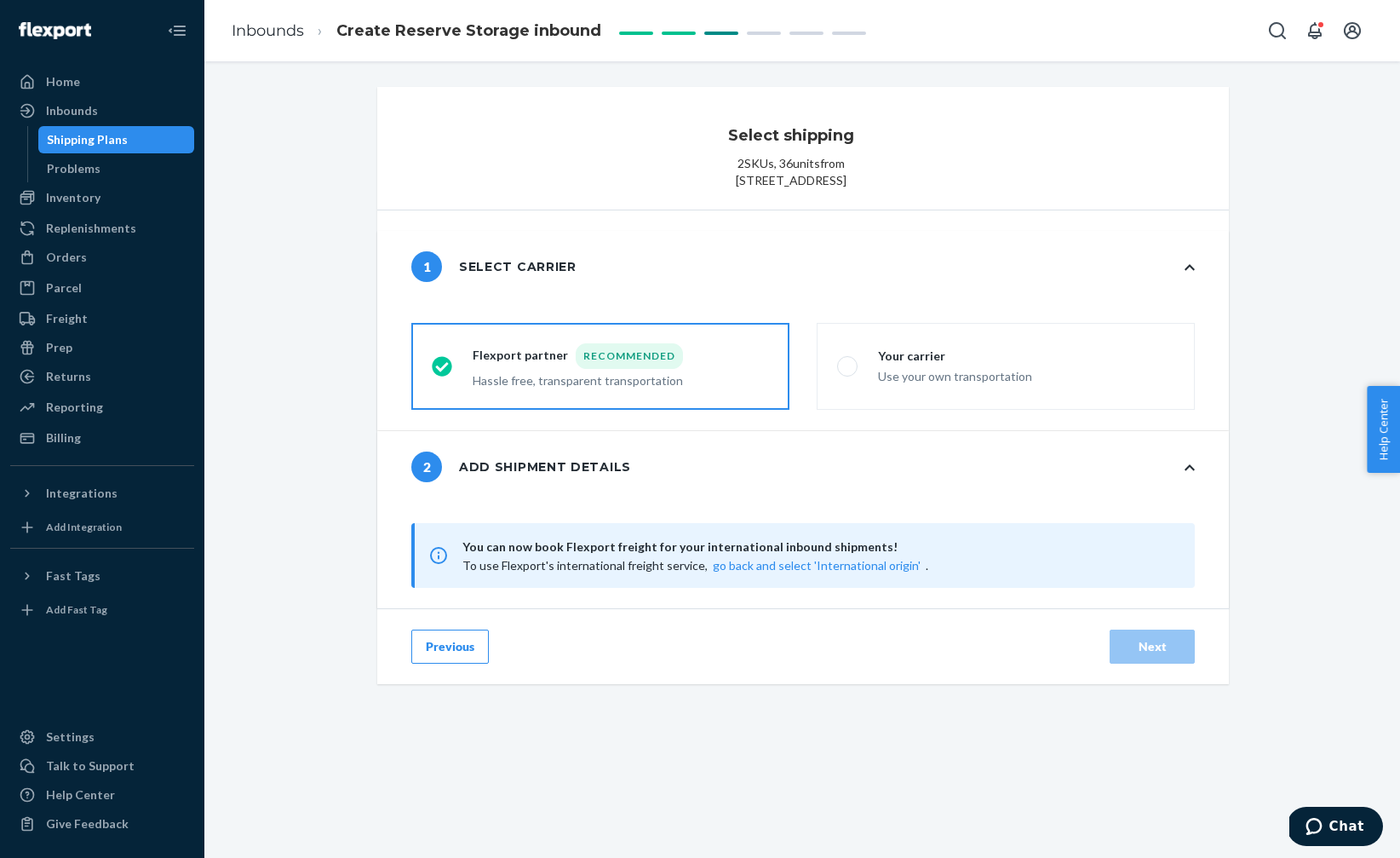
click at [675, 392] on label "Flexport partner Recommended Hassle free, transparent transportation" at bounding box center [600, 365] width 378 height 87
click at [443, 372] on input "Flexport partner Recommended Hassle free, transparent transportation" at bounding box center [437, 366] width 11 height 11
click at [432, 664] on button "Previous" at bounding box center [449, 646] width 77 height 34
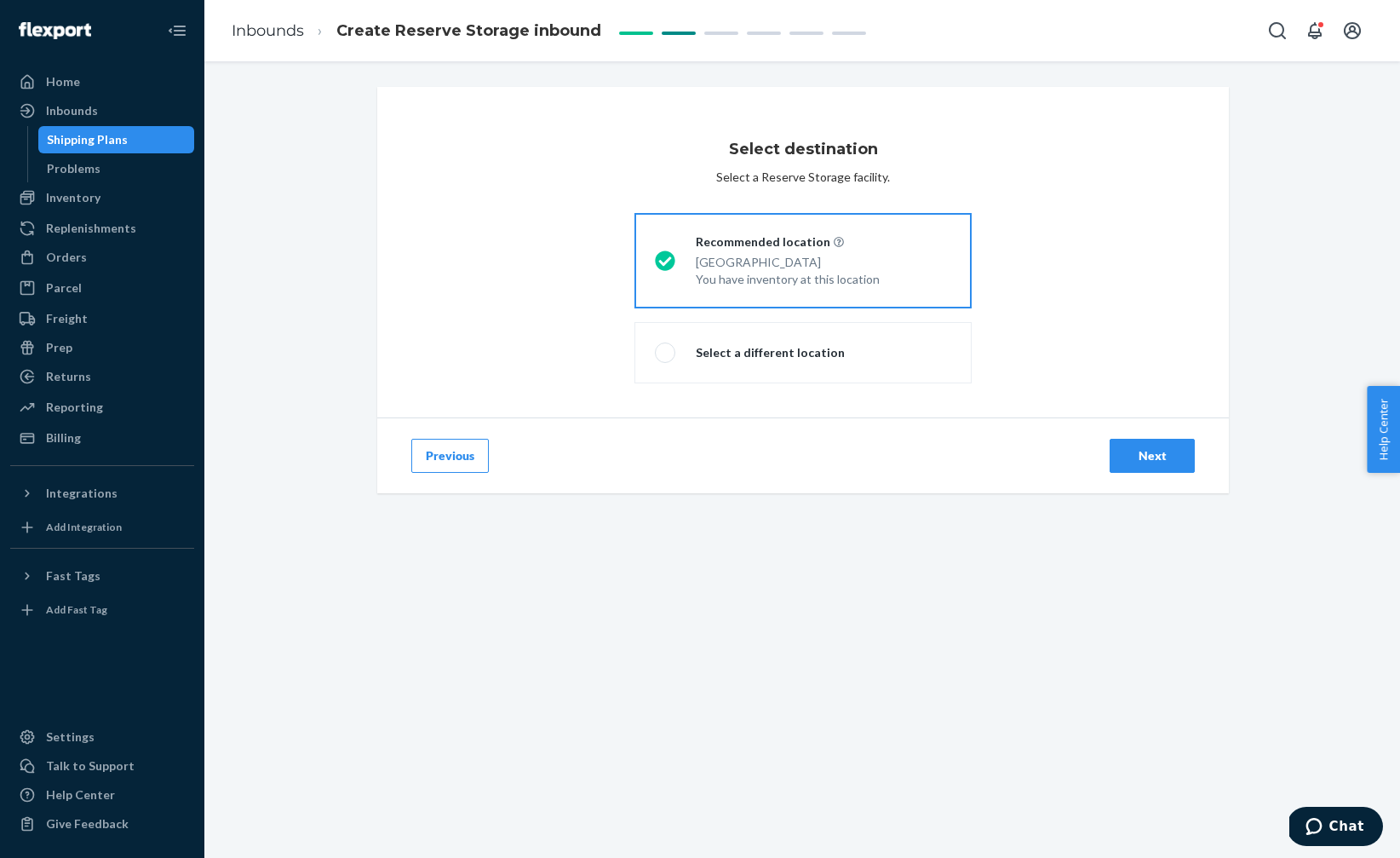
click at [453, 465] on button "Previous" at bounding box center [449, 455] width 77 height 34
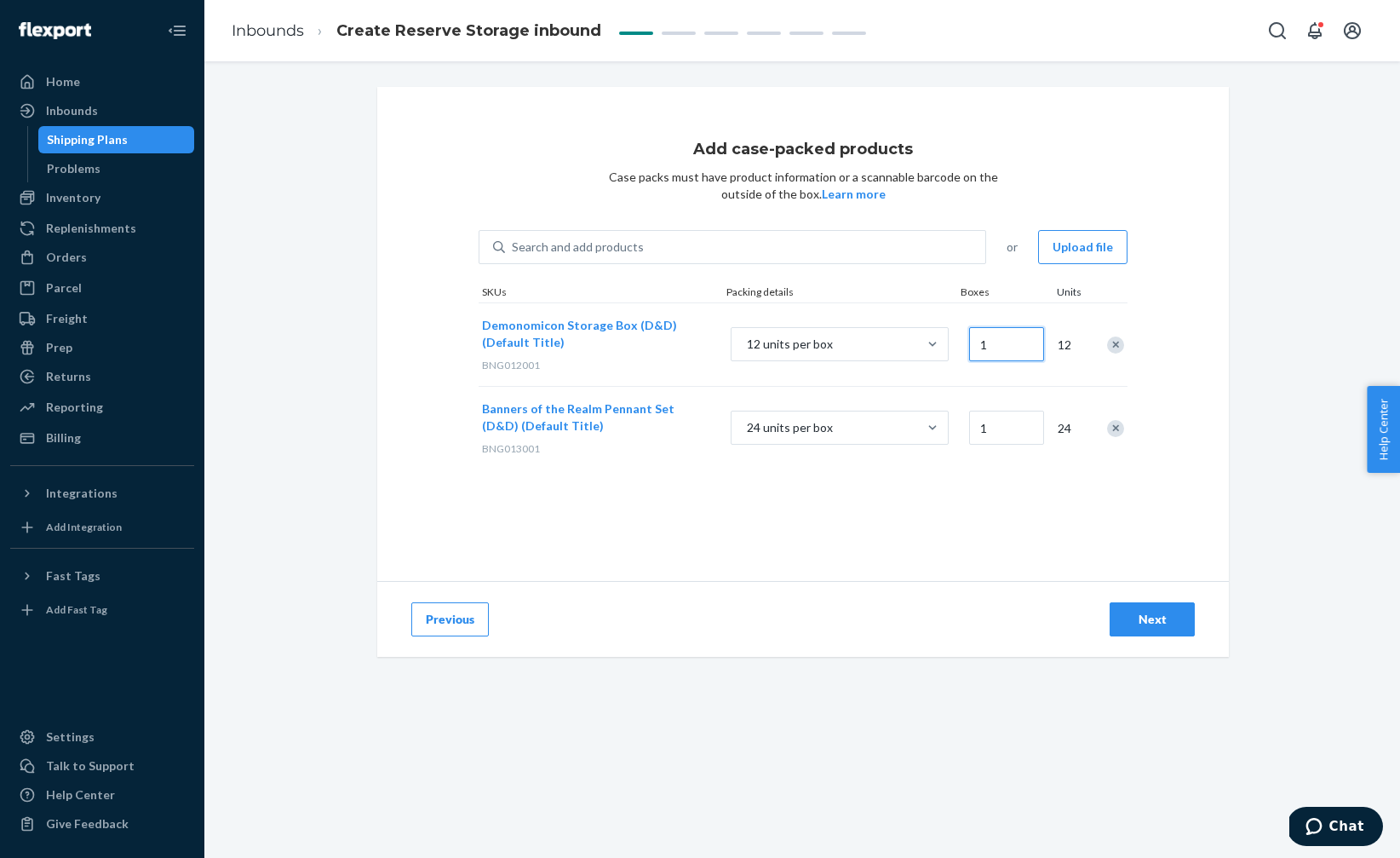
click at [1004, 339] on input "1" at bounding box center [1006, 344] width 75 height 34
type input "43"
click at [998, 430] on input "1" at bounding box center [1006, 427] width 75 height 34
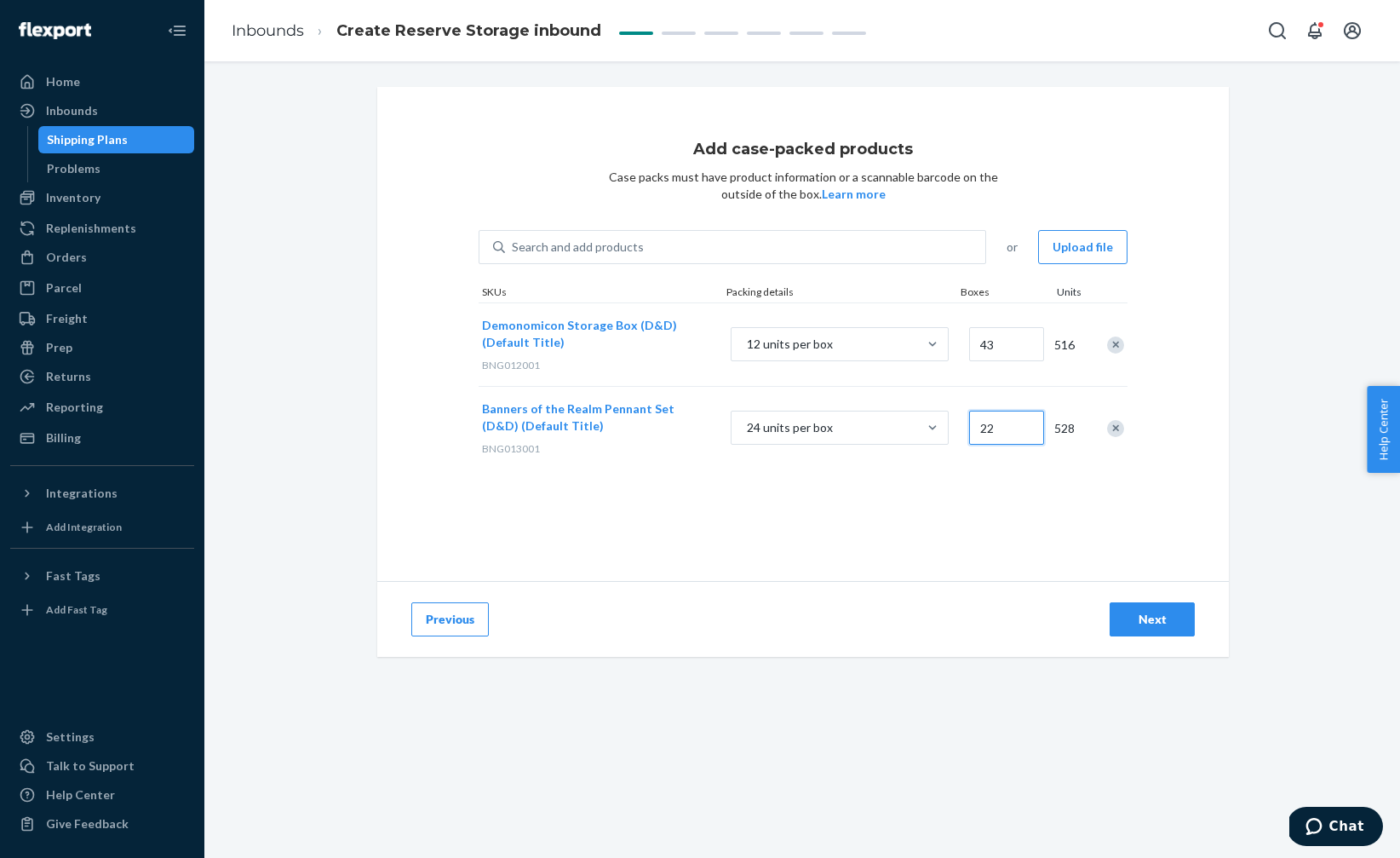
type input "22"
click at [1027, 495] on div "Add case-packed products Case packs must have product information or a scannabl…" at bounding box center [803, 334] width 852 height 494
click at [1138, 544] on div "Add case-packed products Case packs must have product information or a scannabl…" at bounding box center [803, 334] width 852 height 494
click at [1154, 630] on button "Next" at bounding box center [1152, 619] width 85 height 34
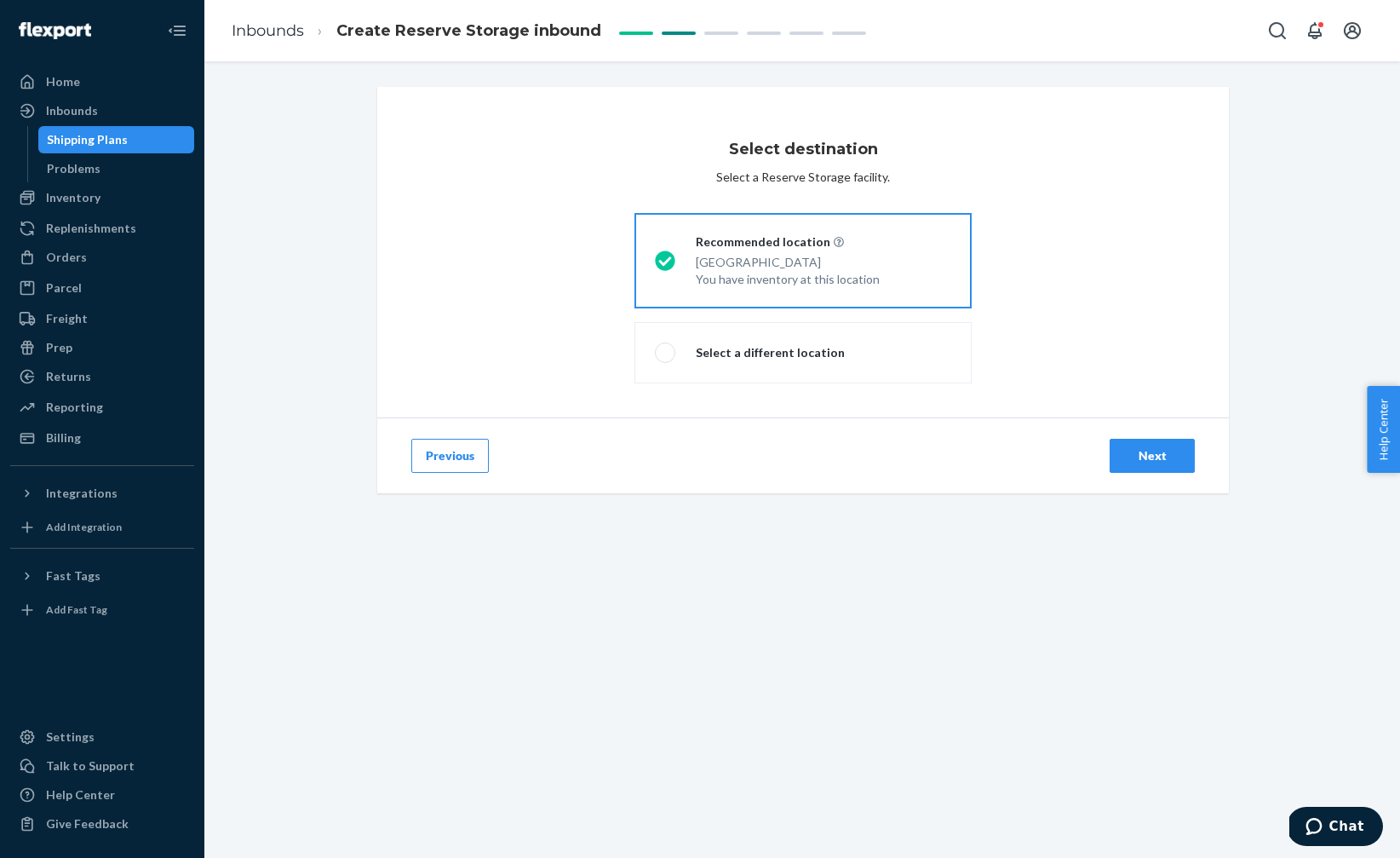
click at [1147, 463] on div "Next" at bounding box center [1153, 455] width 57 height 17
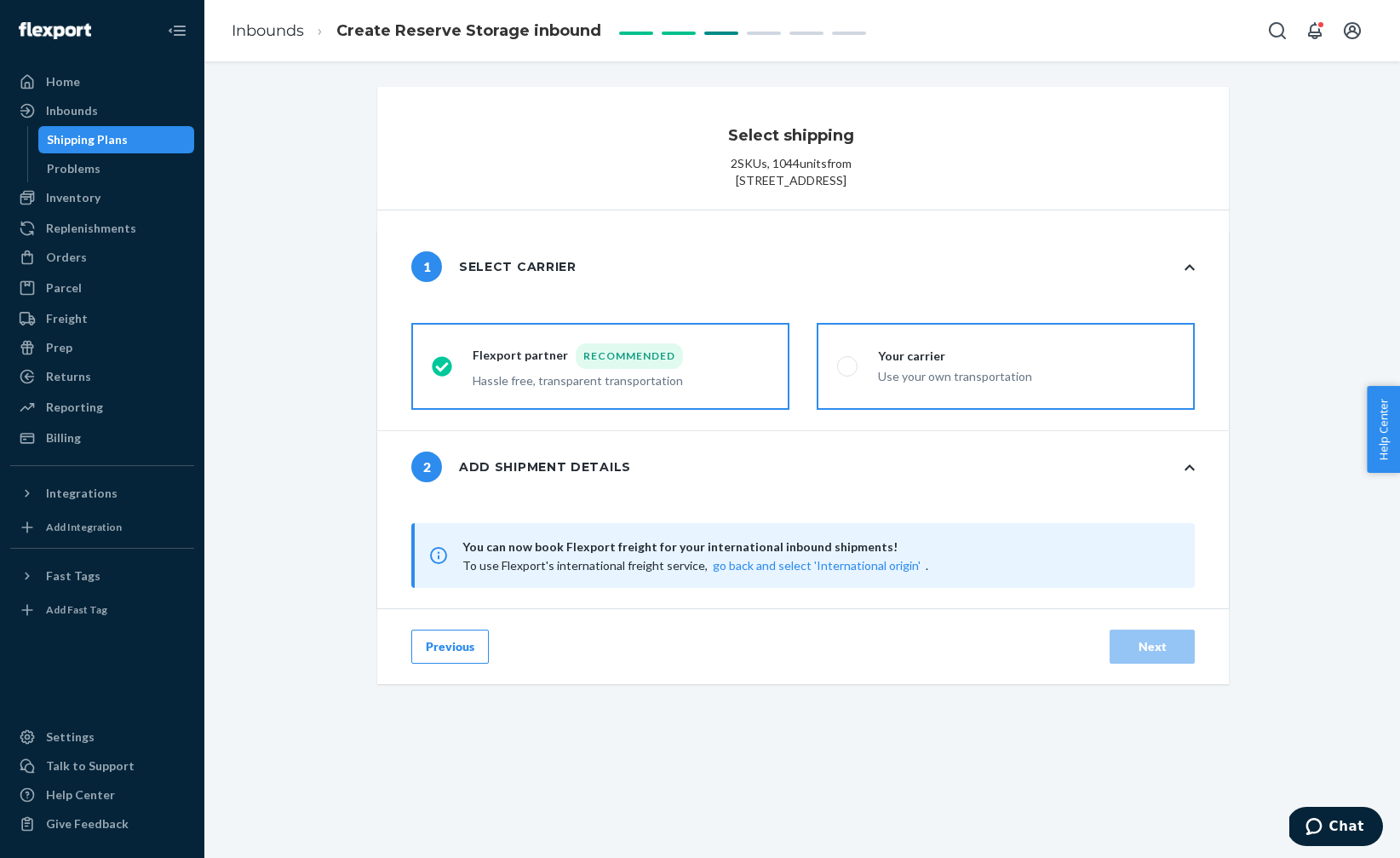
click at [920, 385] on div "Use your own transportation" at bounding box center [955, 374] width 154 height 21
click at [848, 372] on input "Your carrier Use your own transportation" at bounding box center [842, 366] width 11 height 11
radio input "true"
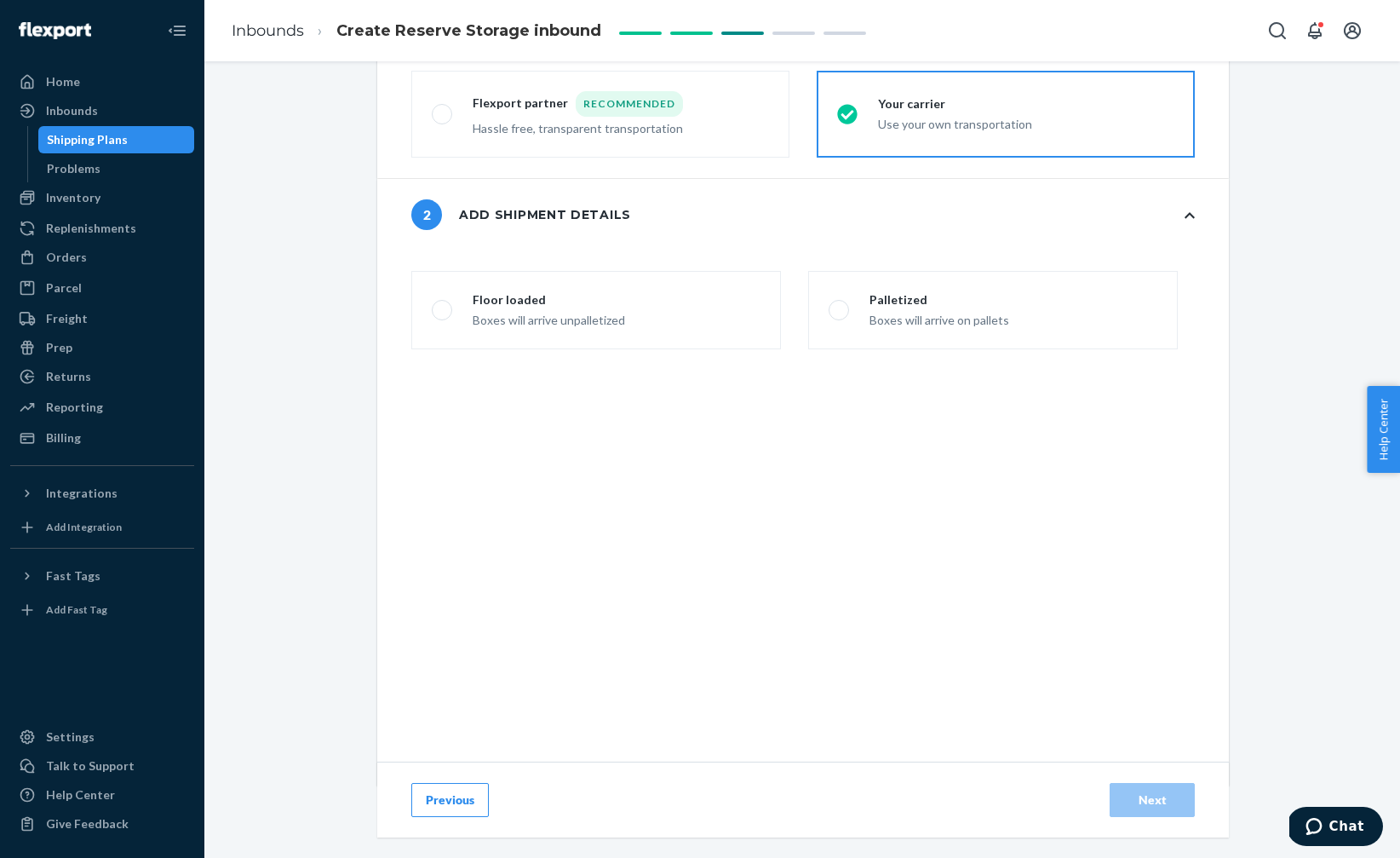
scroll to position [310, 0]
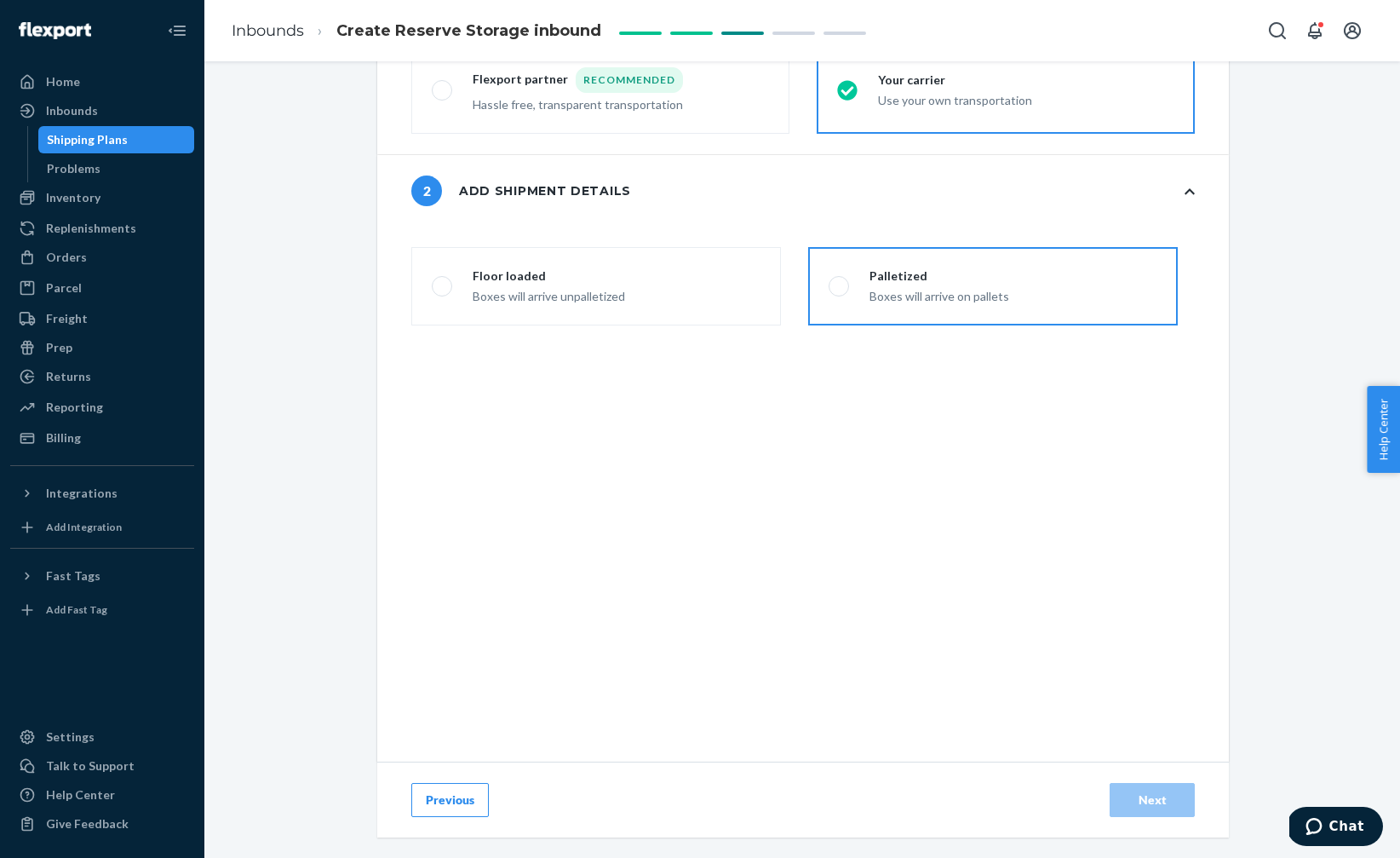
click at [875, 289] on div "Boxes will arrive on pallets" at bounding box center [939, 294] width 140 height 21
click at [840, 289] on input "Palletized Boxes will arrive on pallets" at bounding box center [833, 286] width 11 height 11
radio input "false"
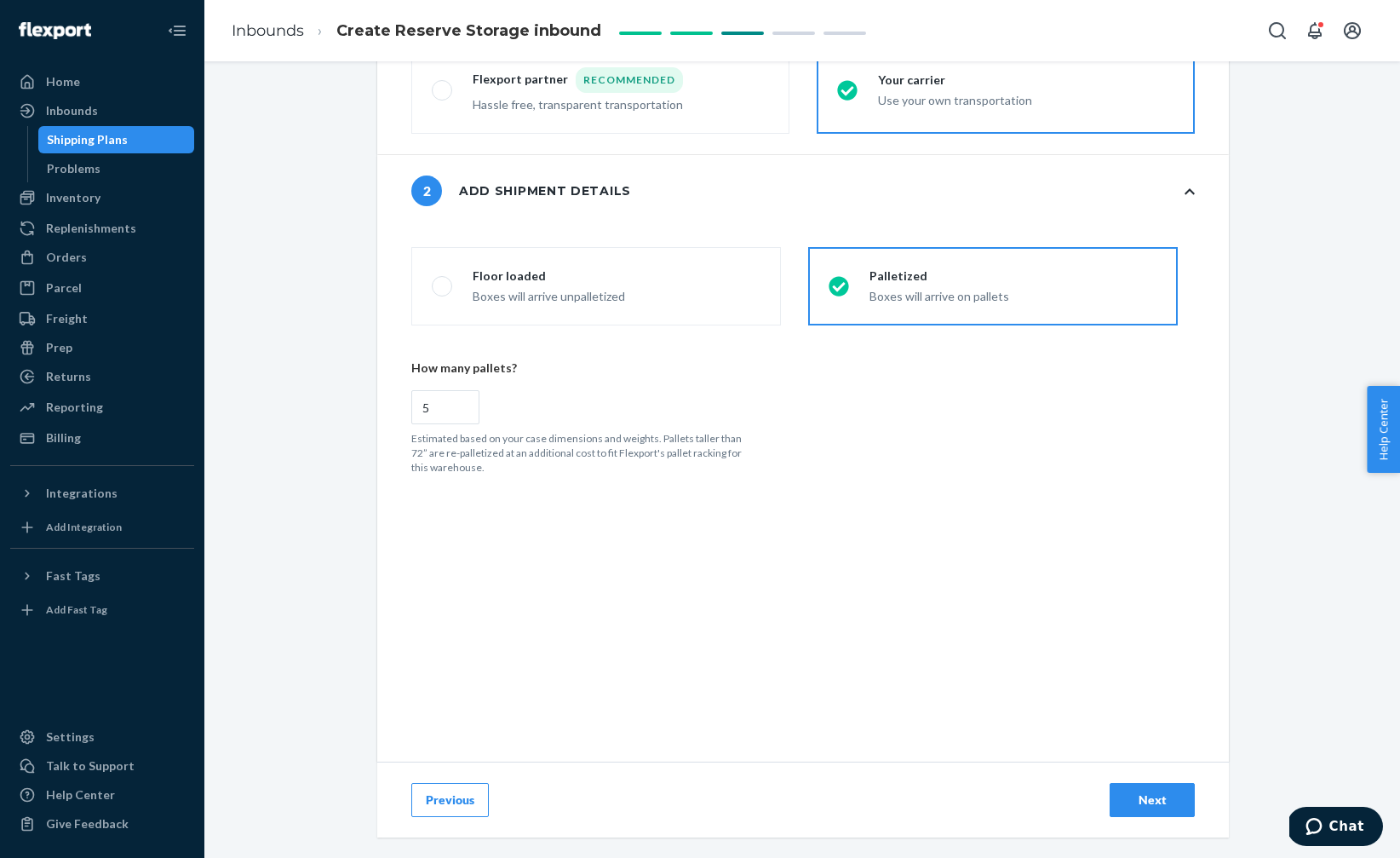
click at [1153, 804] on div "Next" at bounding box center [1153, 799] width 57 height 17
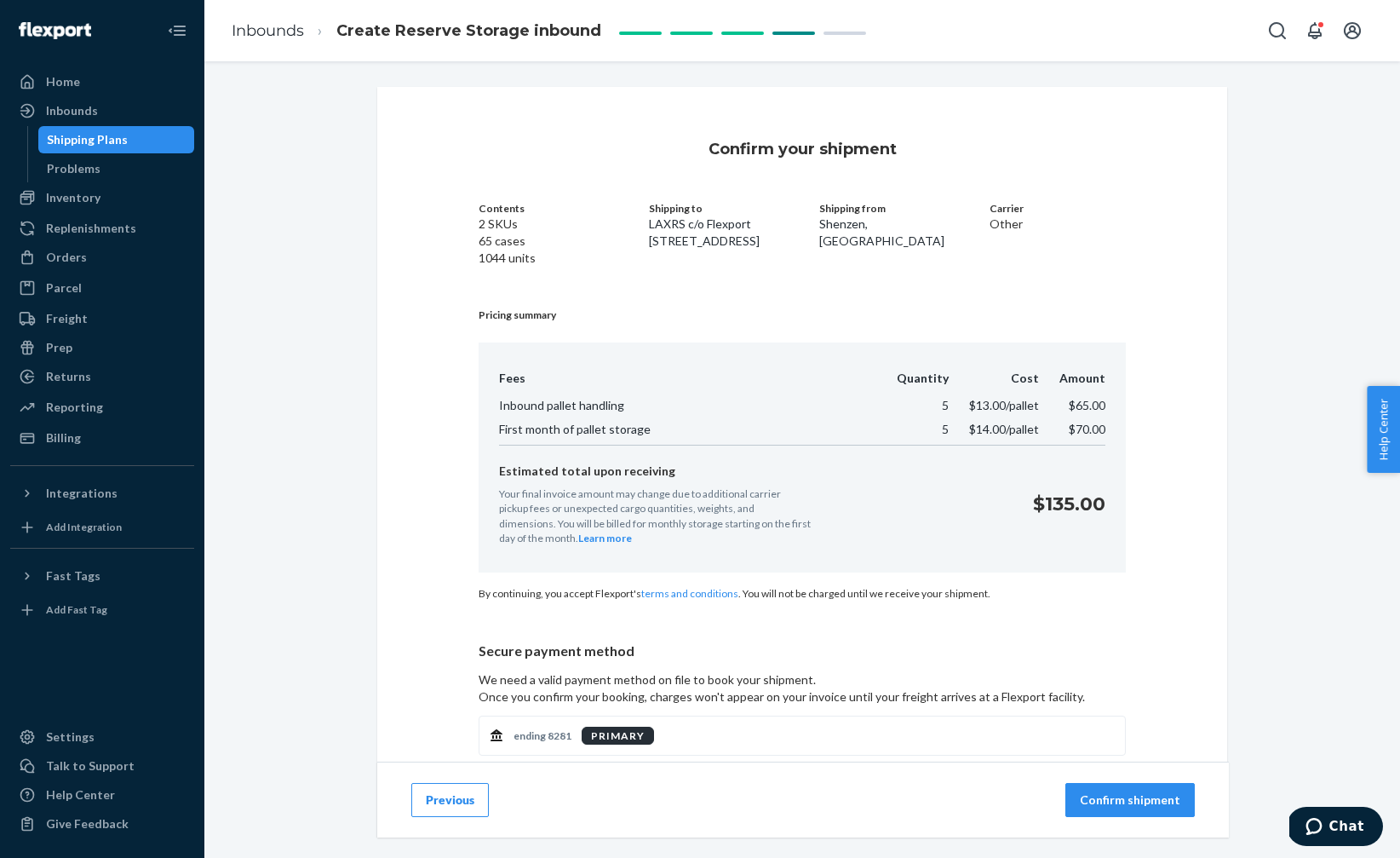
scroll to position [125, 0]
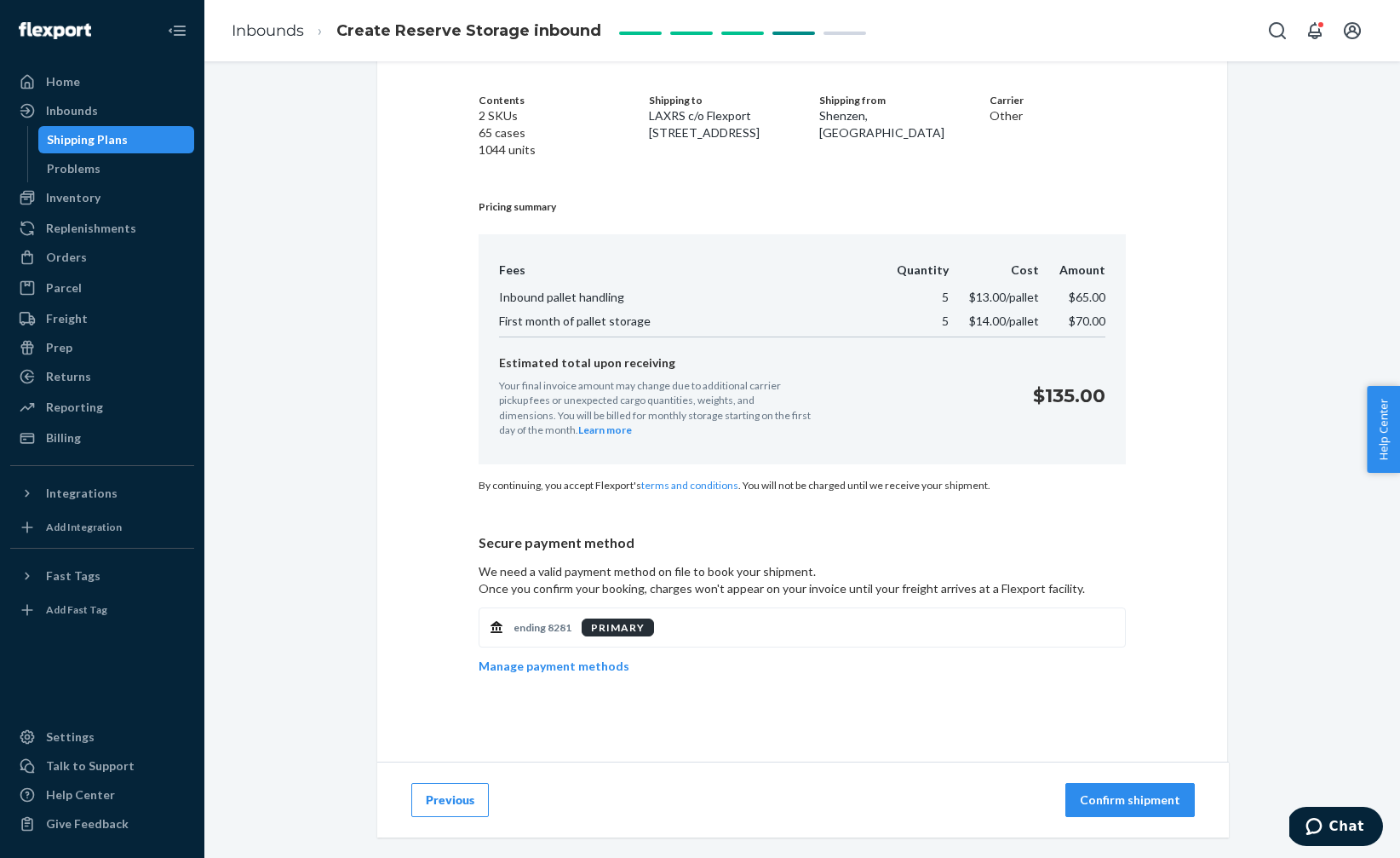
click at [1117, 808] on button "Confirm shipment" at bounding box center [1130, 799] width 130 height 34
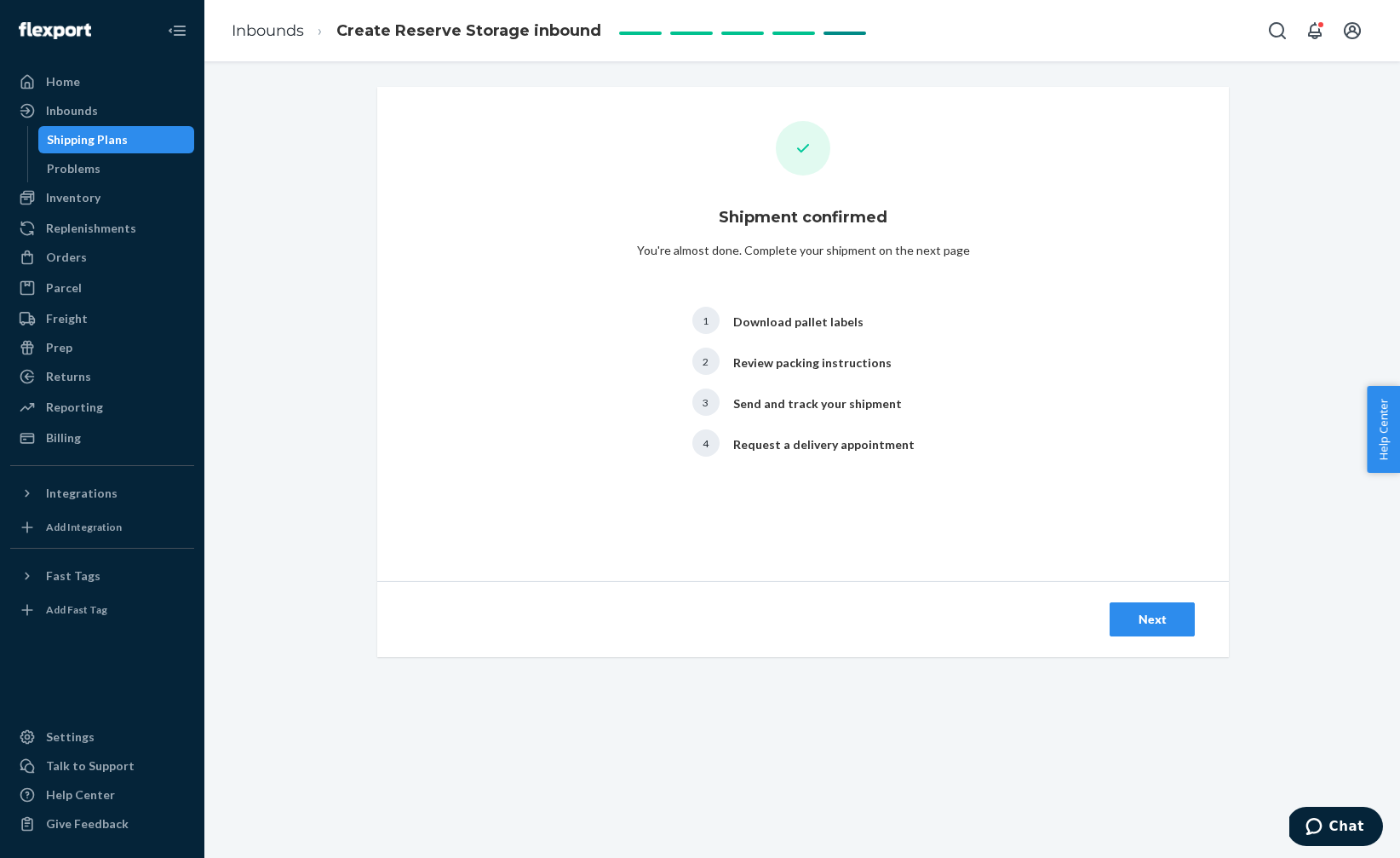
click at [1140, 608] on button "Next" at bounding box center [1152, 619] width 85 height 34
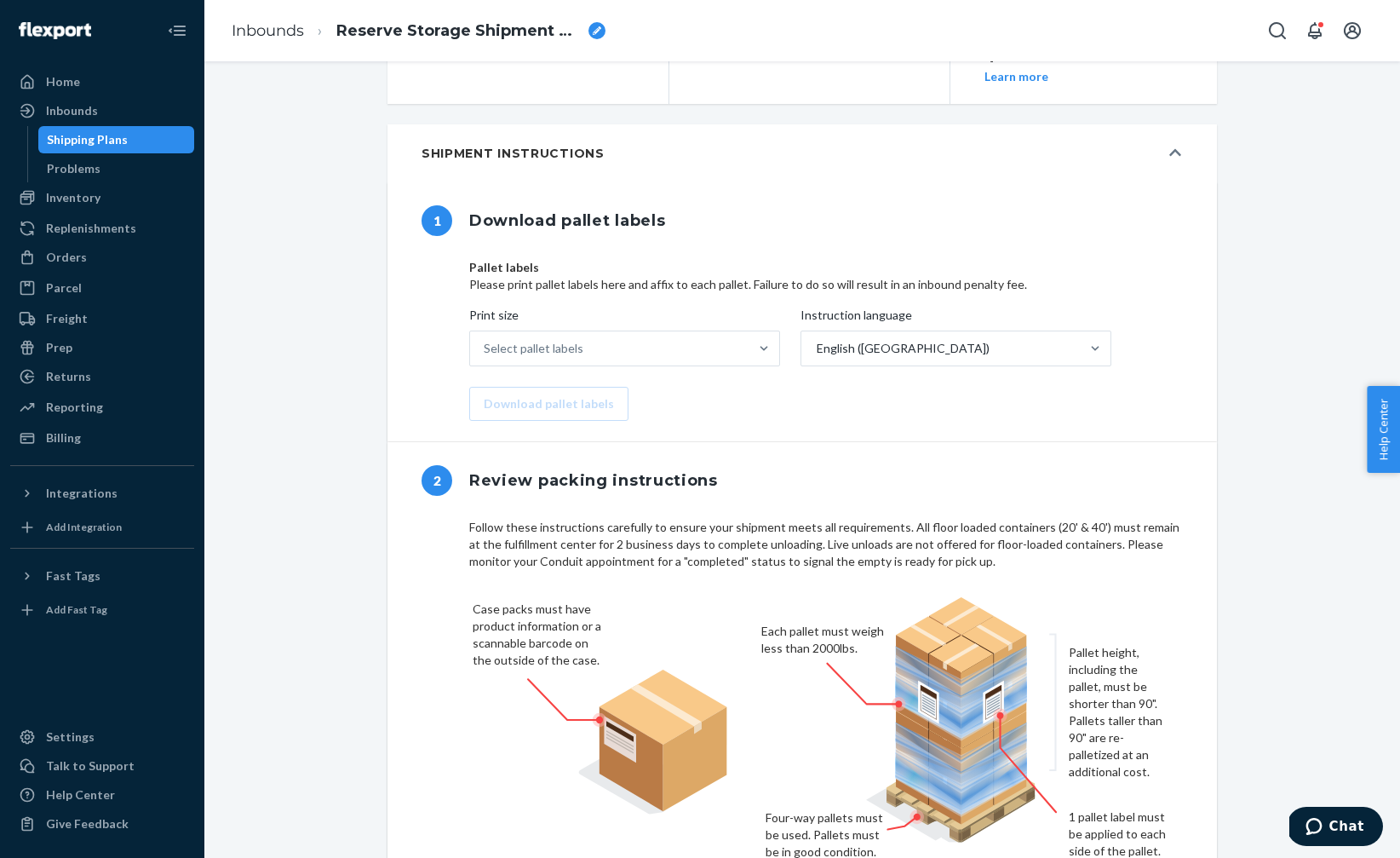
scroll to position [527, 0]
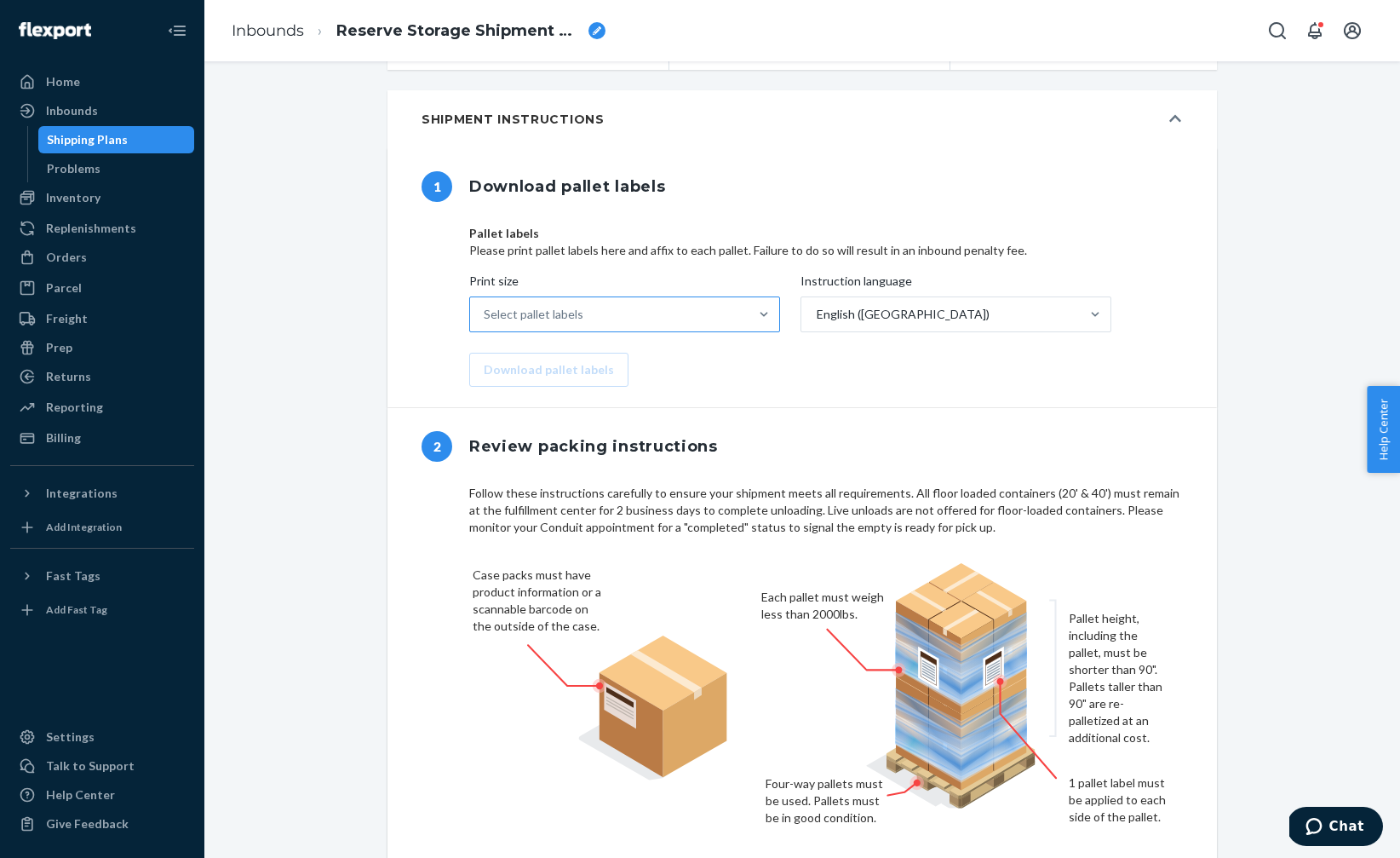
click at [722, 331] on div "Select pallet labels" at bounding box center [609, 314] width 278 height 34
click at [486, 322] on input "Print size Select pallet labels" at bounding box center [485, 314] width 2 height 17
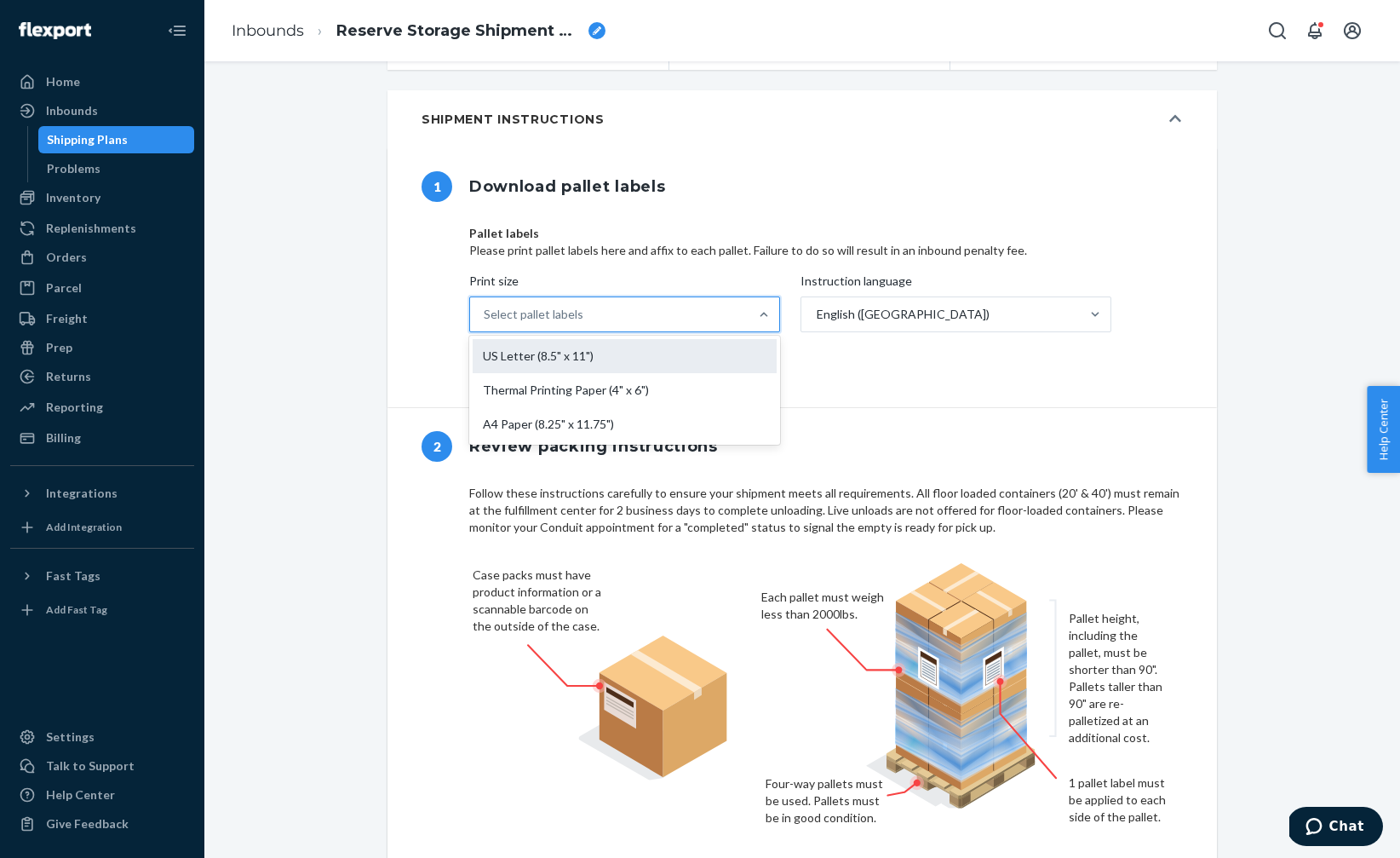
click at [699, 368] on div "US Letter (8.5" x 11")" at bounding box center [624, 356] width 304 height 34
click at [486, 322] on input "Print size option US Letter (8.5" x 11") focused, 1 of 3. 3 results available. …" at bounding box center [485, 314] width 2 height 17
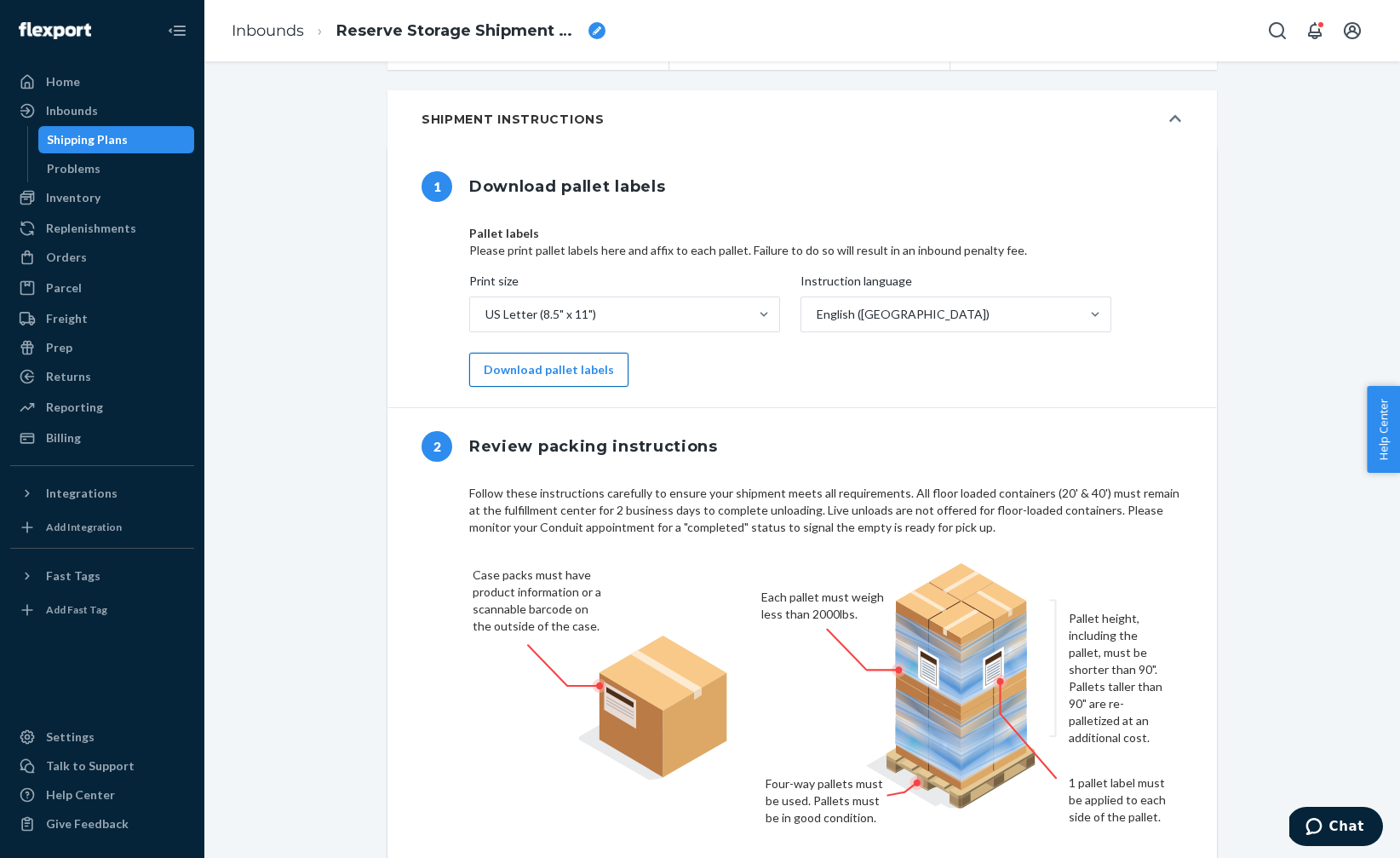
click at [573, 387] on button "Download pallet labels" at bounding box center [548, 369] width 159 height 34
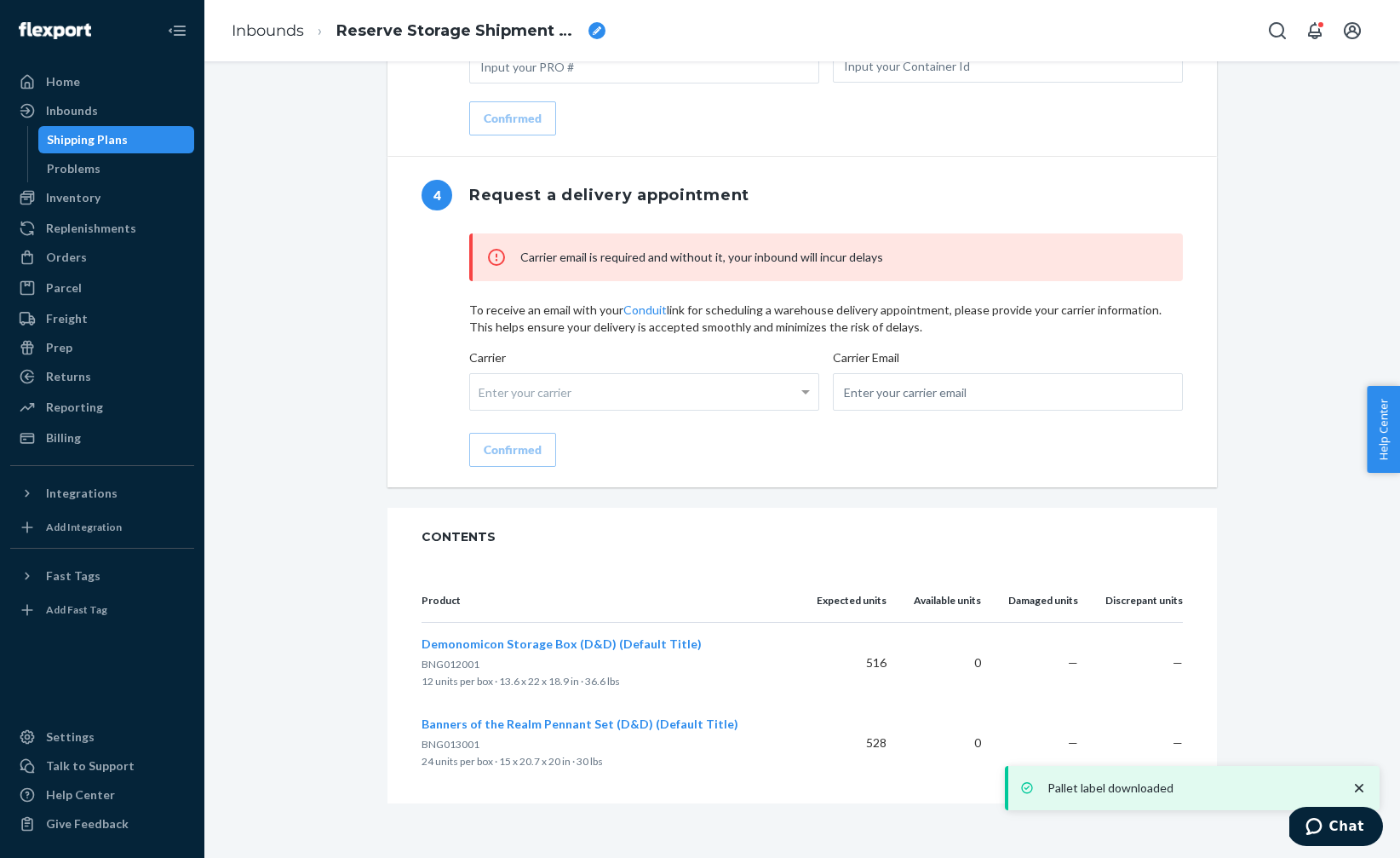
scroll to position [1673, 0]
click at [1362, 787] on icon "close toast" at bounding box center [1359, 788] width 17 height 17
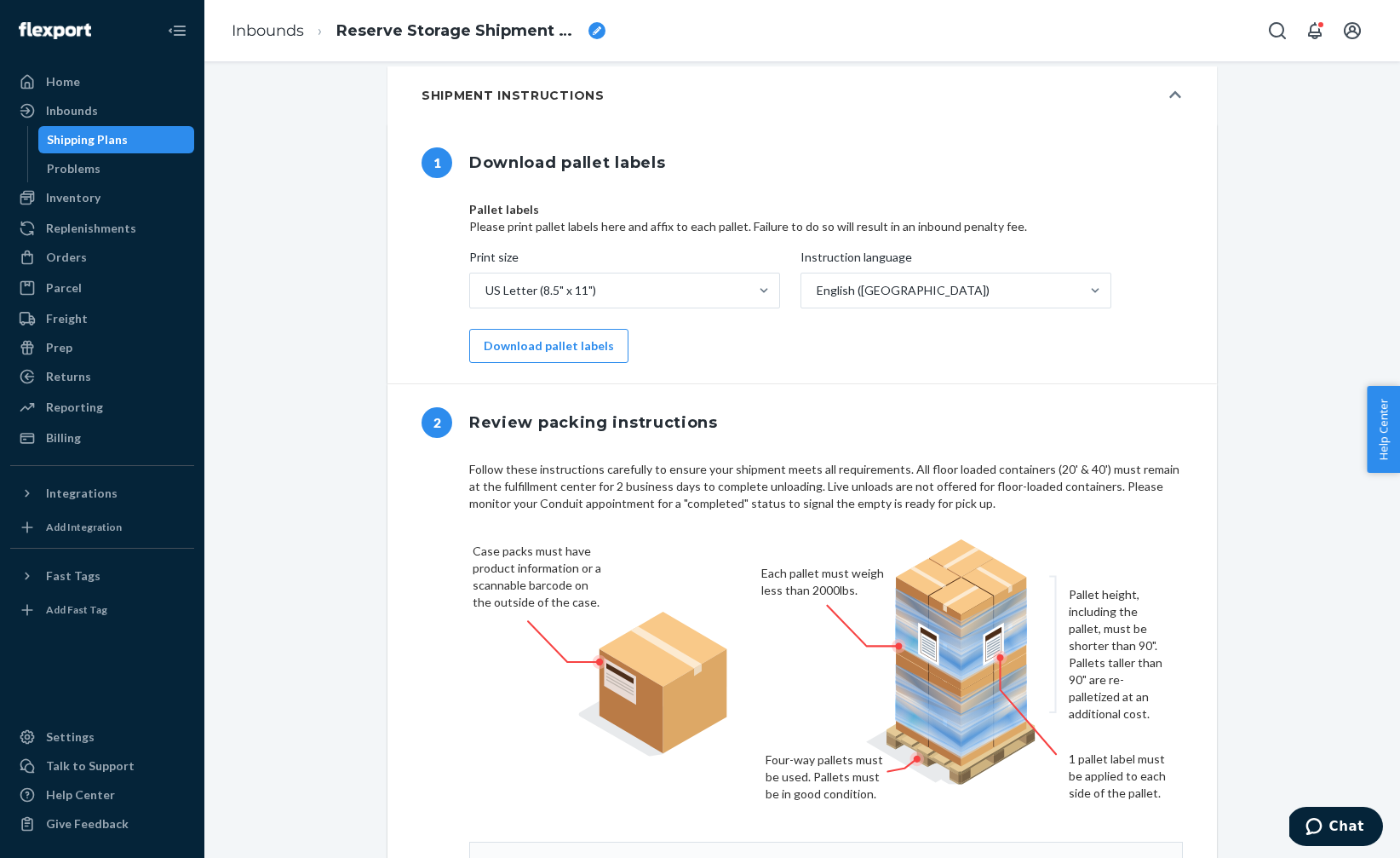
scroll to position [0, 0]
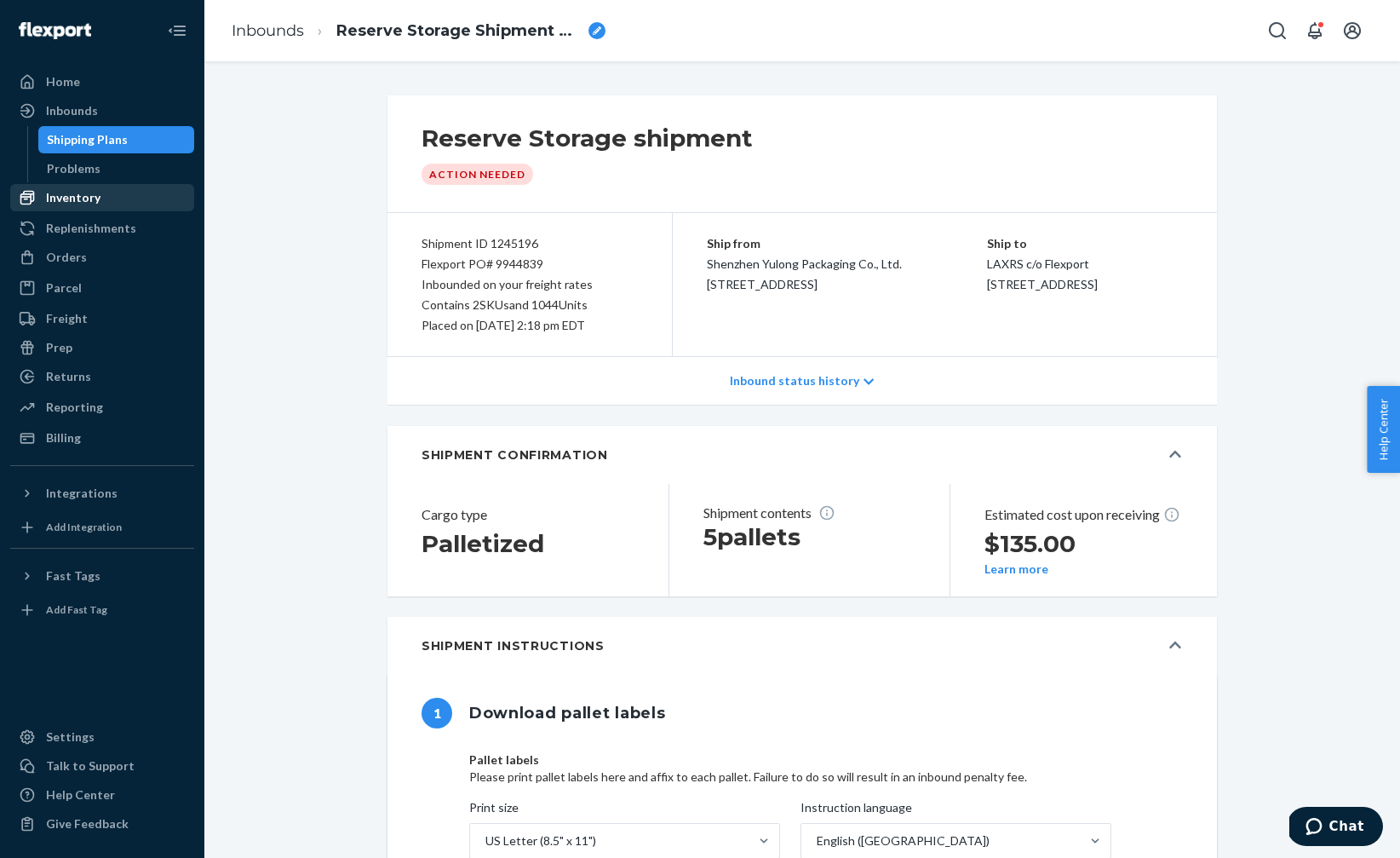
click at [52, 191] on div "Inventory" at bounding box center [73, 197] width 55 height 17
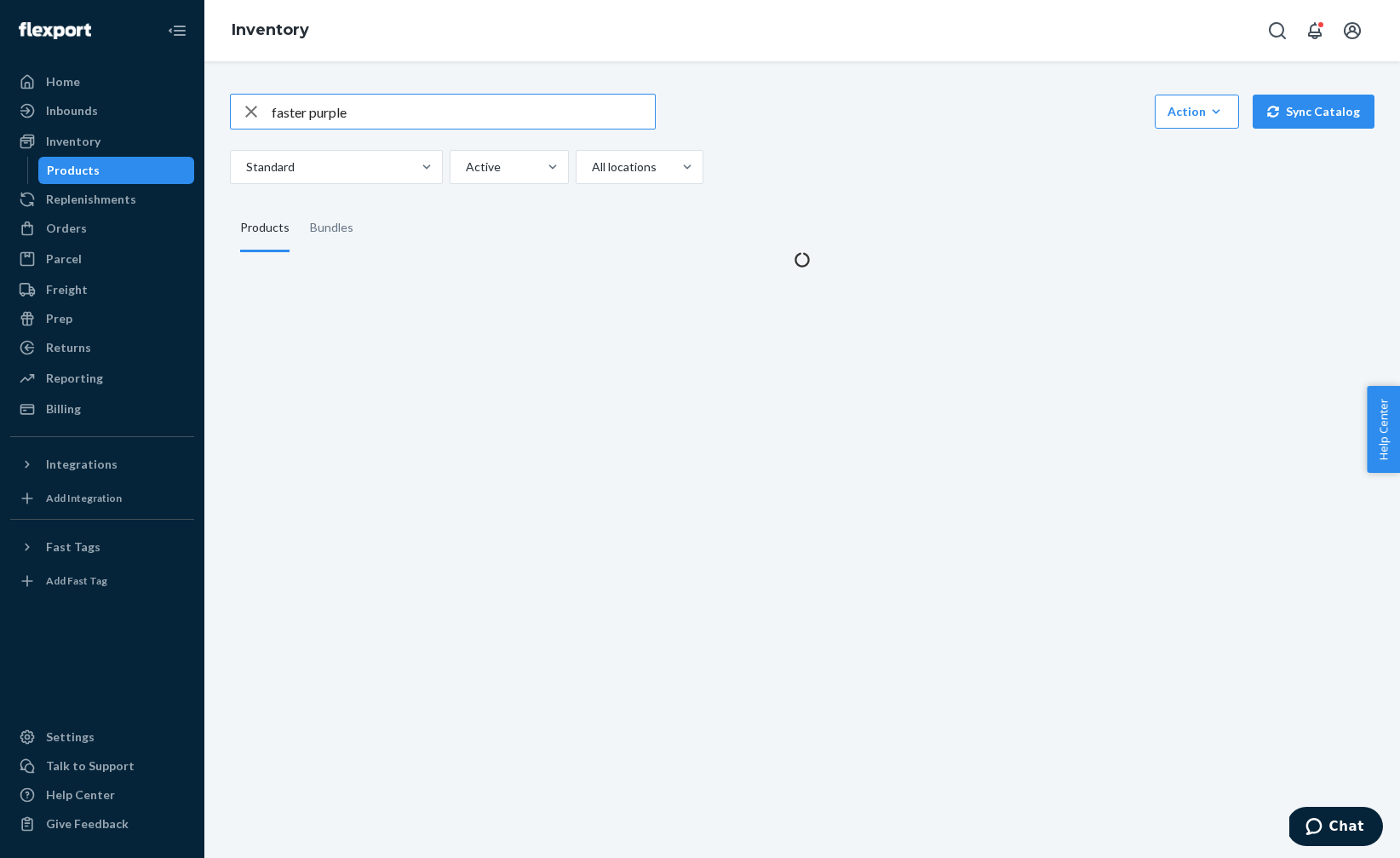
click at [384, 117] on input "faster purple" at bounding box center [463, 111] width 383 height 34
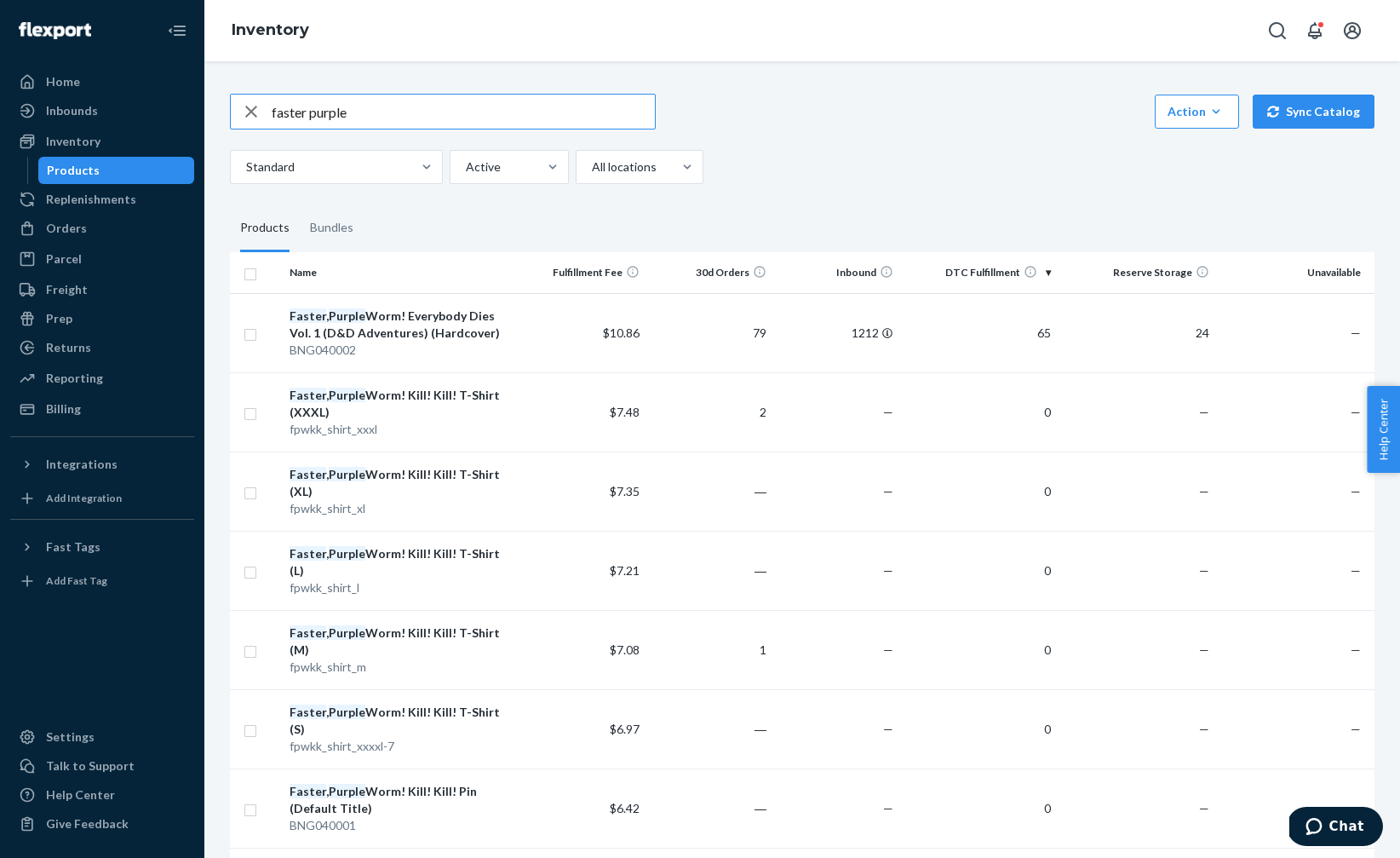
click at [384, 117] on input "faster purple" at bounding box center [463, 111] width 383 height 34
type input "mana token"
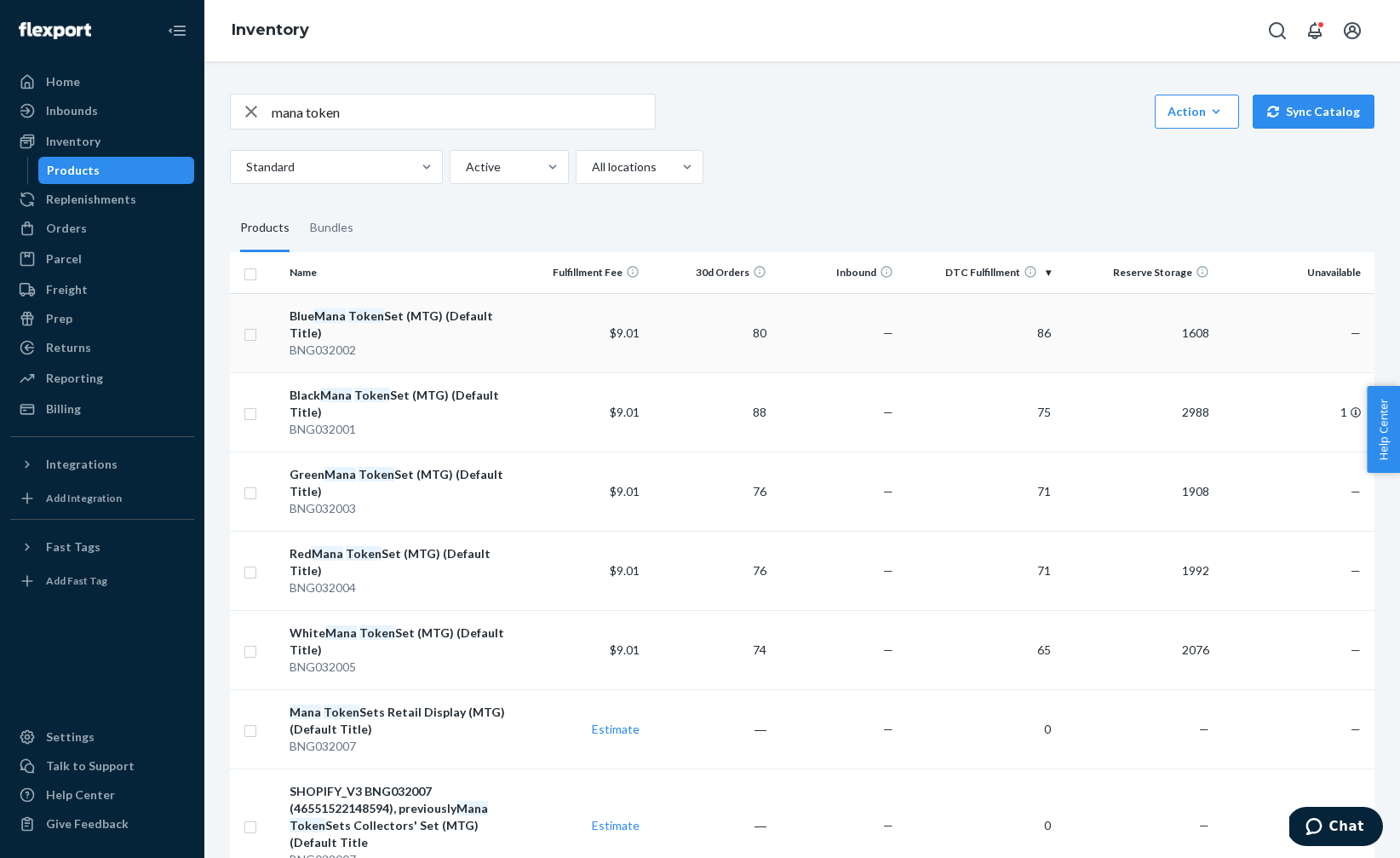
click at [332, 329] on div "Blue Mana Token Set (MTG) (Default Title)" at bounding box center [401, 324] width 224 height 34
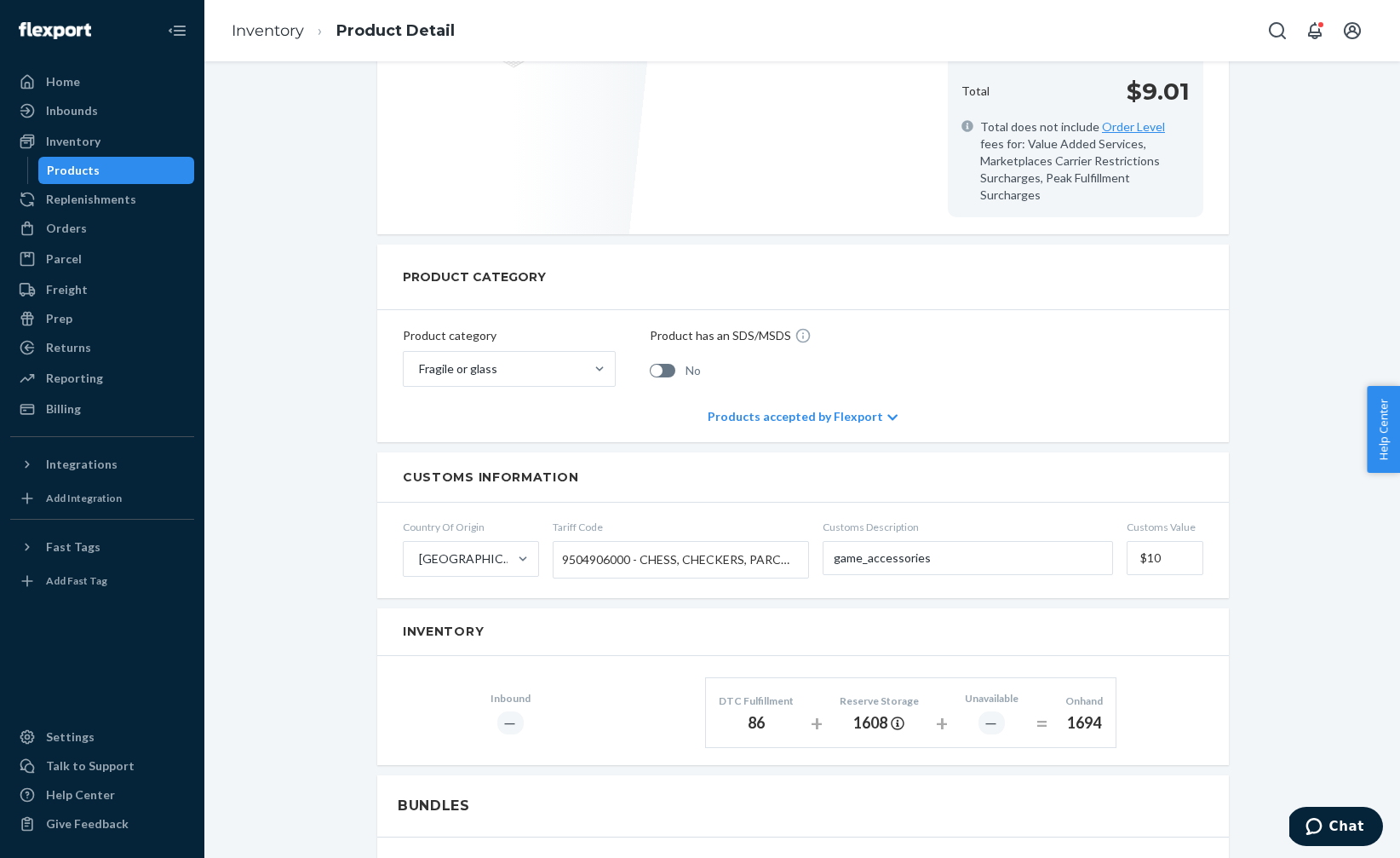
scroll to position [514, 0]
